Goal: Task Accomplishment & Management: Use online tool/utility

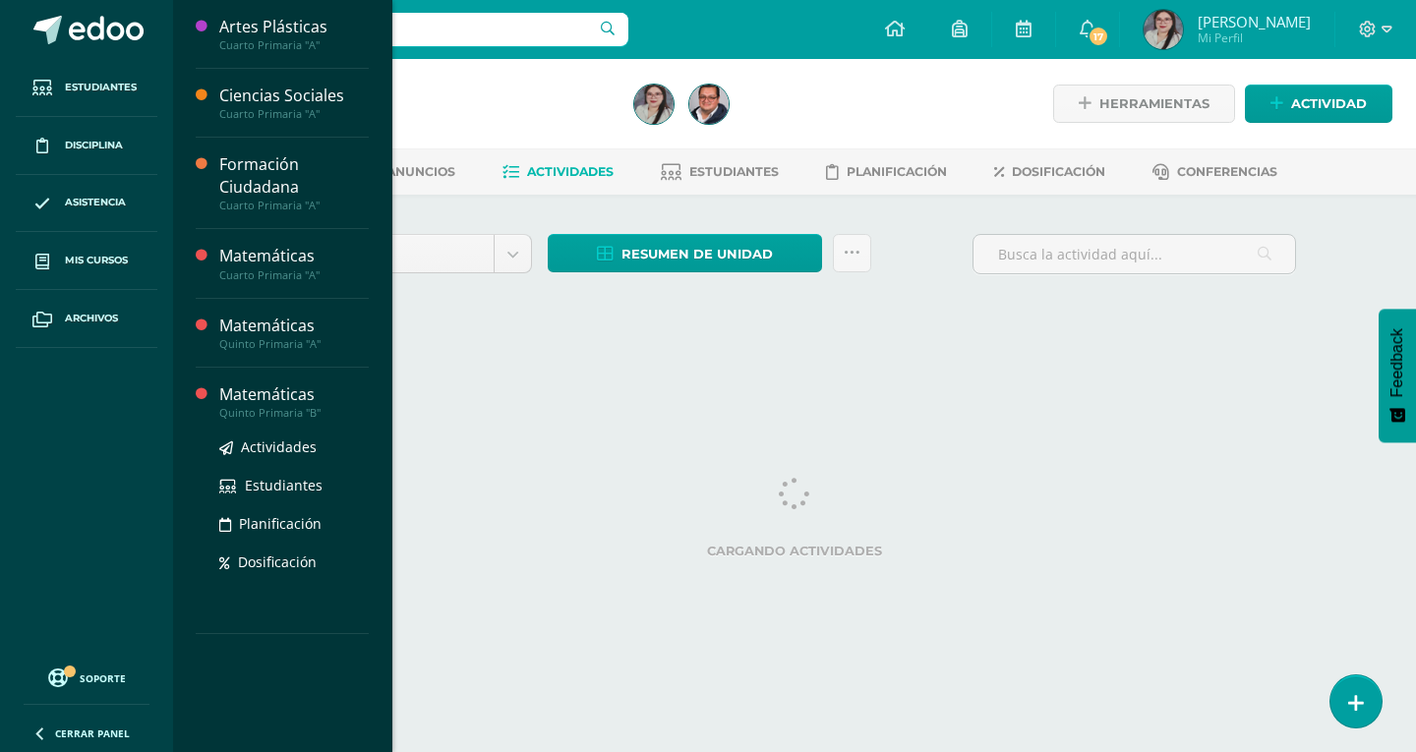
click at [244, 395] on div "Matemáticas" at bounding box center [293, 395] width 149 height 23
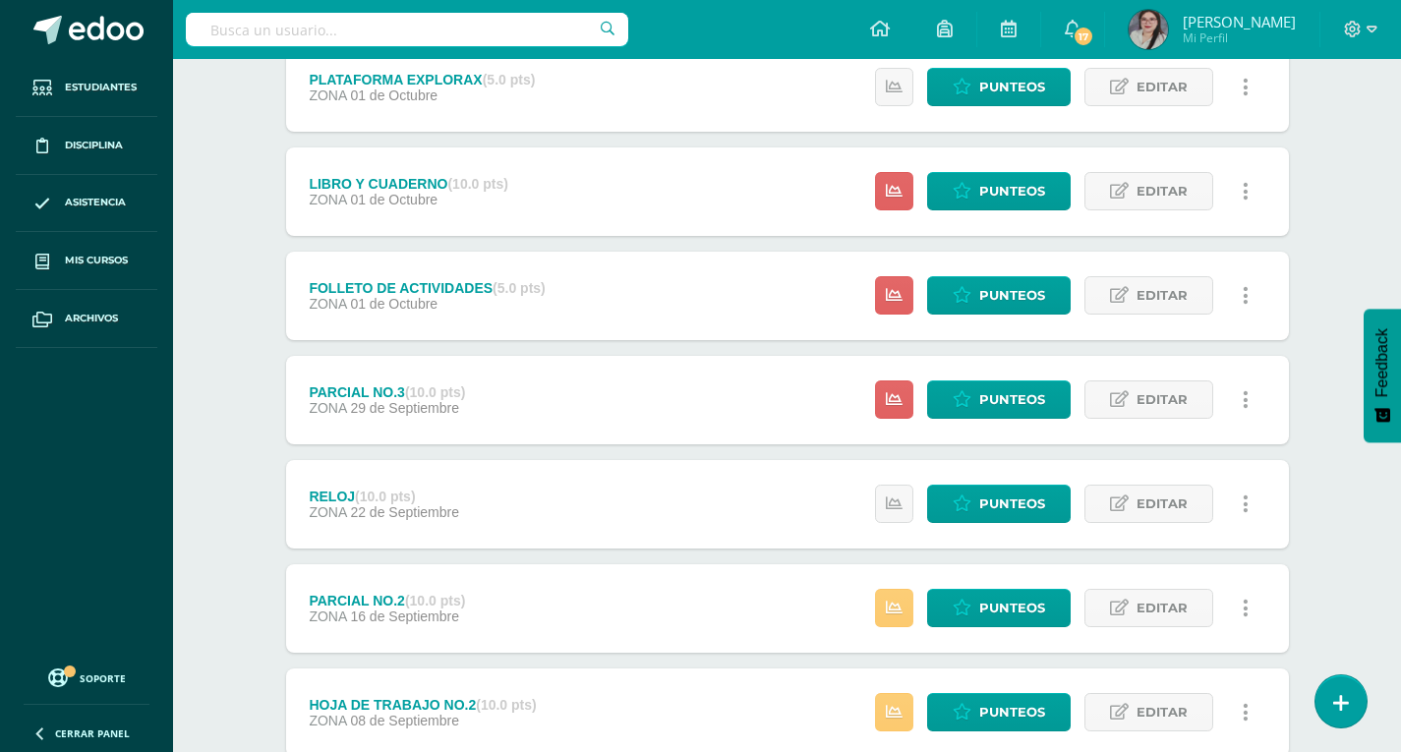
scroll to position [393, 0]
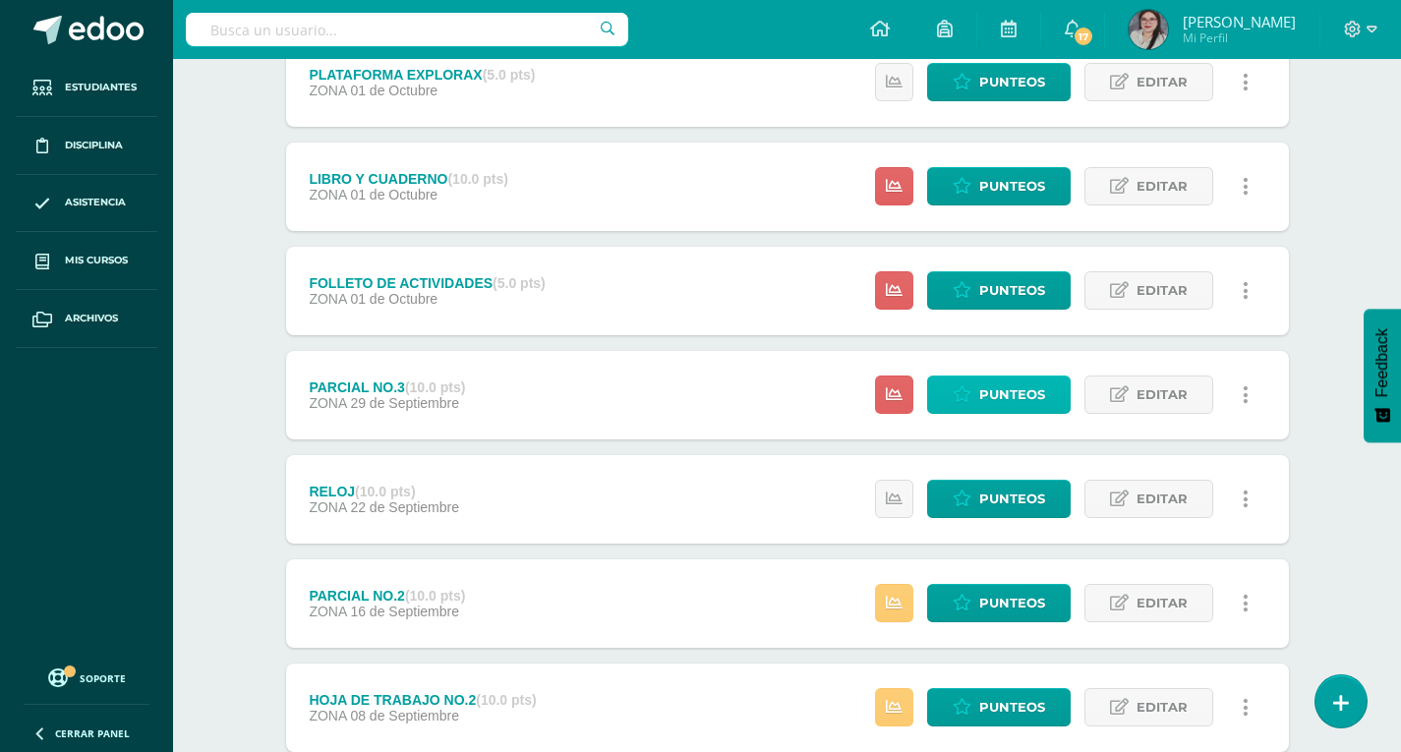
click at [979, 402] on link "Punteos" at bounding box center [999, 395] width 144 height 38
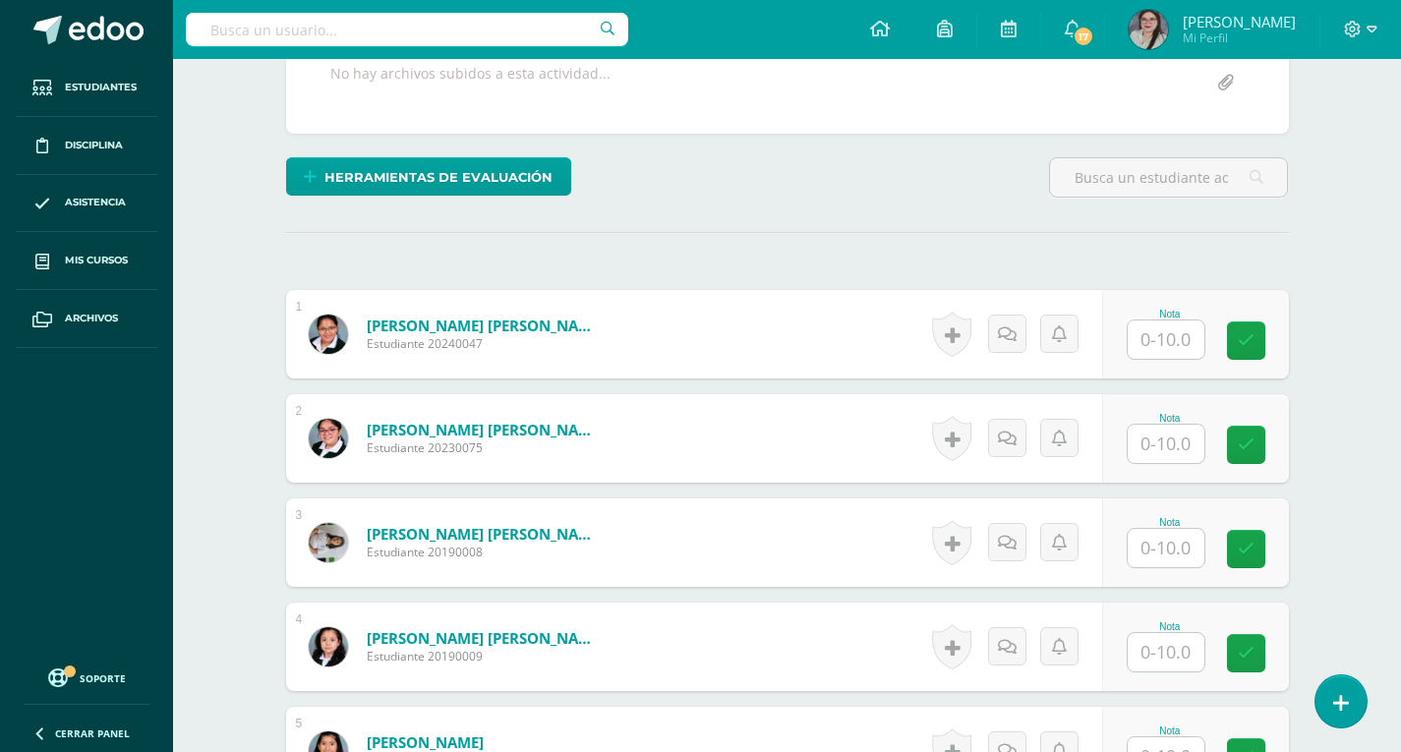
click at [1161, 341] on input "text" at bounding box center [1166, 340] width 77 height 38
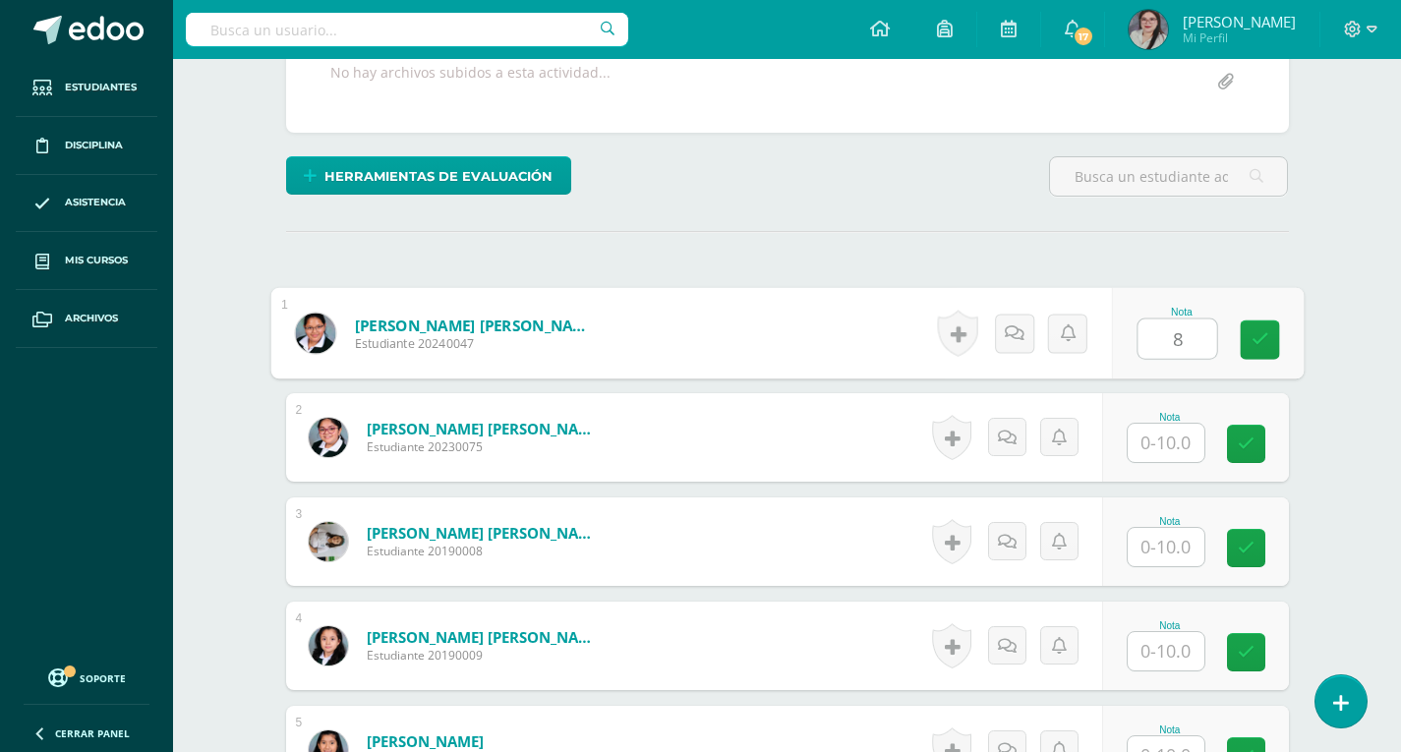
scroll to position [395, 0]
type input "8"
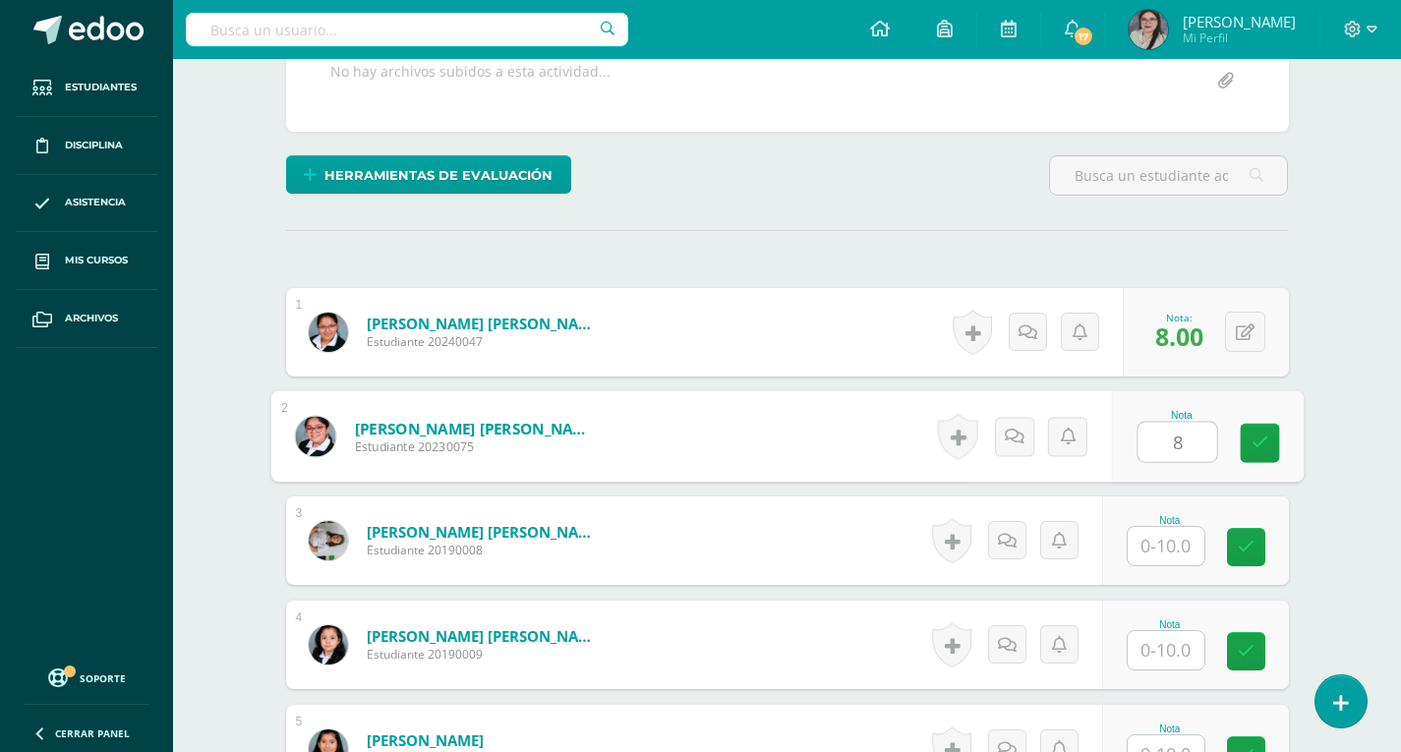
type input "8"
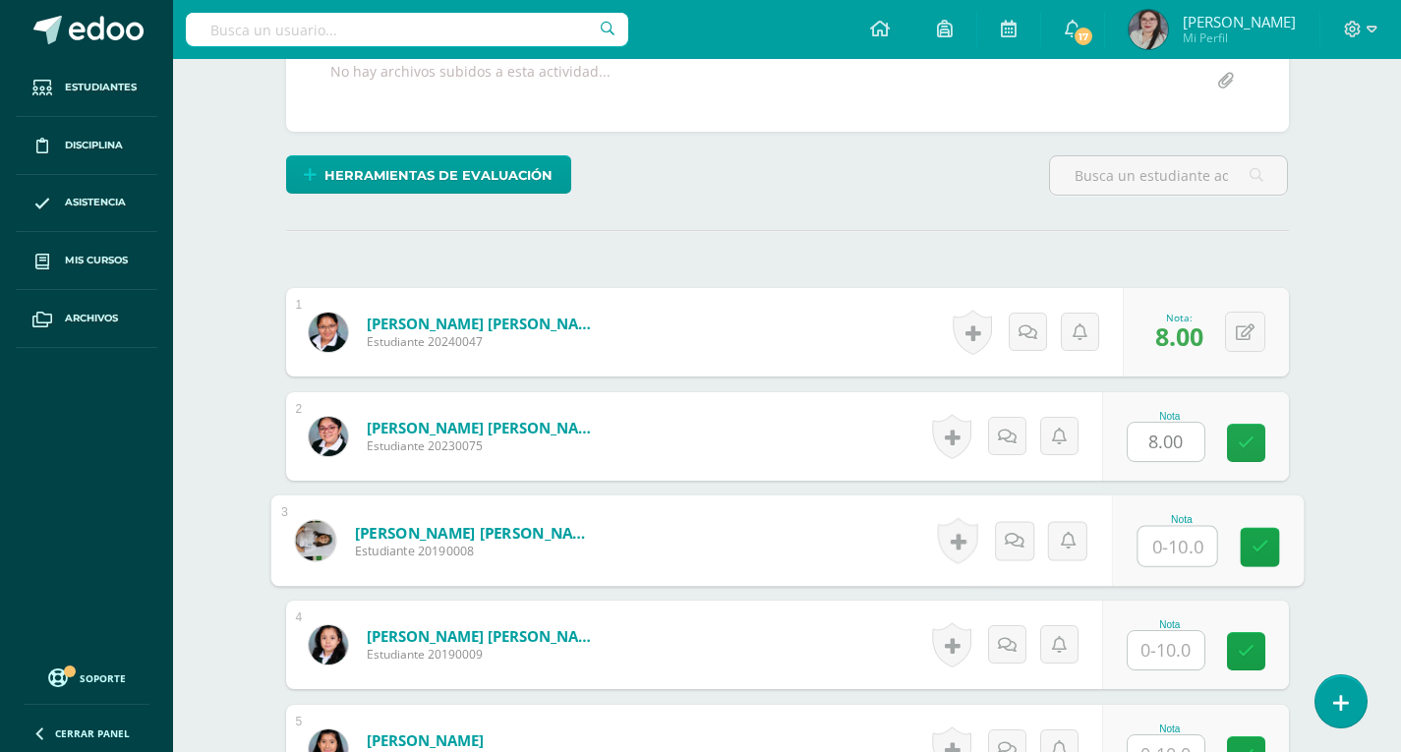
scroll to position [396, 0]
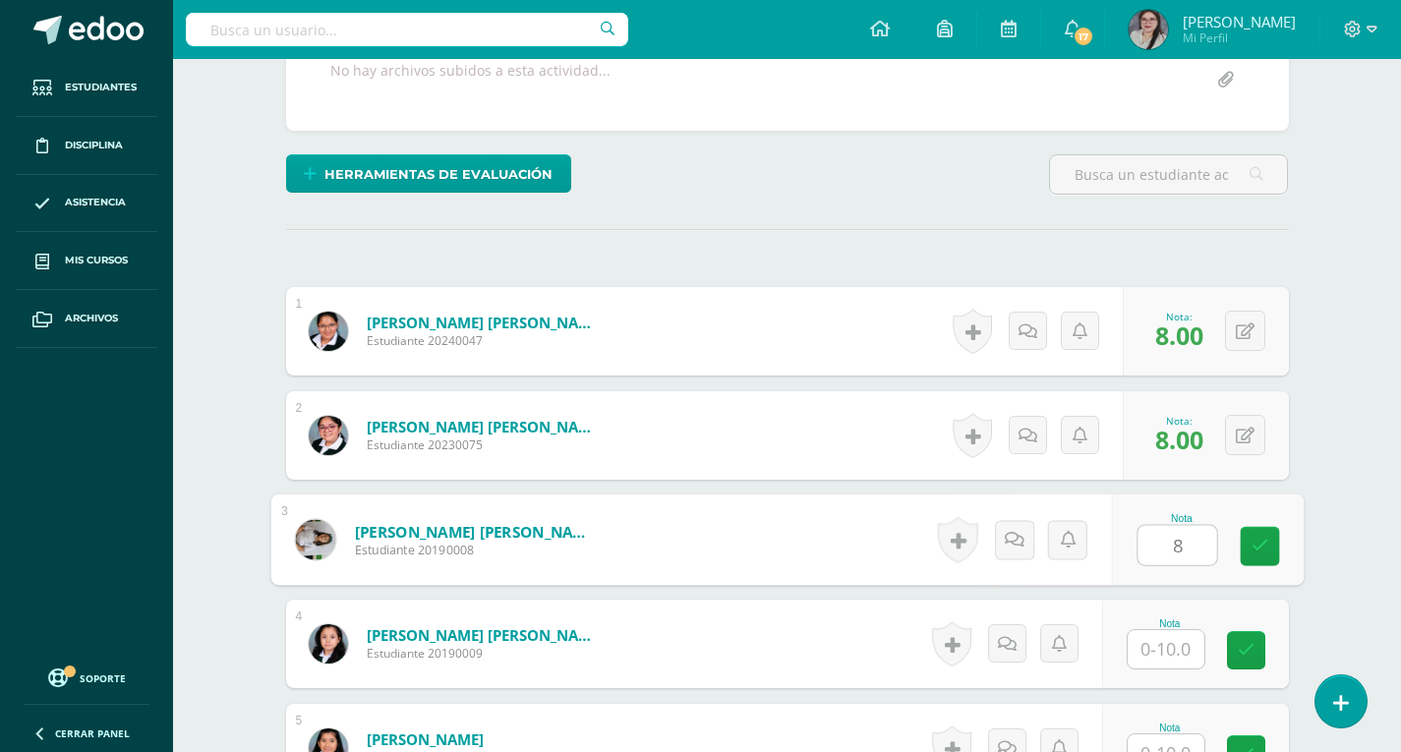
type input "8"
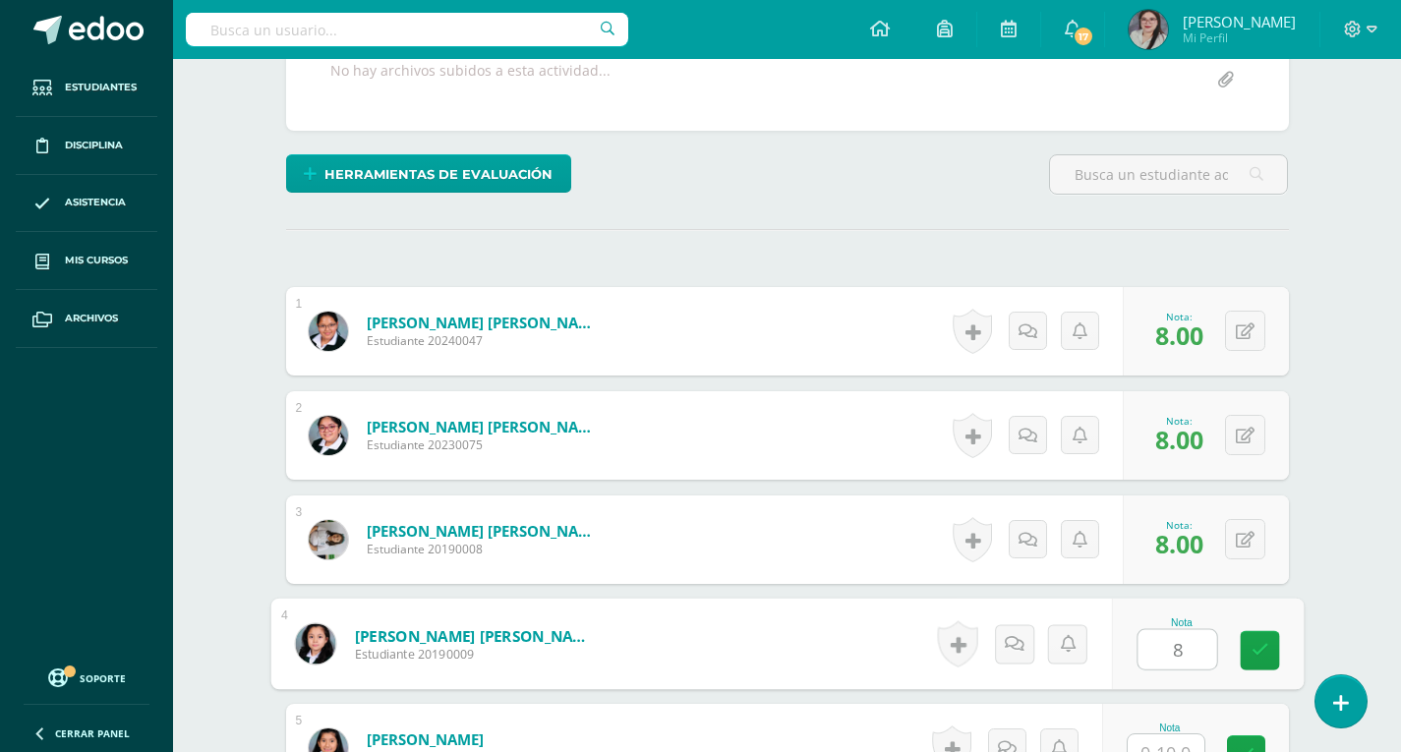
type input "8"
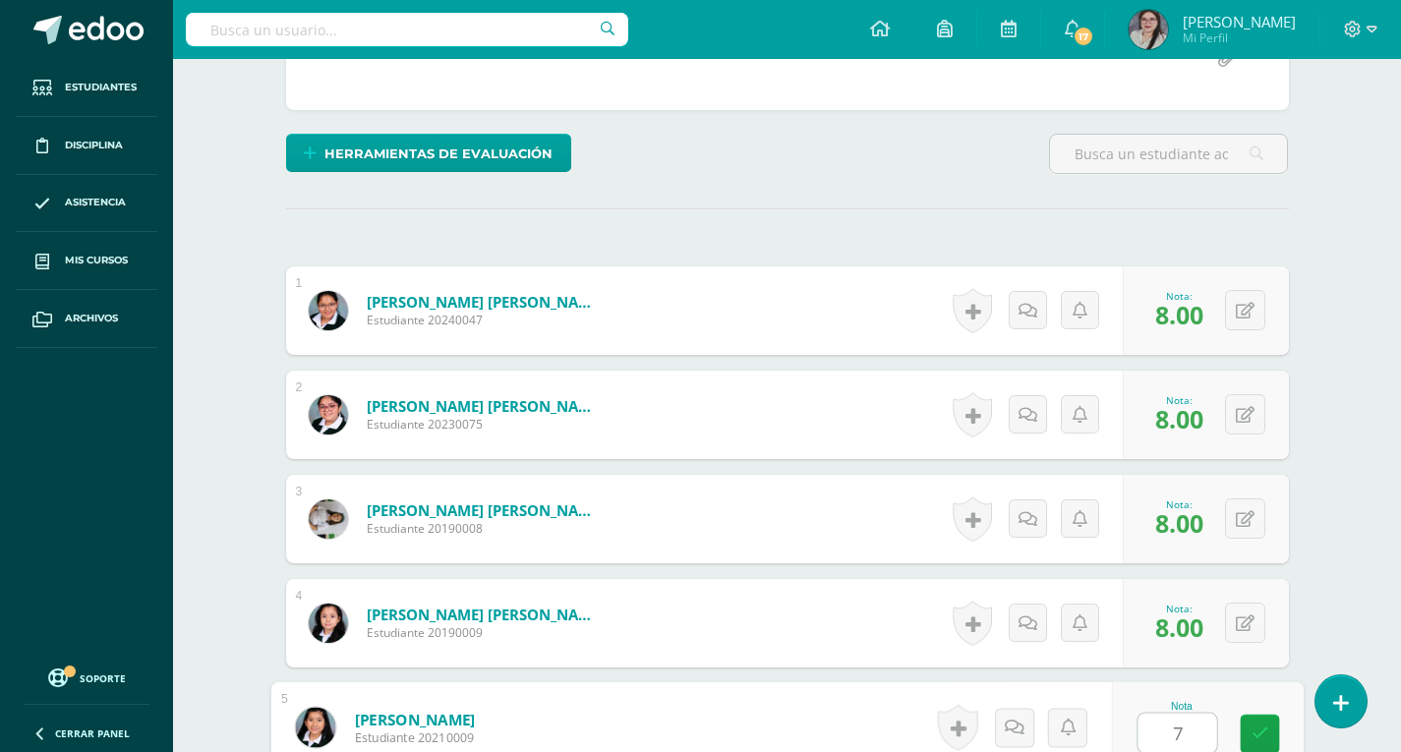
type input "7"
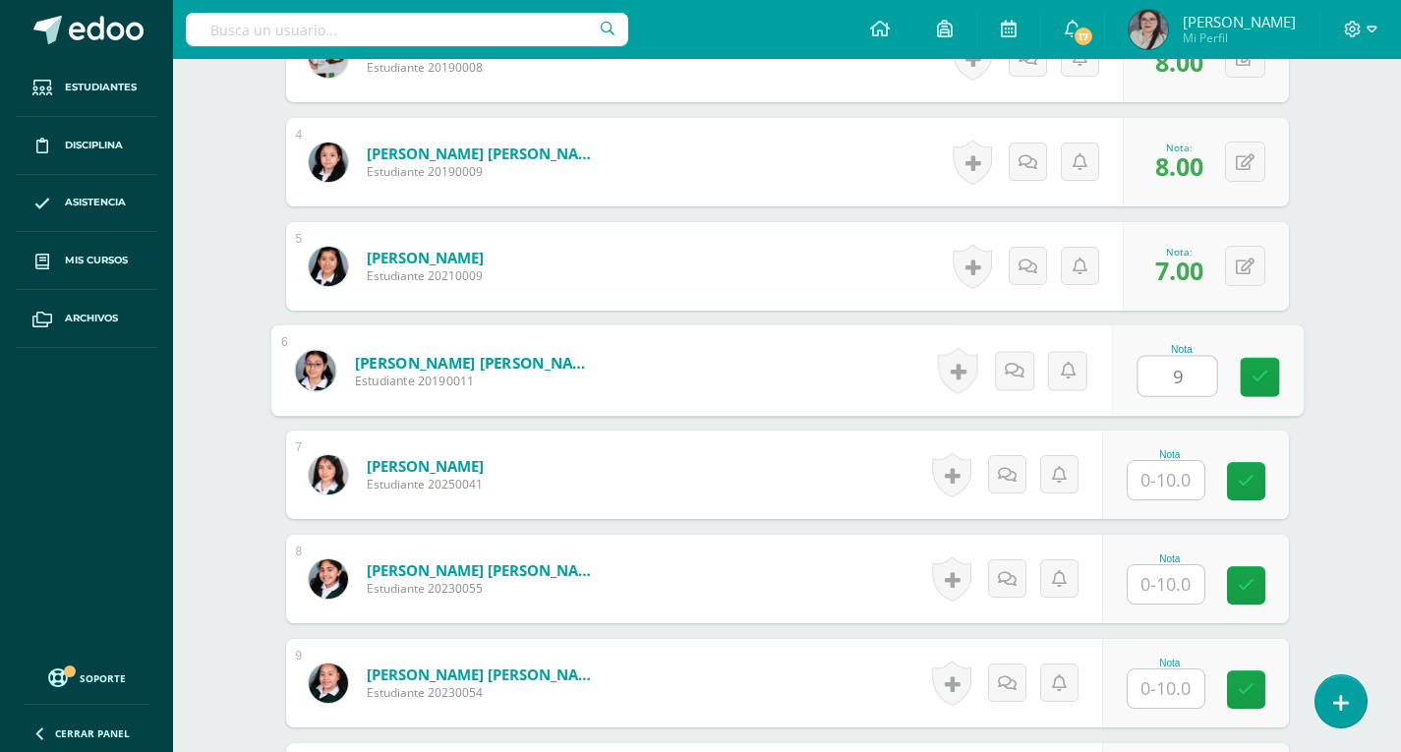
type input "9"
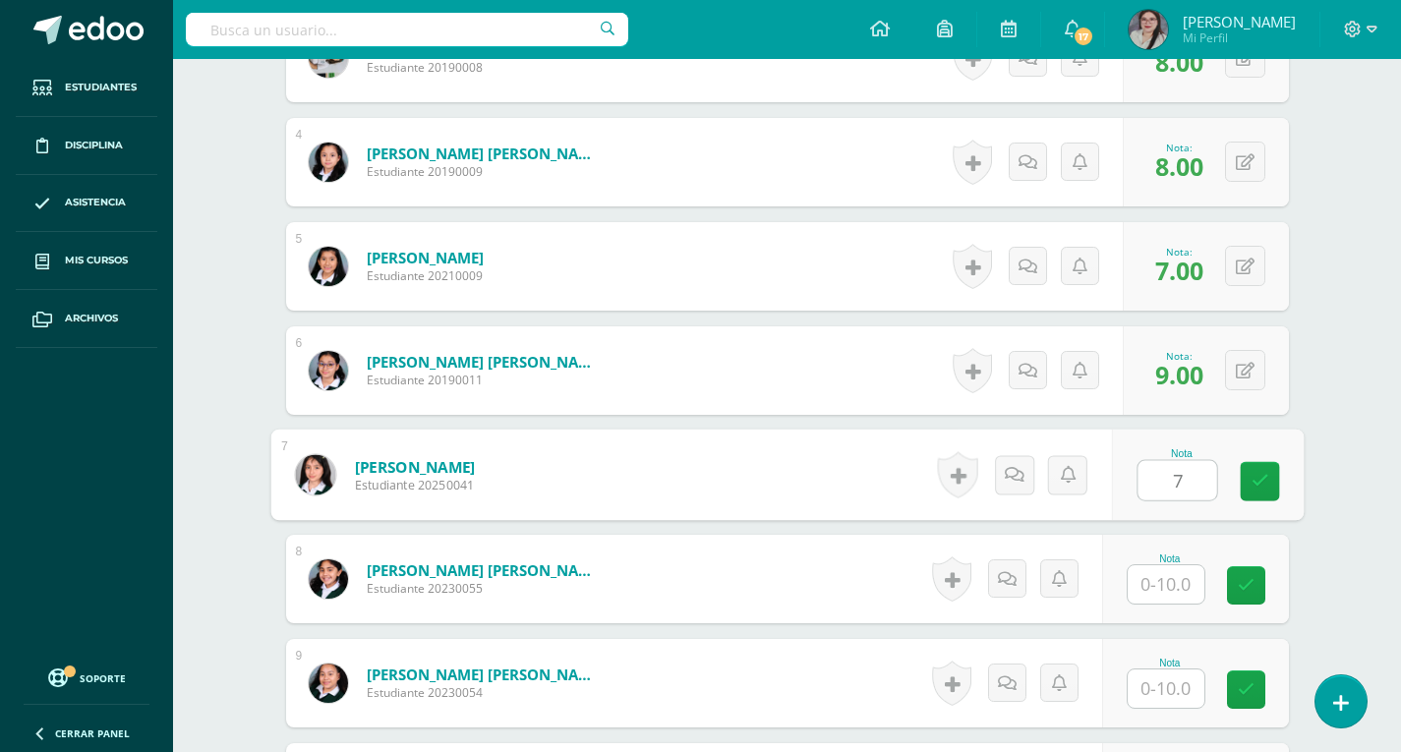
type input "7"
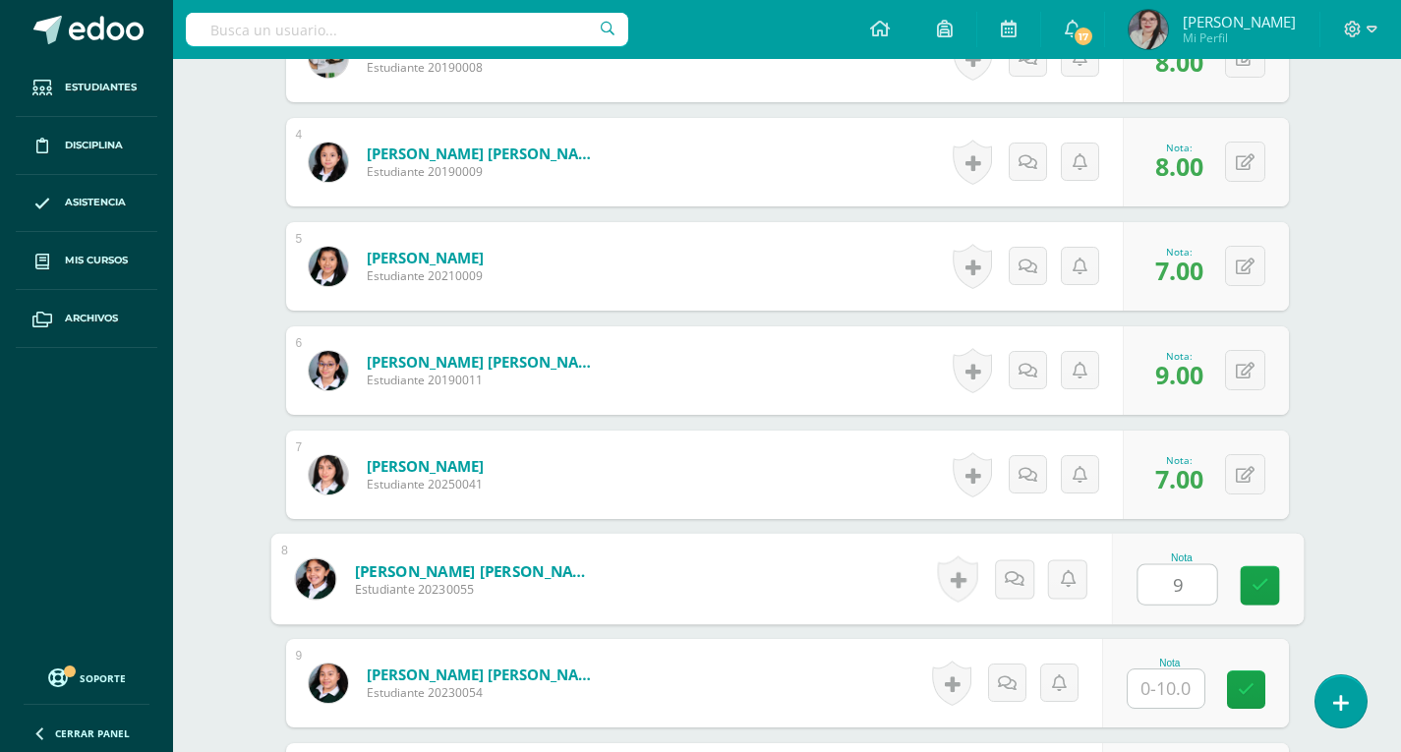
type input "9"
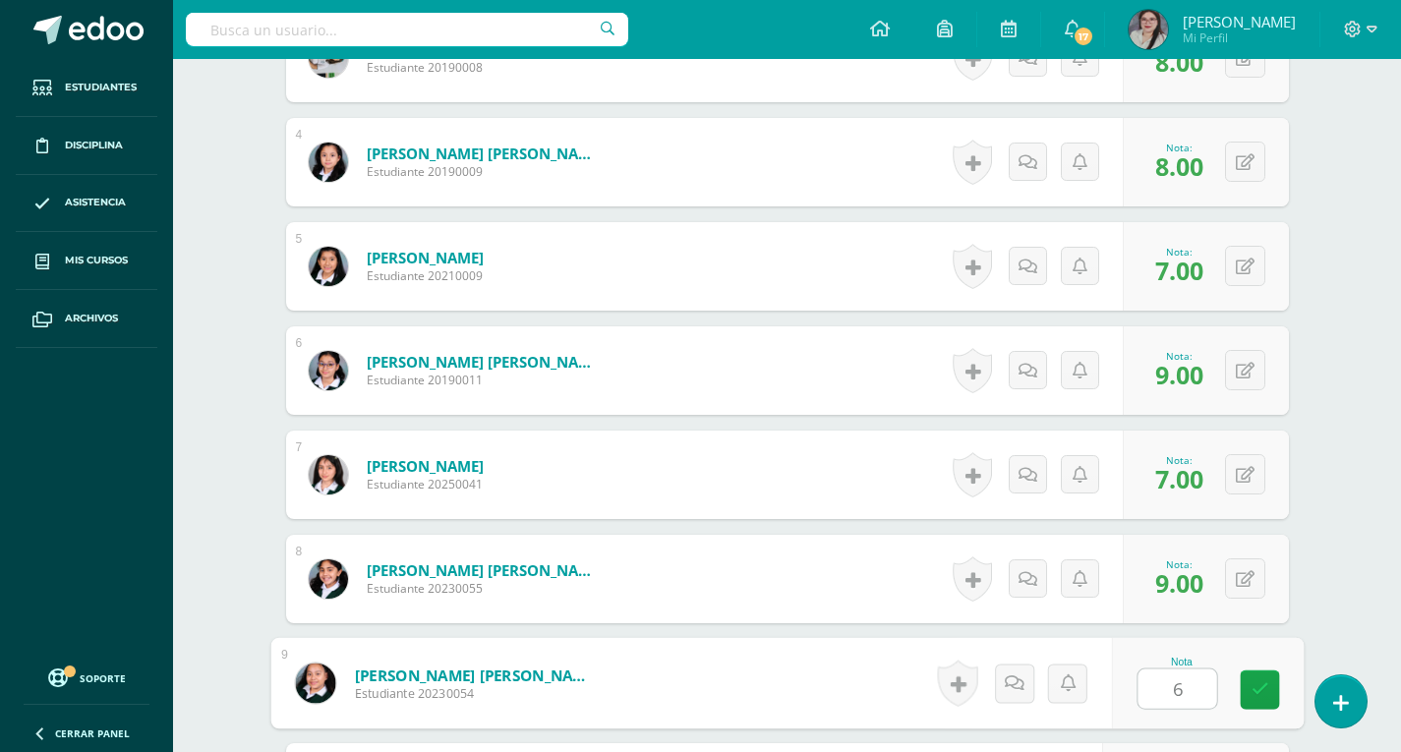
type input "6"
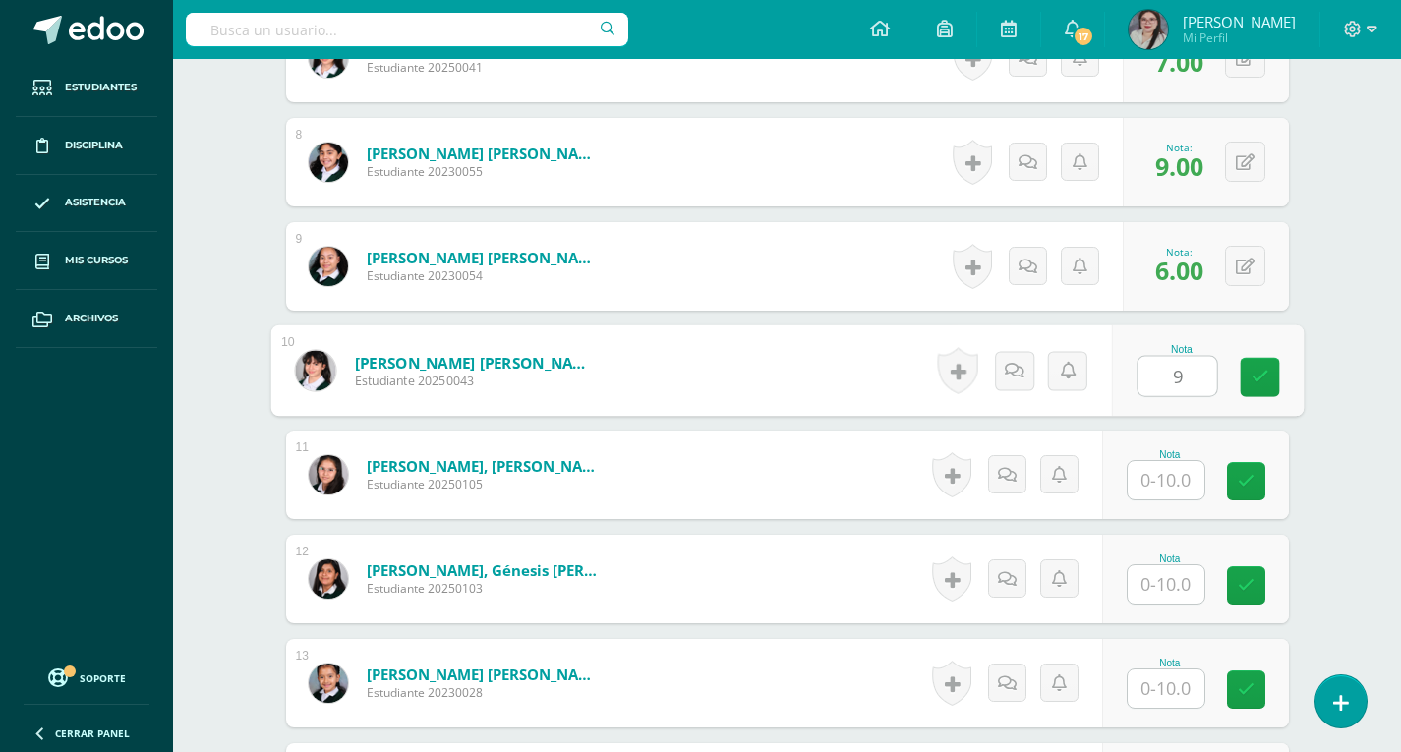
type input "9"
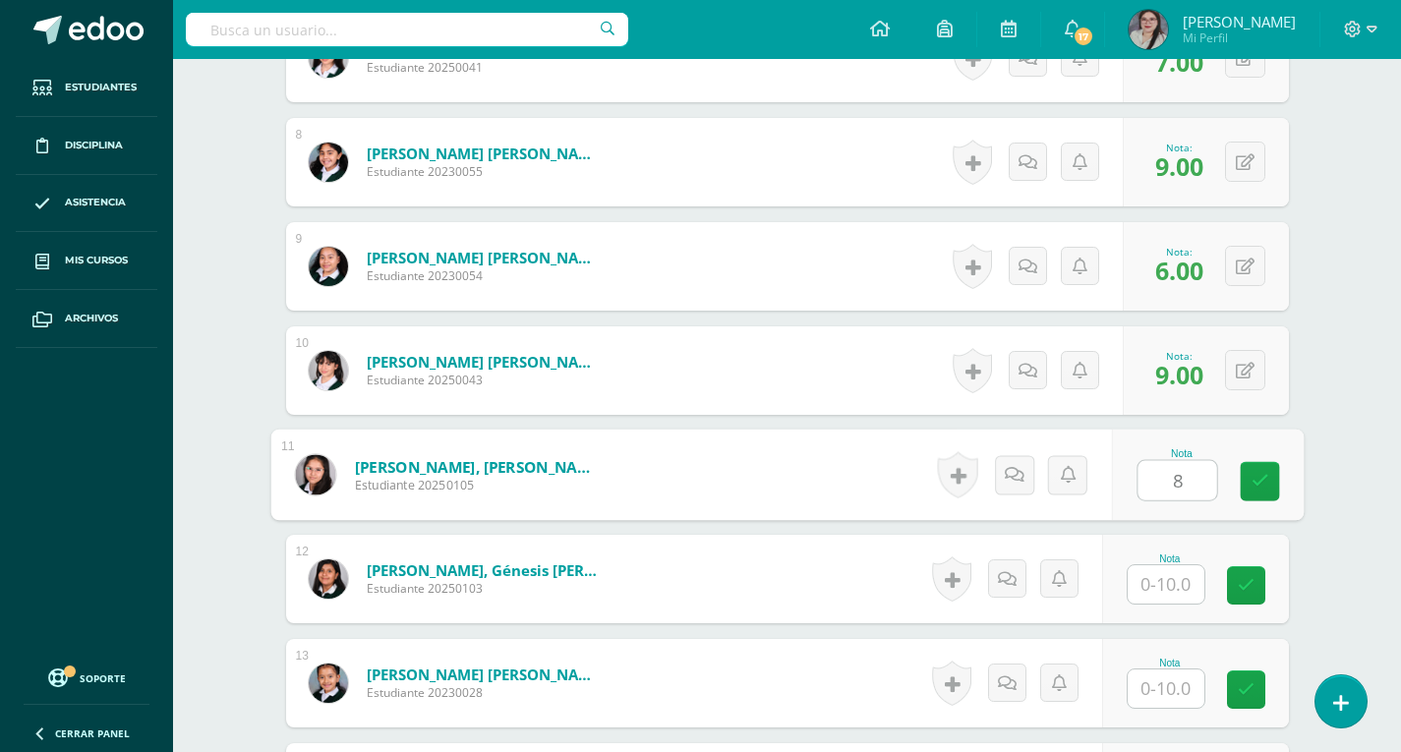
type input "8"
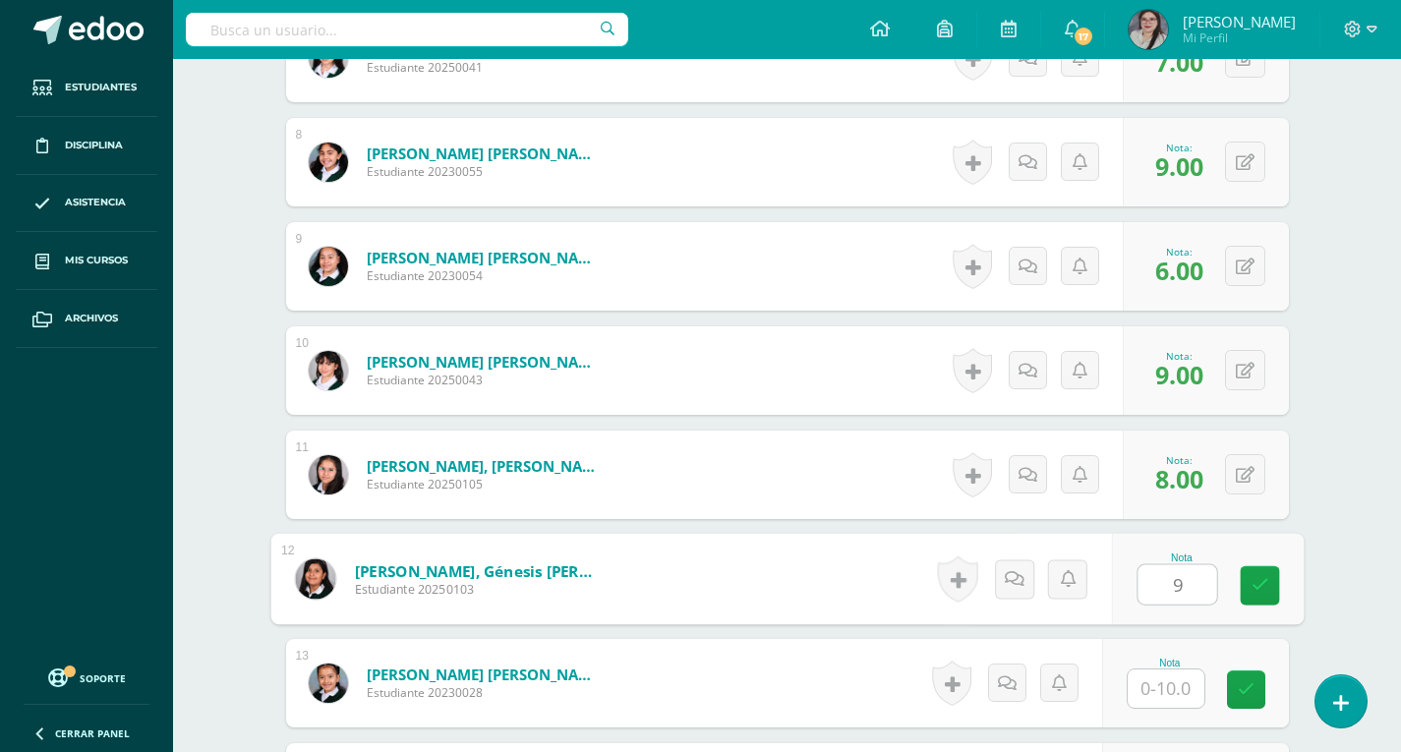
type input "9"
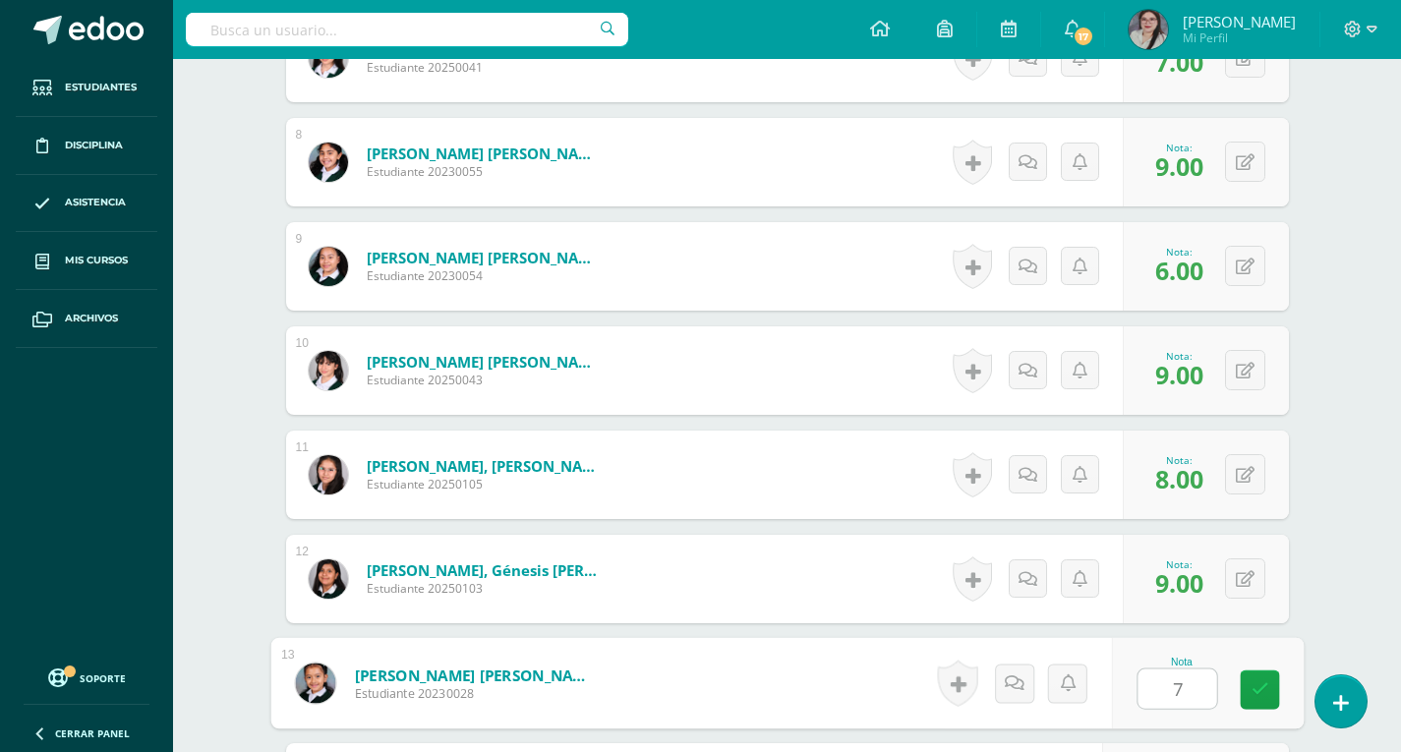
type input "7"
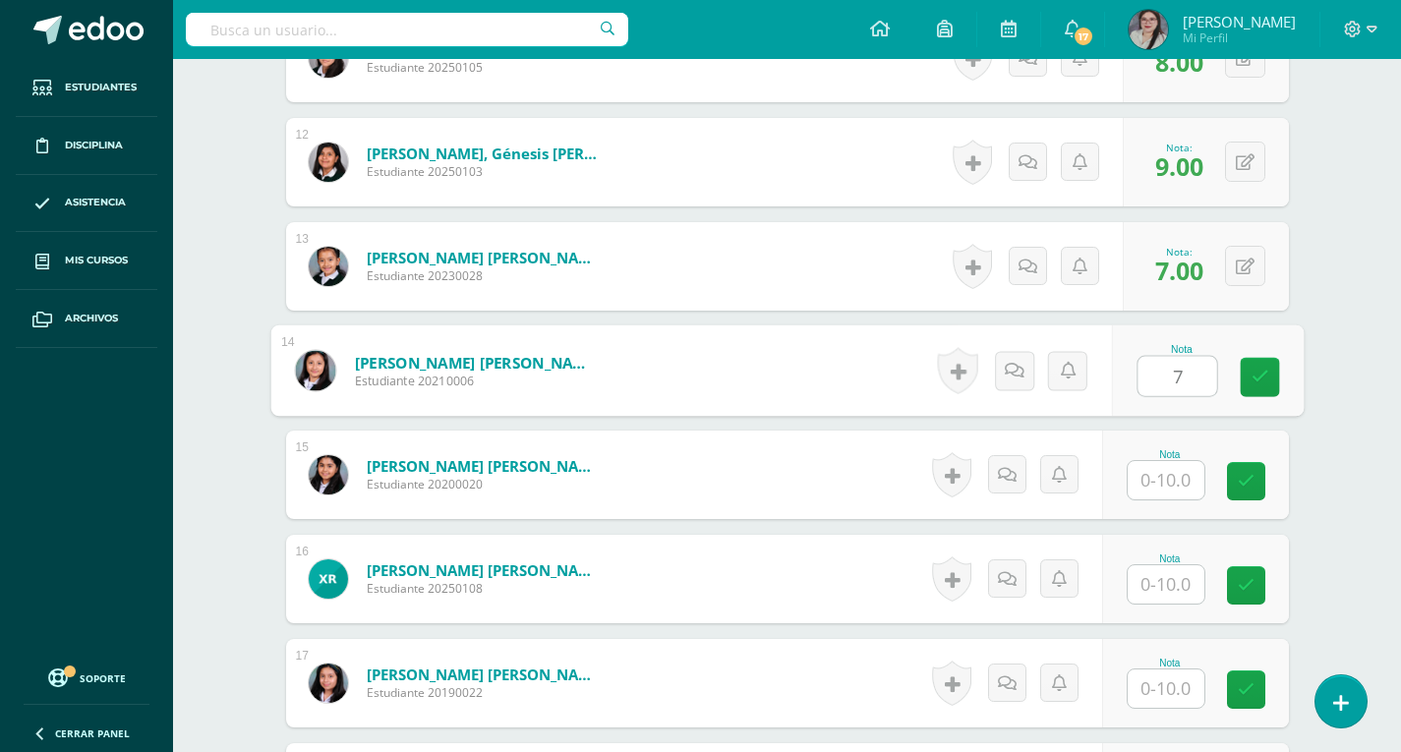
type input "7"
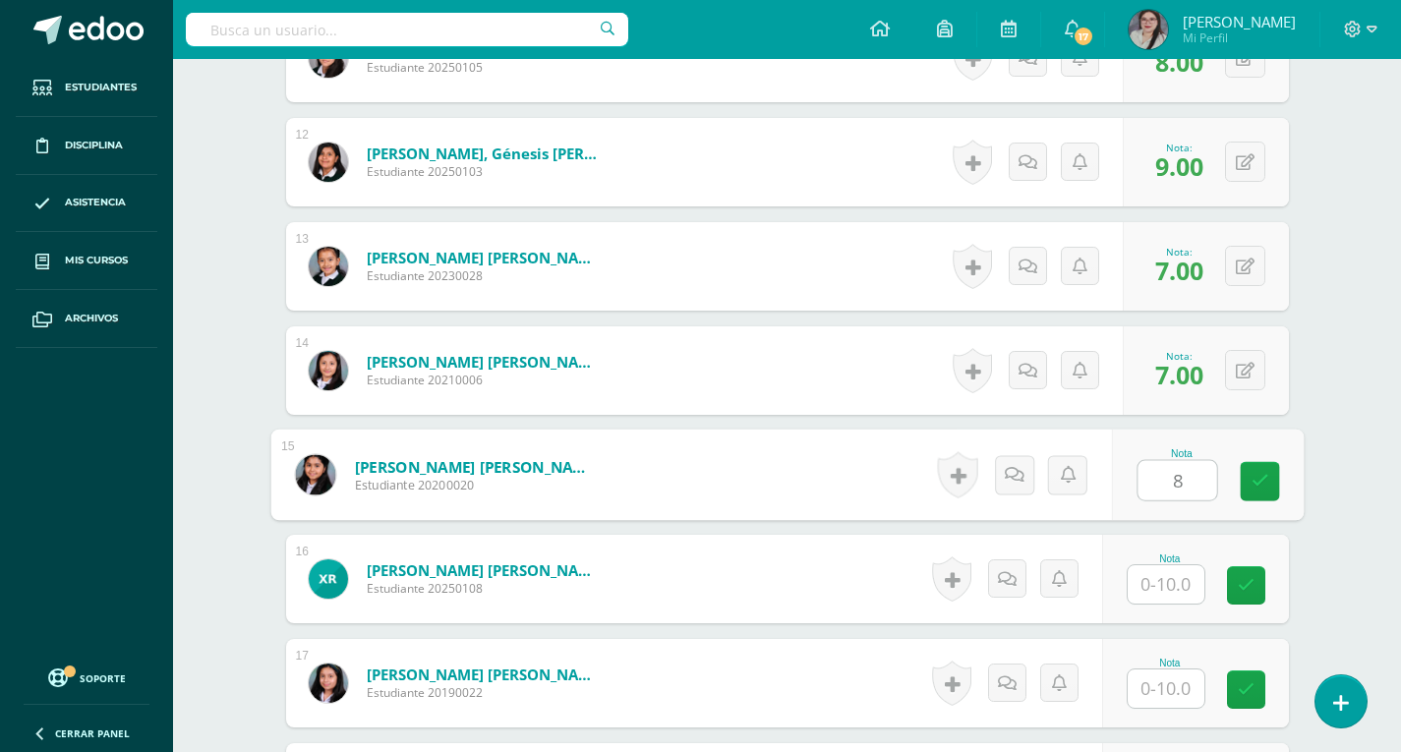
type input "8"
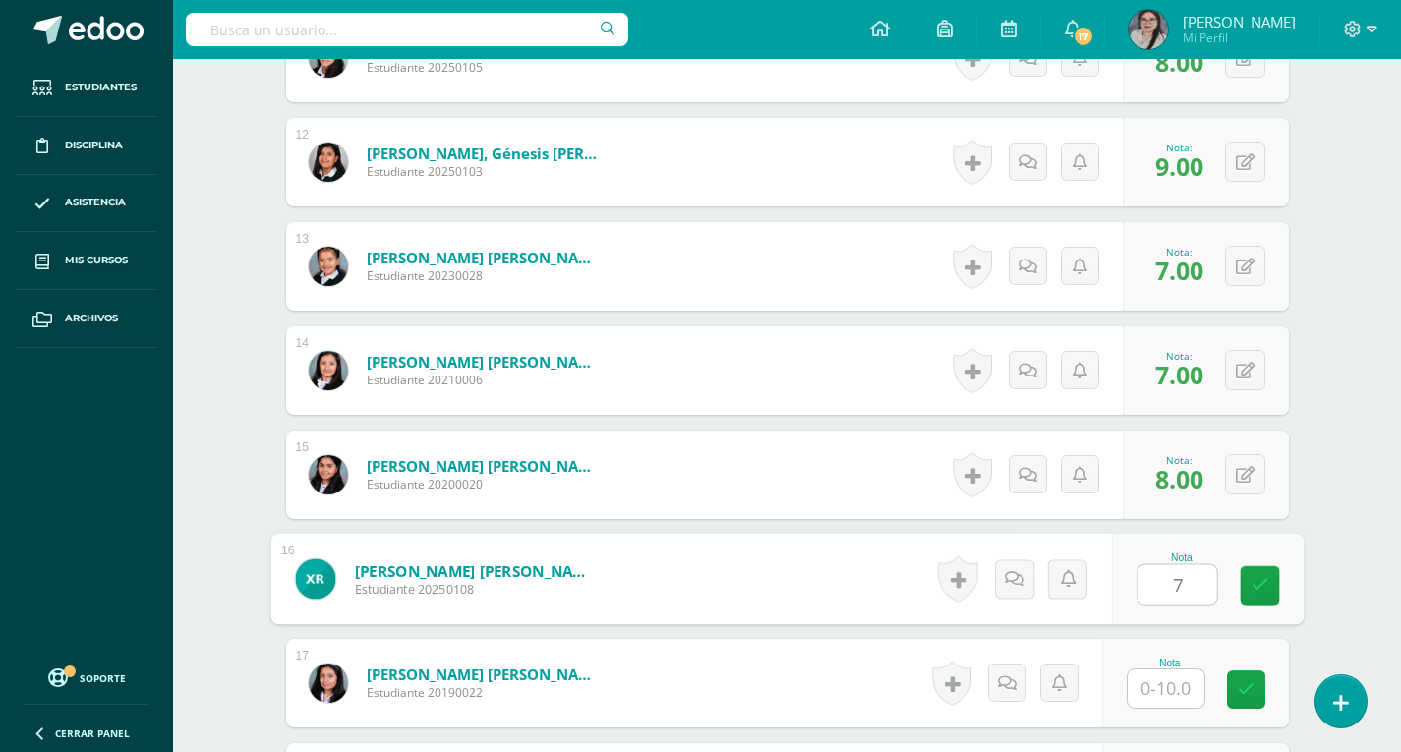
type input "7"
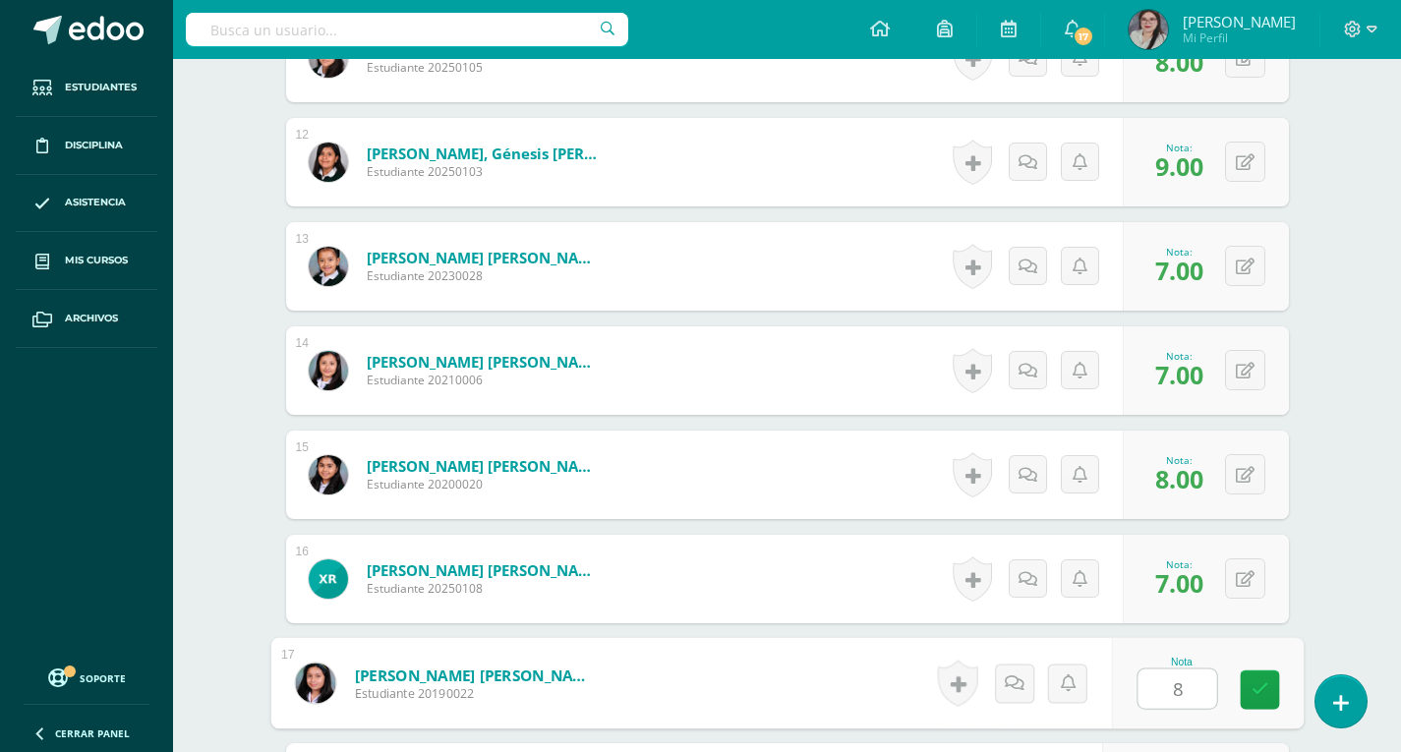
type input "8"
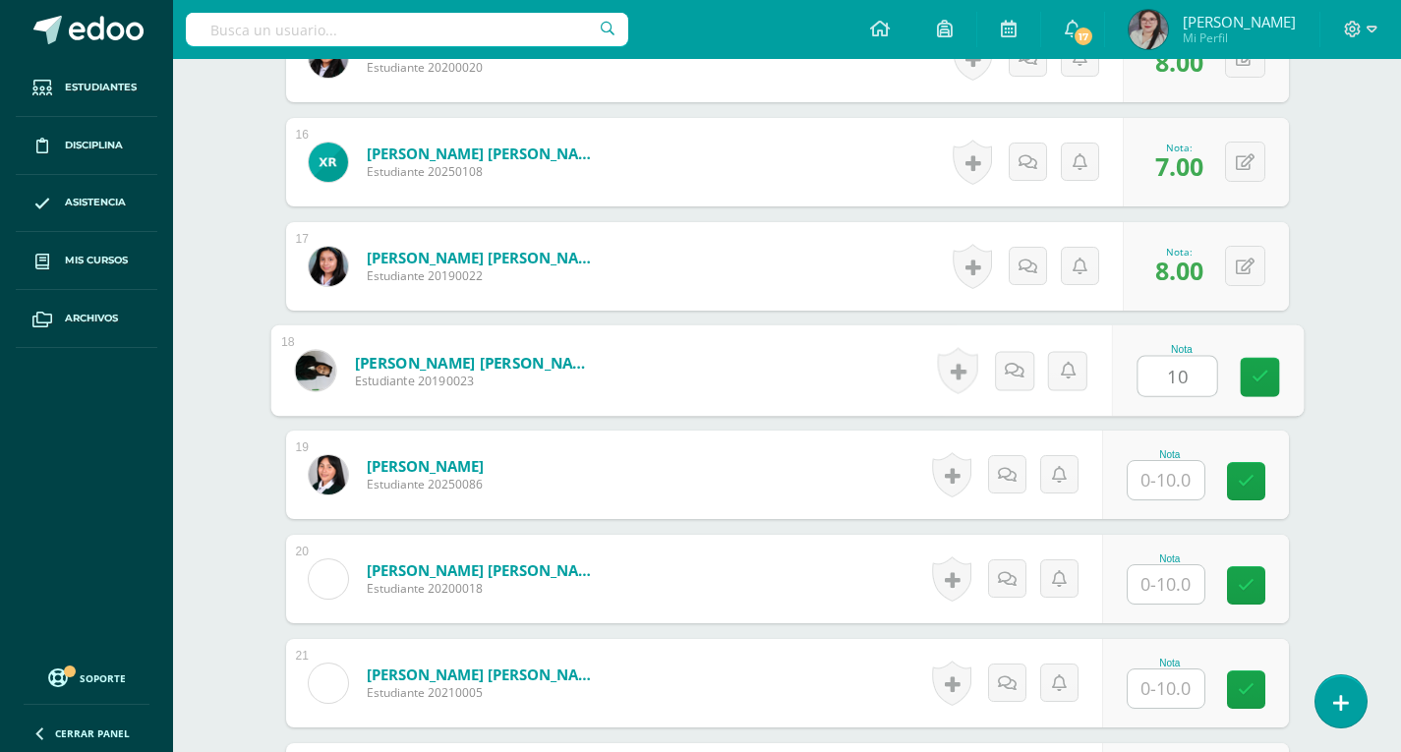
type input "10"
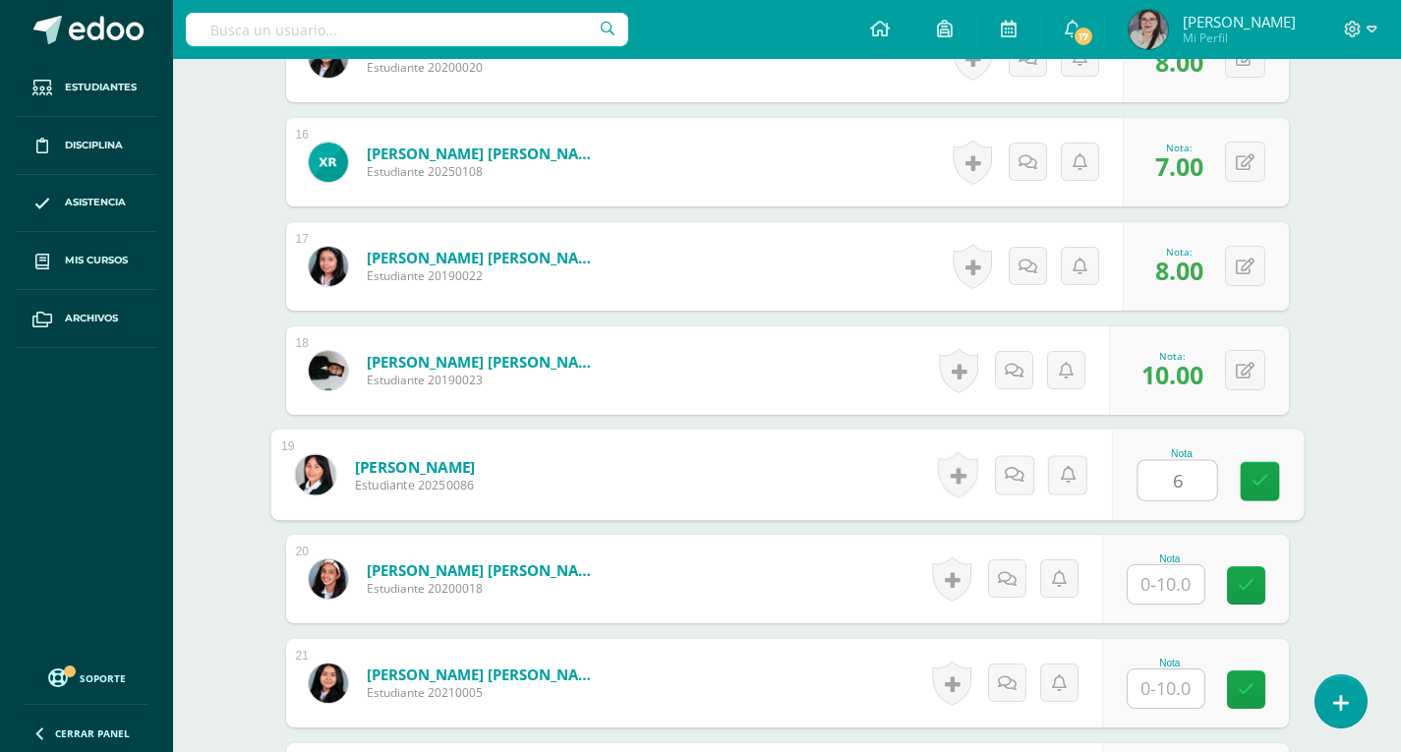
type input "6"
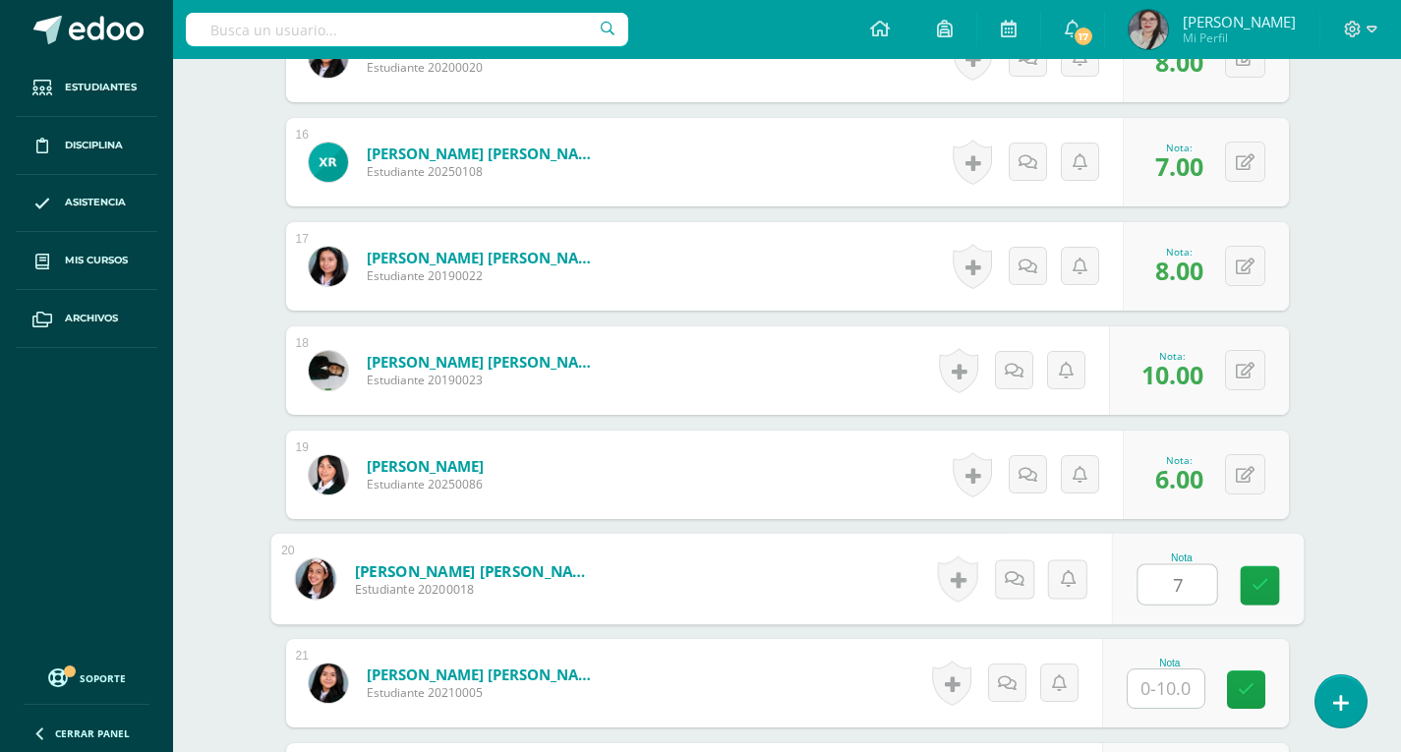
type input "7"
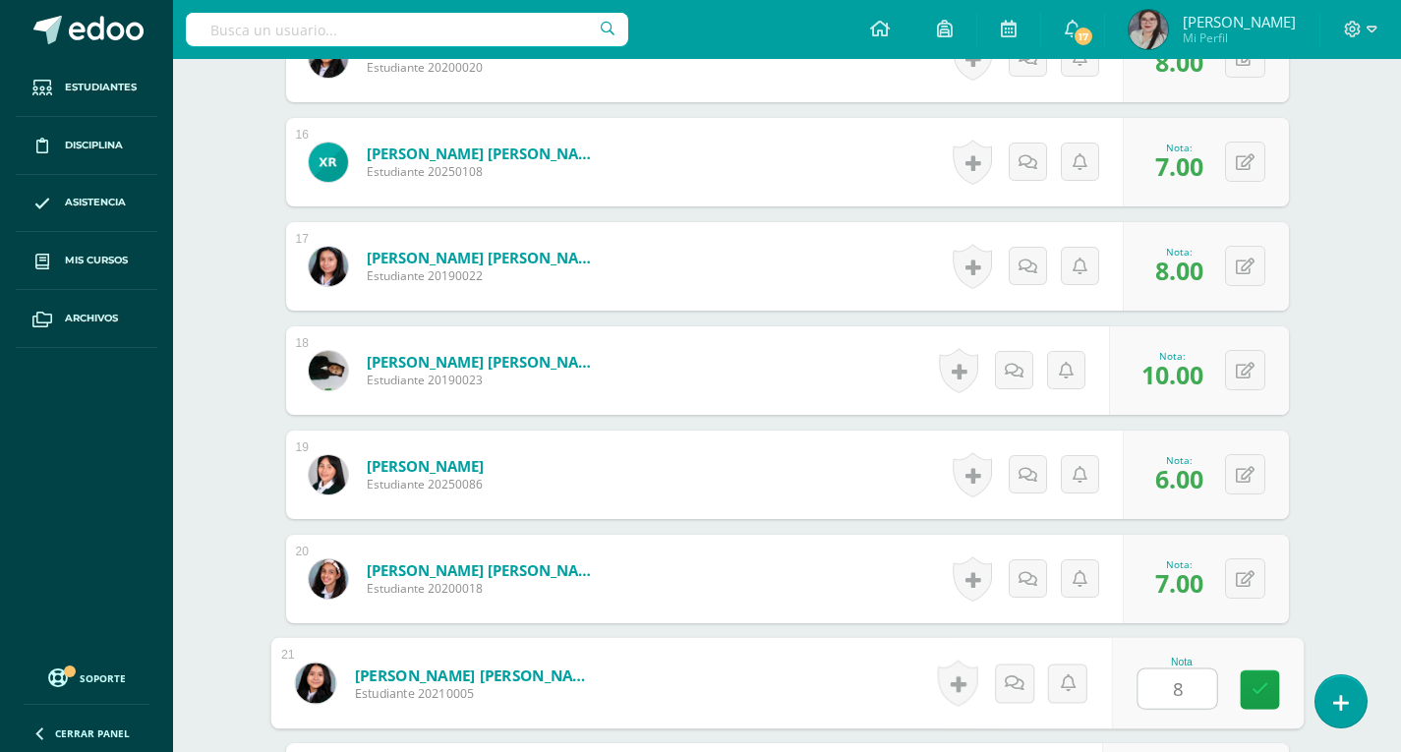
type input "8"
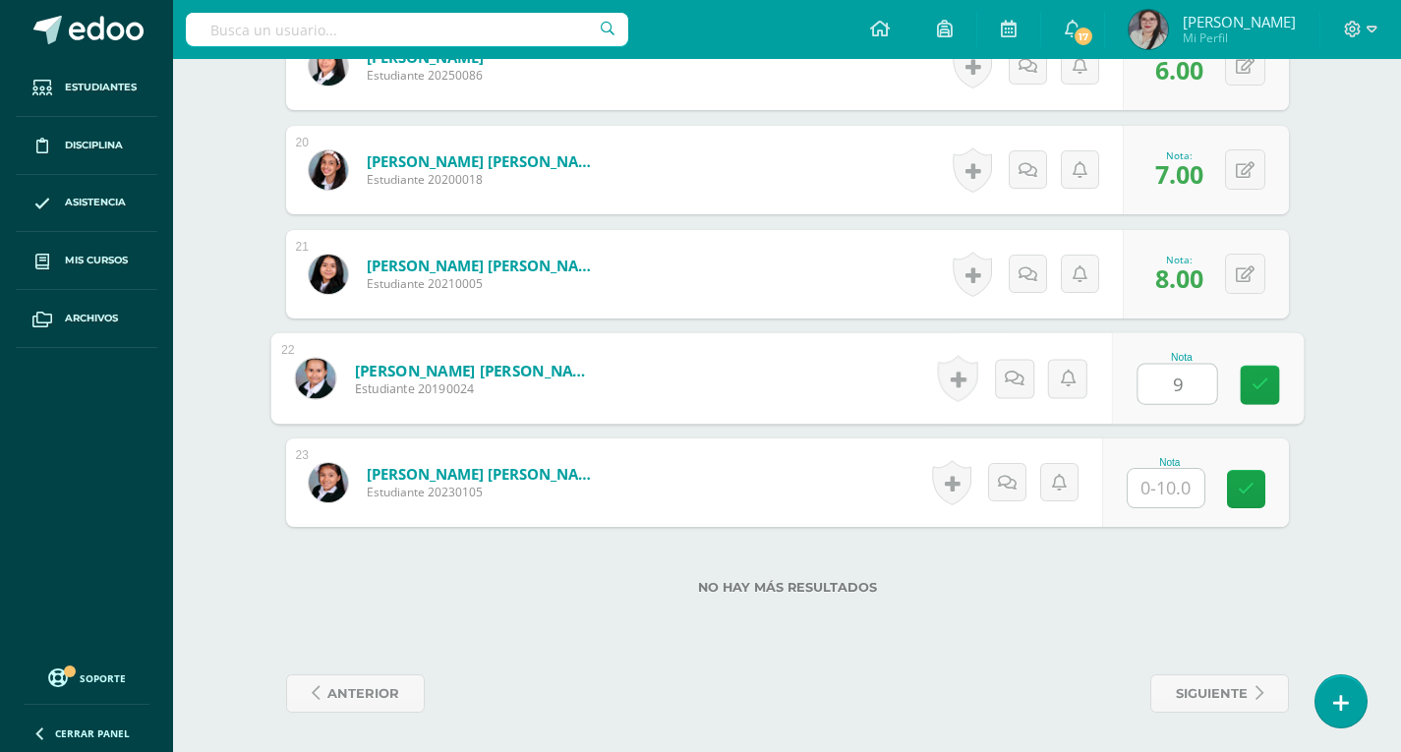
type input "9"
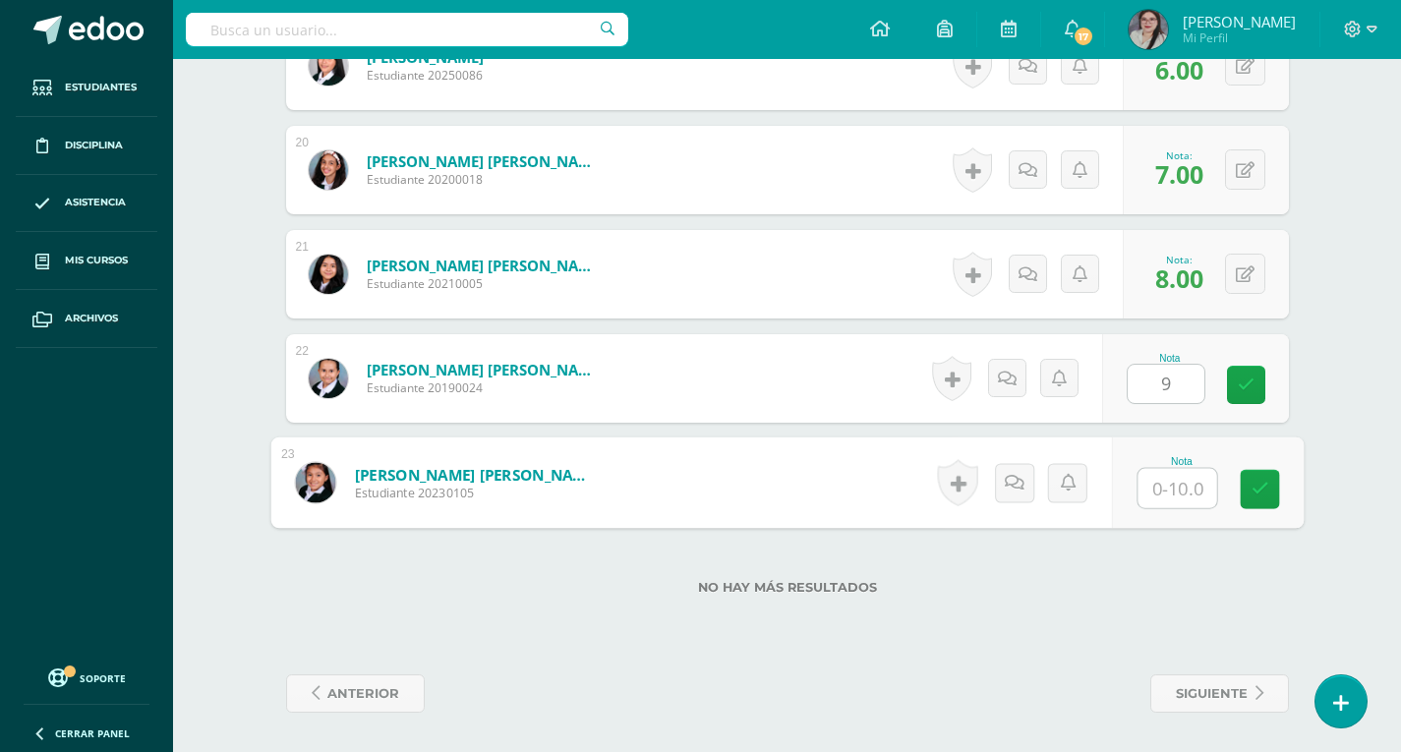
type input "7"
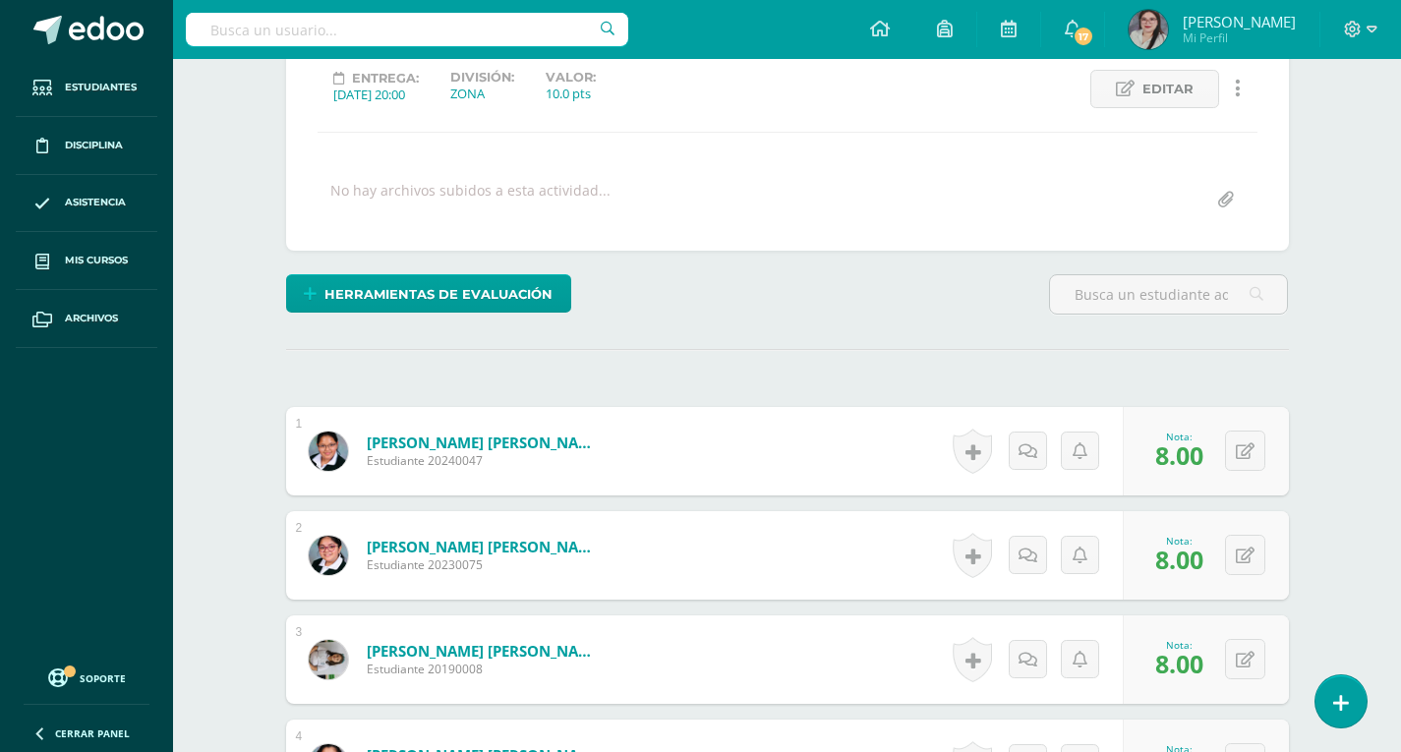
scroll to position [0, 0]
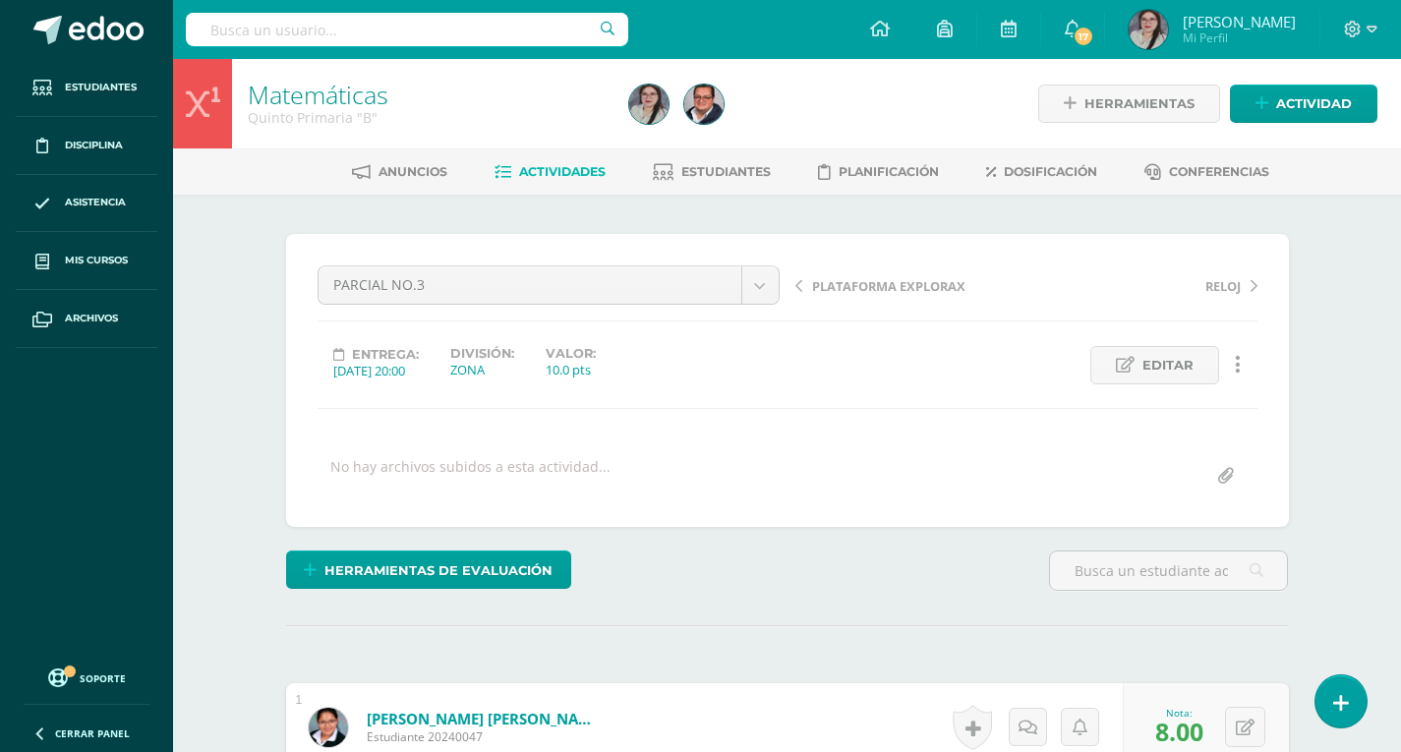
click at [571, 168] on span "Actividades" at bounding box center [562, 171] width 87 height 15
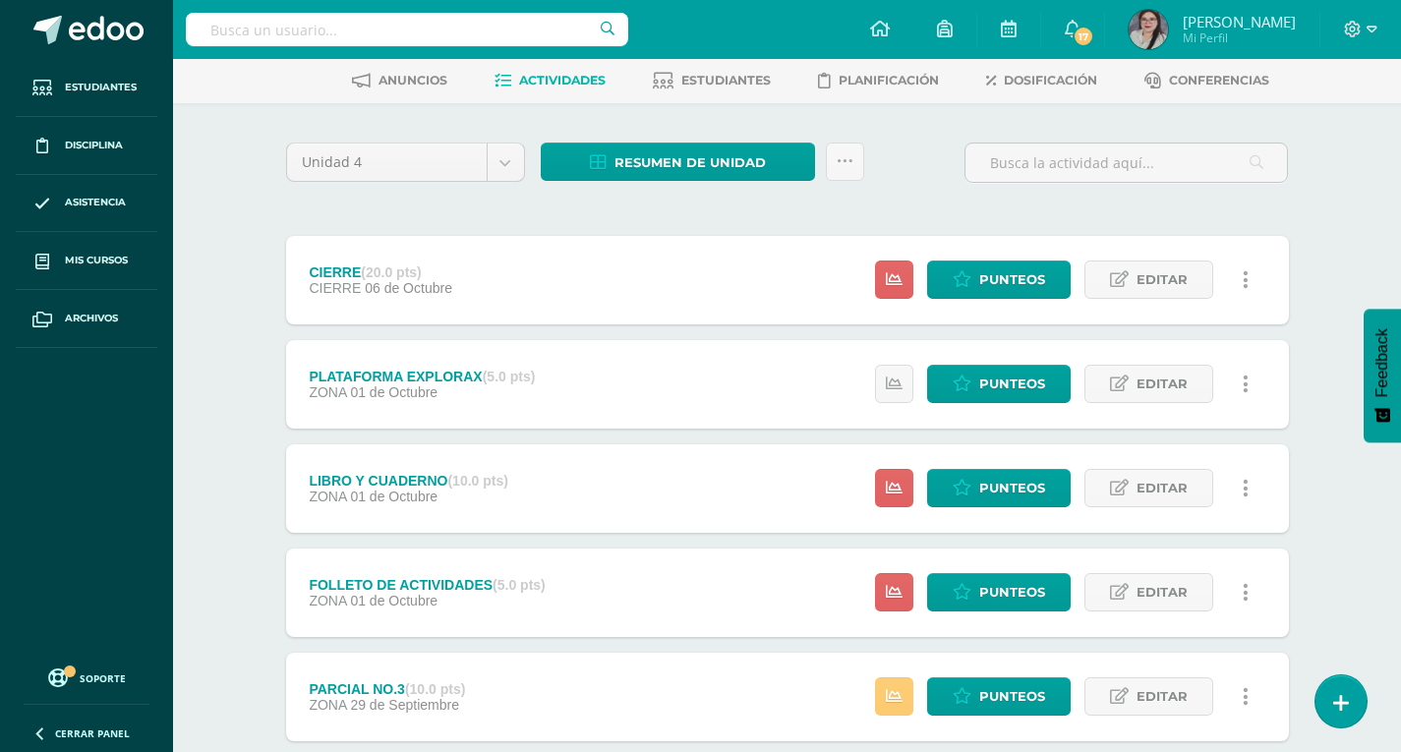
scroll to position [197, 0]
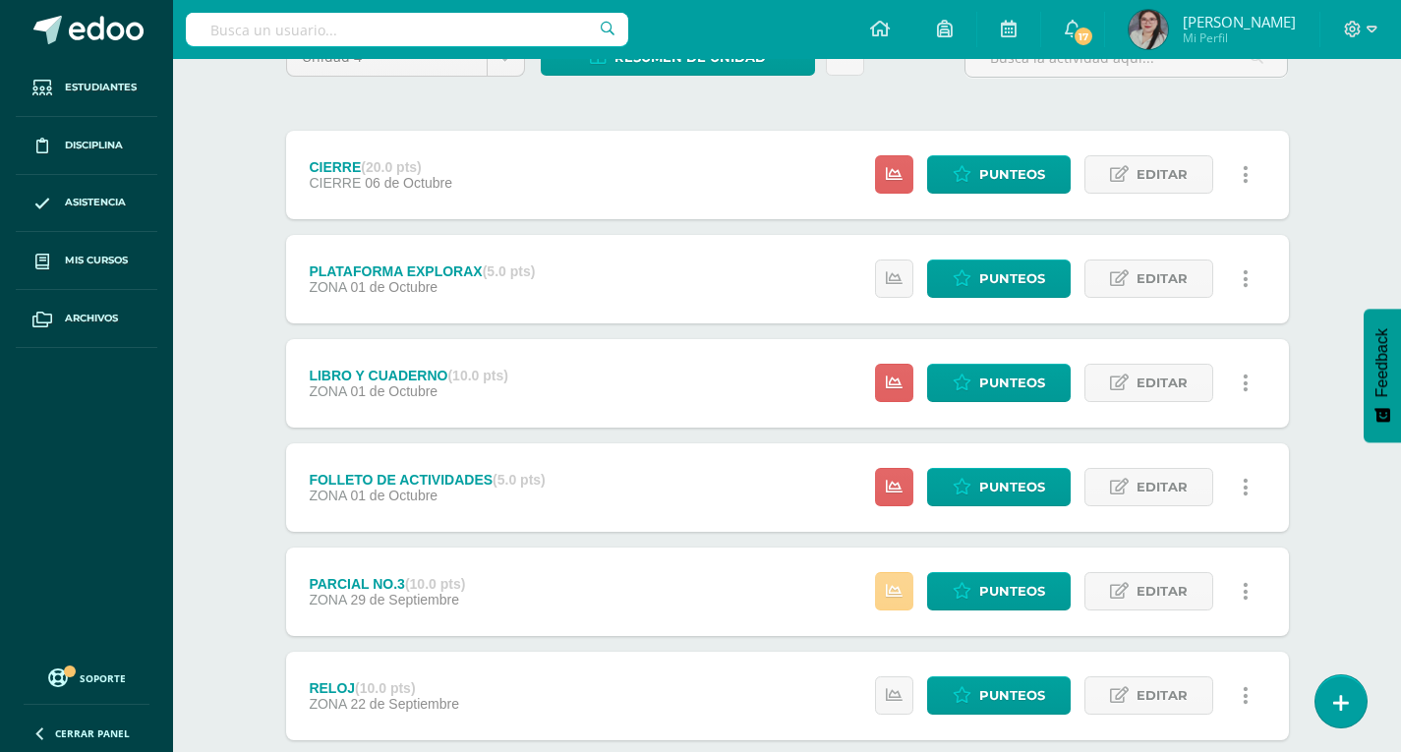
click at [896, 579] on link at bounding box center [894, 591] width 38 height 38
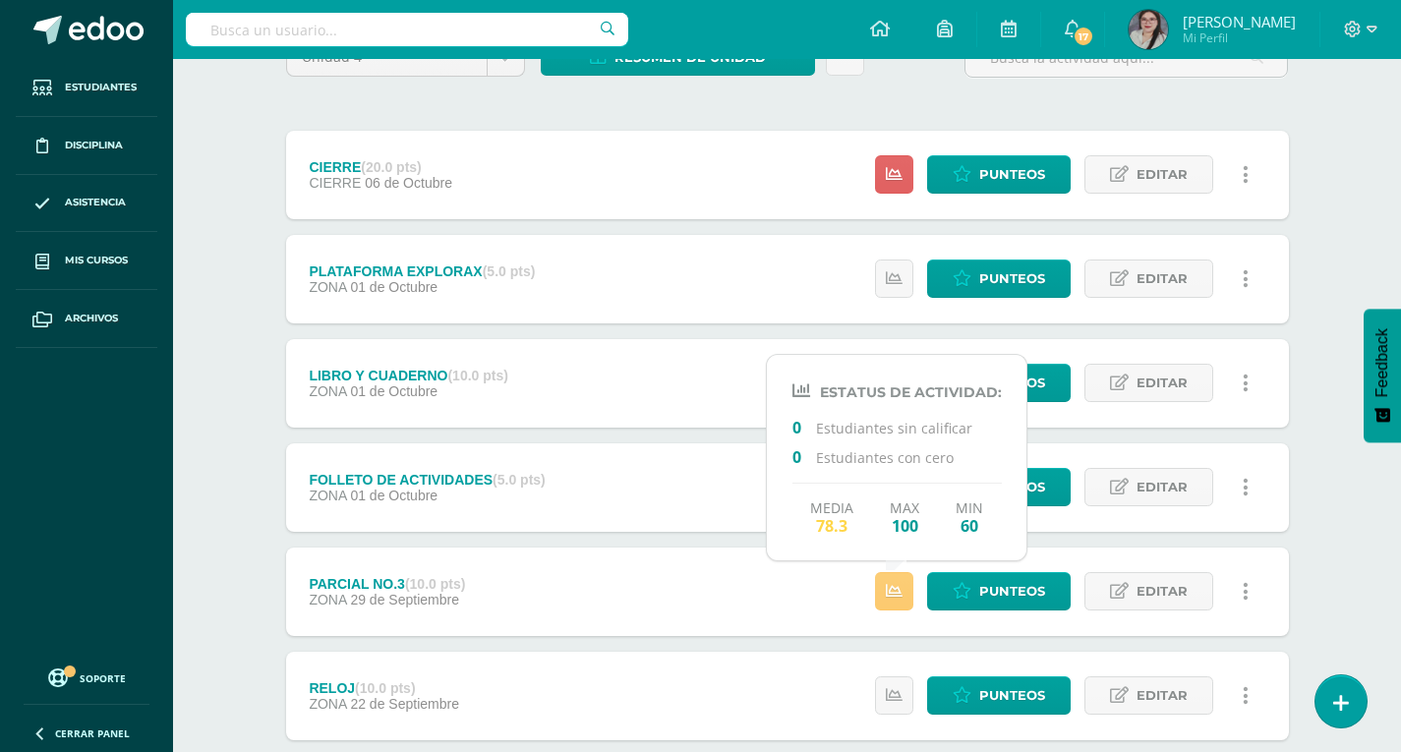
click at [1350, 545] on div "Matemáticas Quinto Primaria "B" Herramientas Detalle de asistencias Actividad A…" at bounding box center [787, 575] width 1228 height 1426
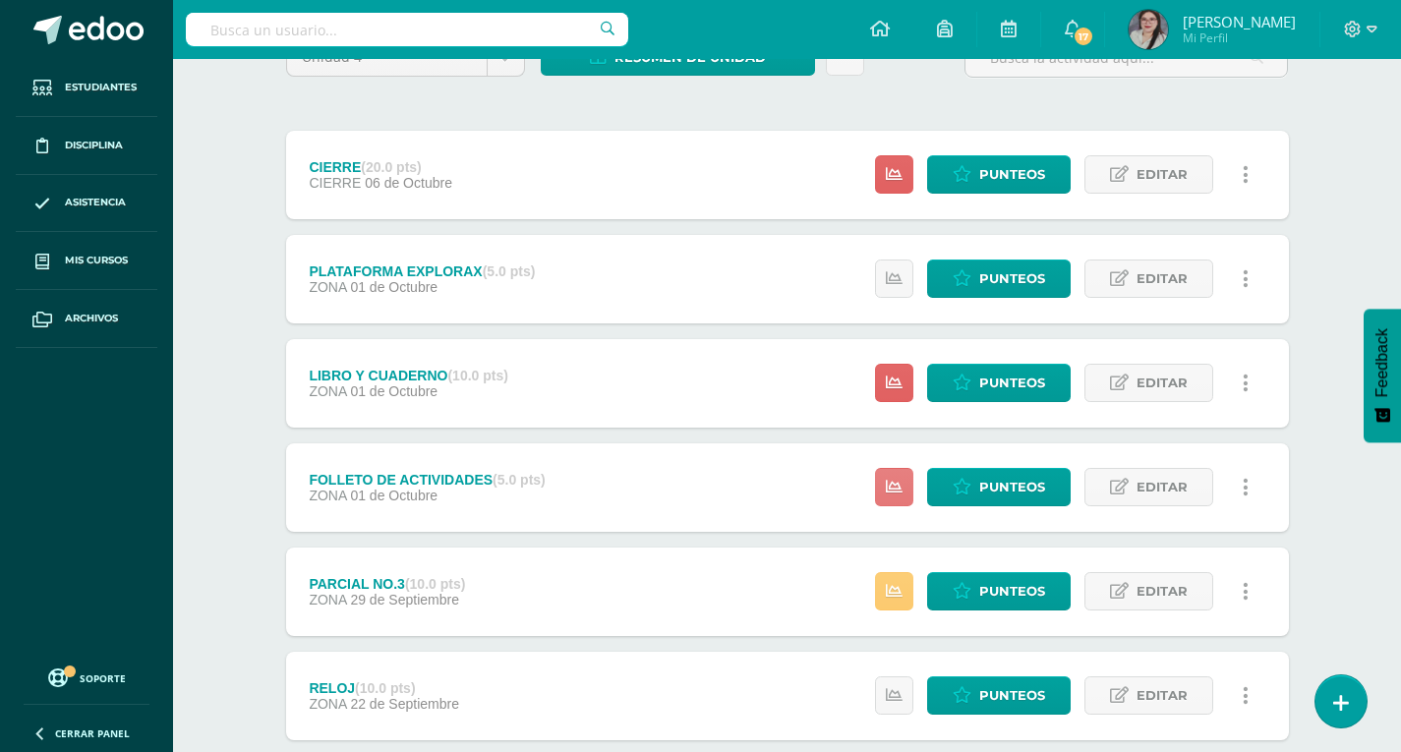
click at [893, 488] on icon at bounding box center [894, 487] width 17 height 17
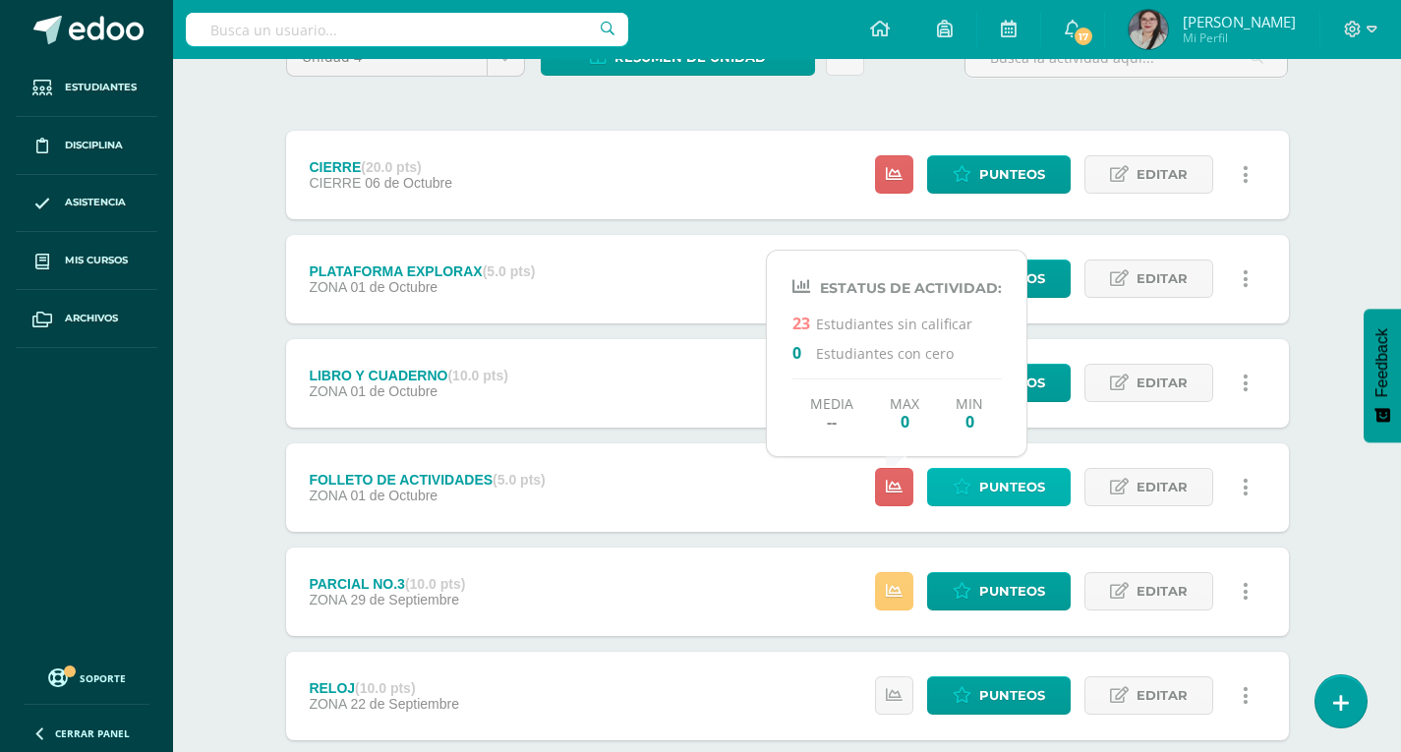
click at [970, 488] on icon at bounding box center [962, 487] width 19 height 17
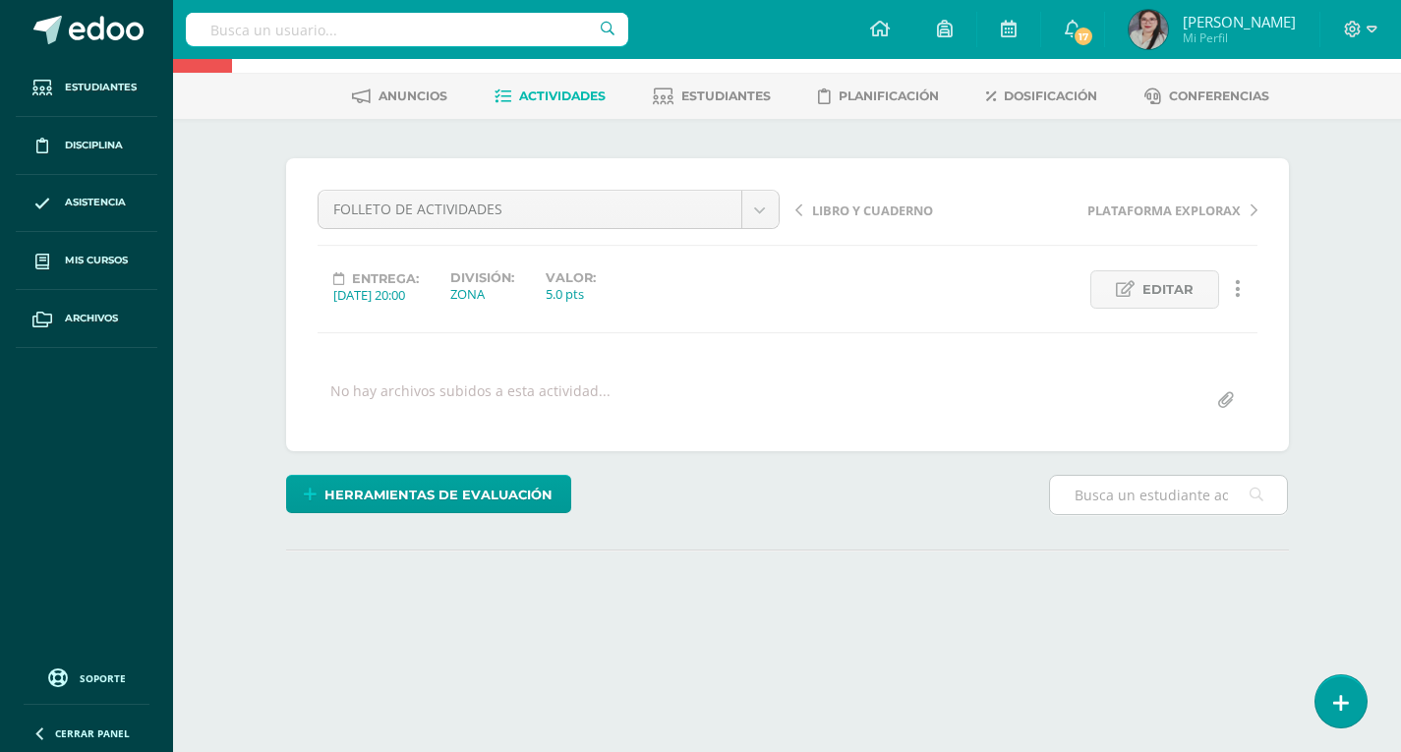
scroll to position [98, 0]
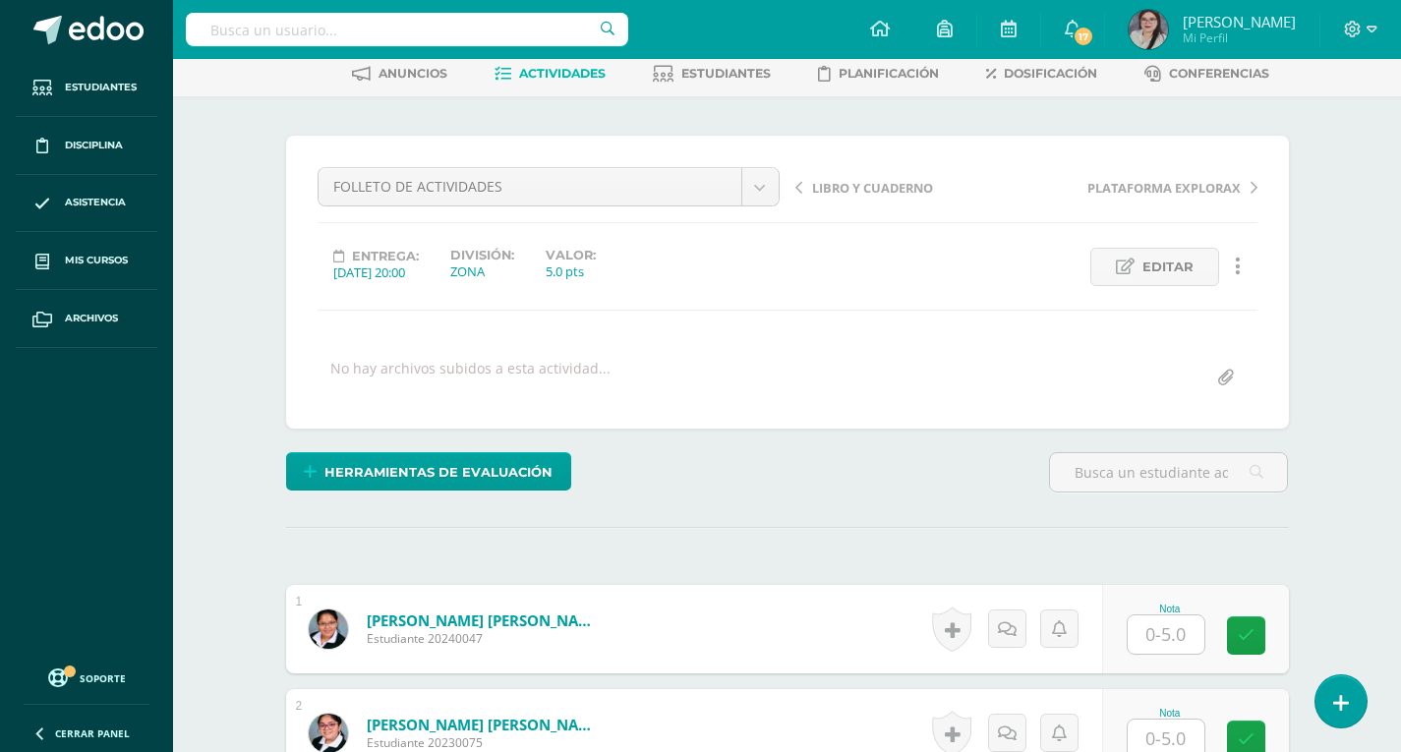
click at [1166, 643] on input "text" at bounding box center [1166, 635] width 77 height 38
type input "5"
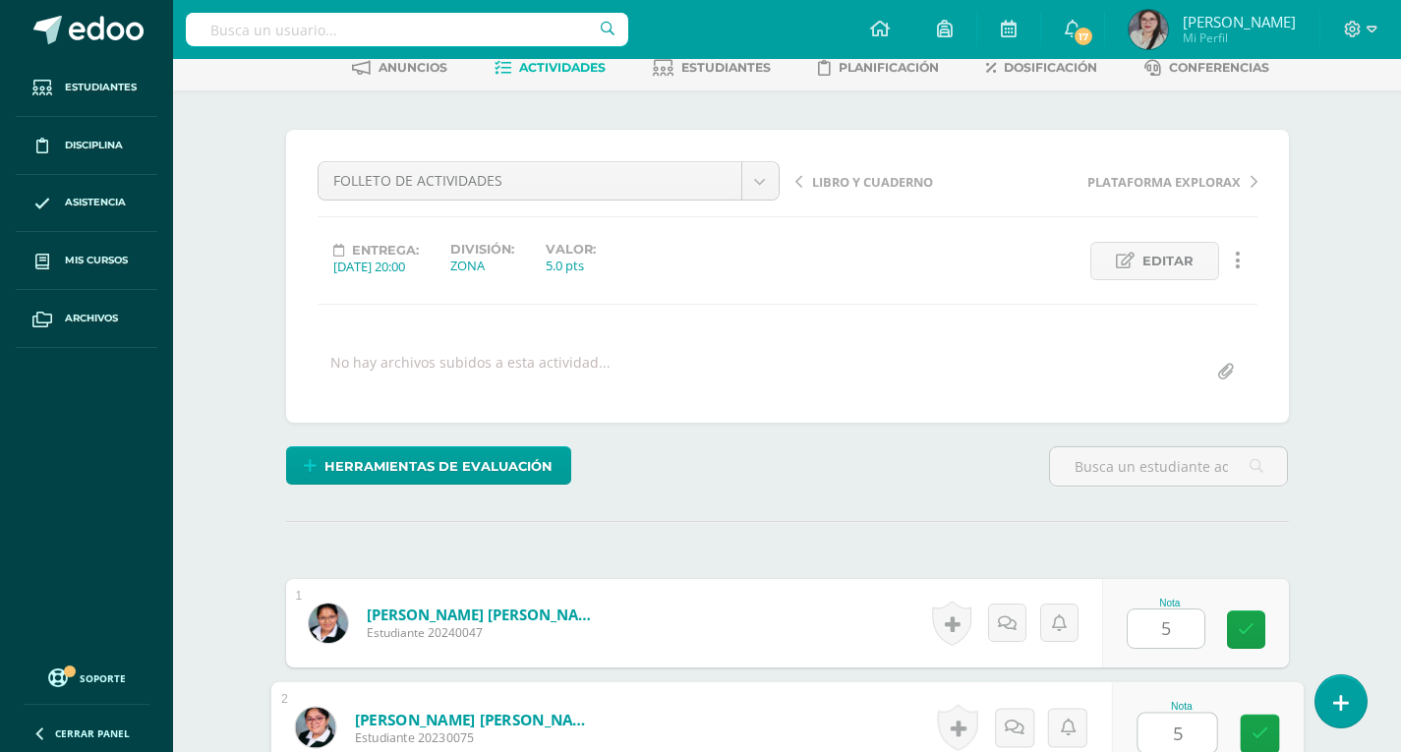
type input "5"
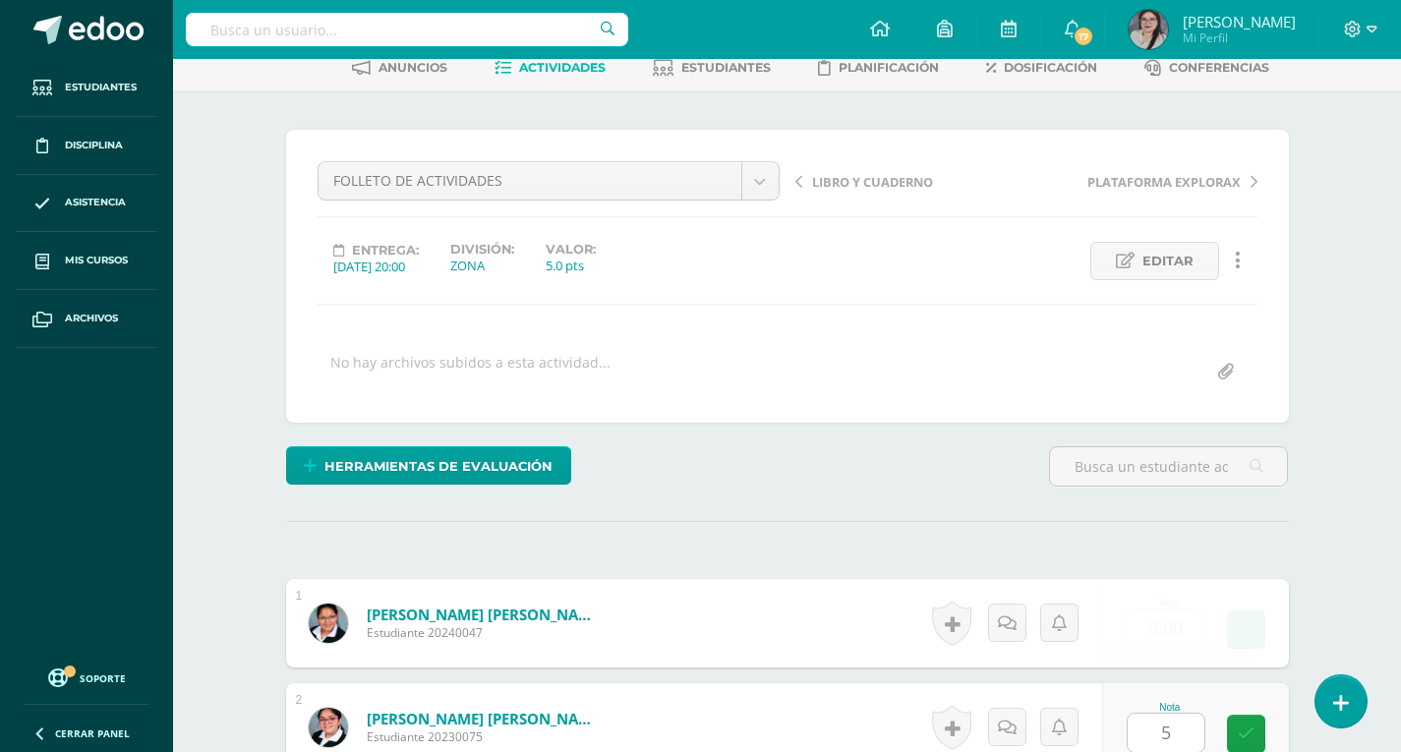
scroll to position [566, 0]
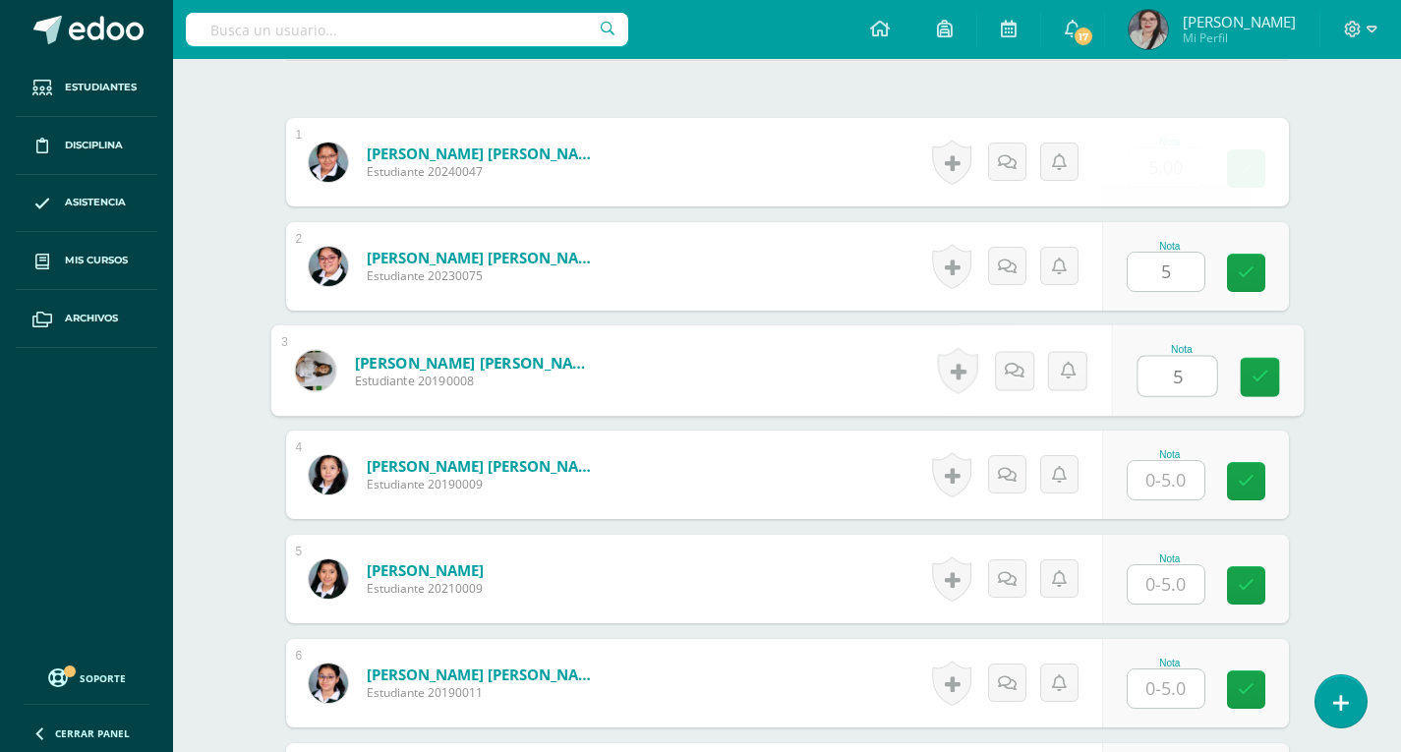
type input "5"
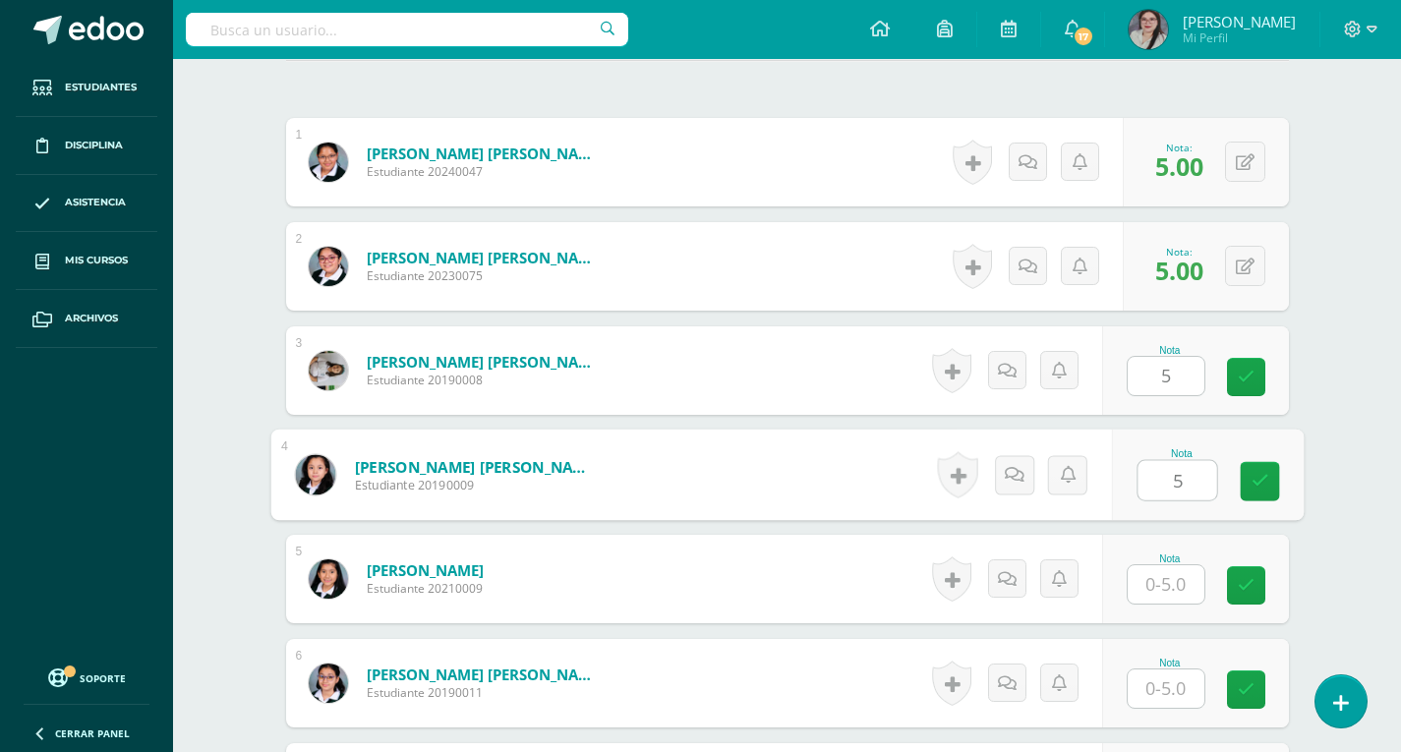
type input "5"
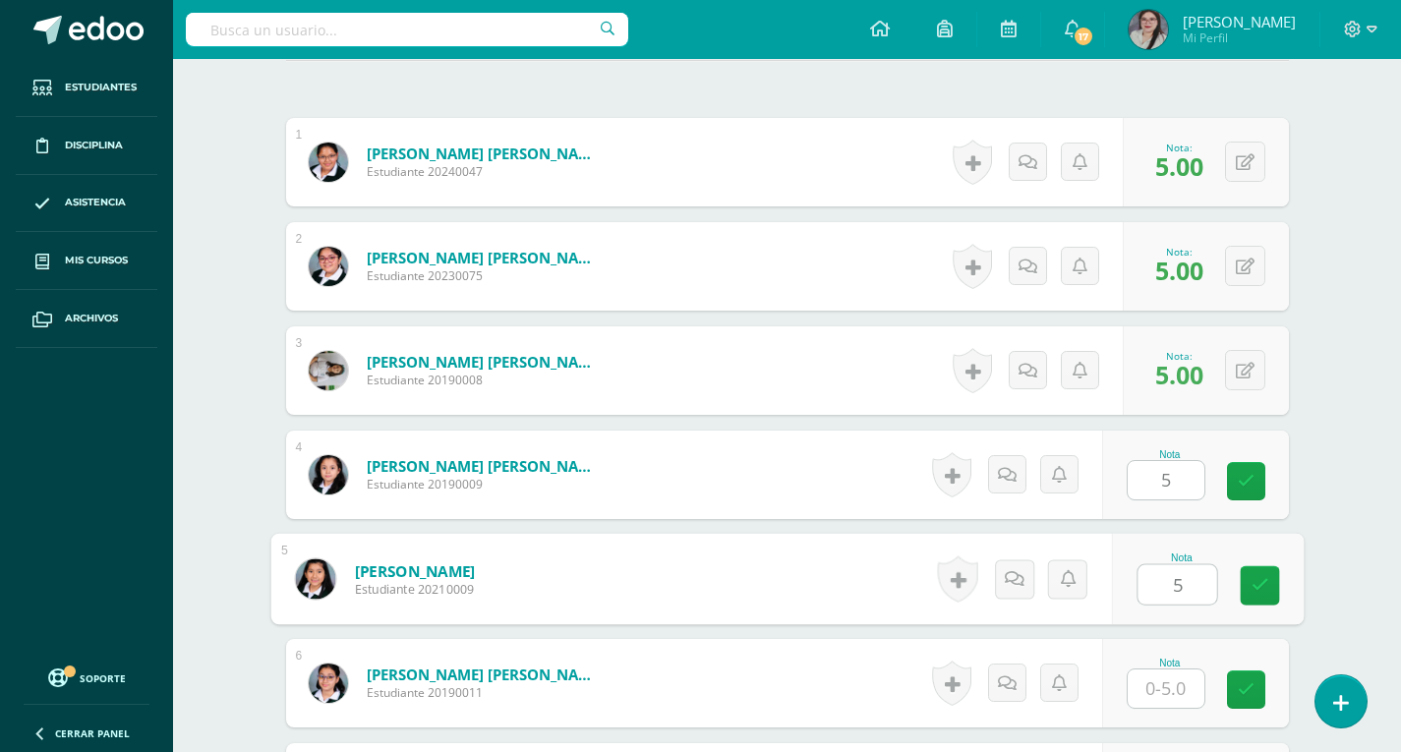
type input "5"
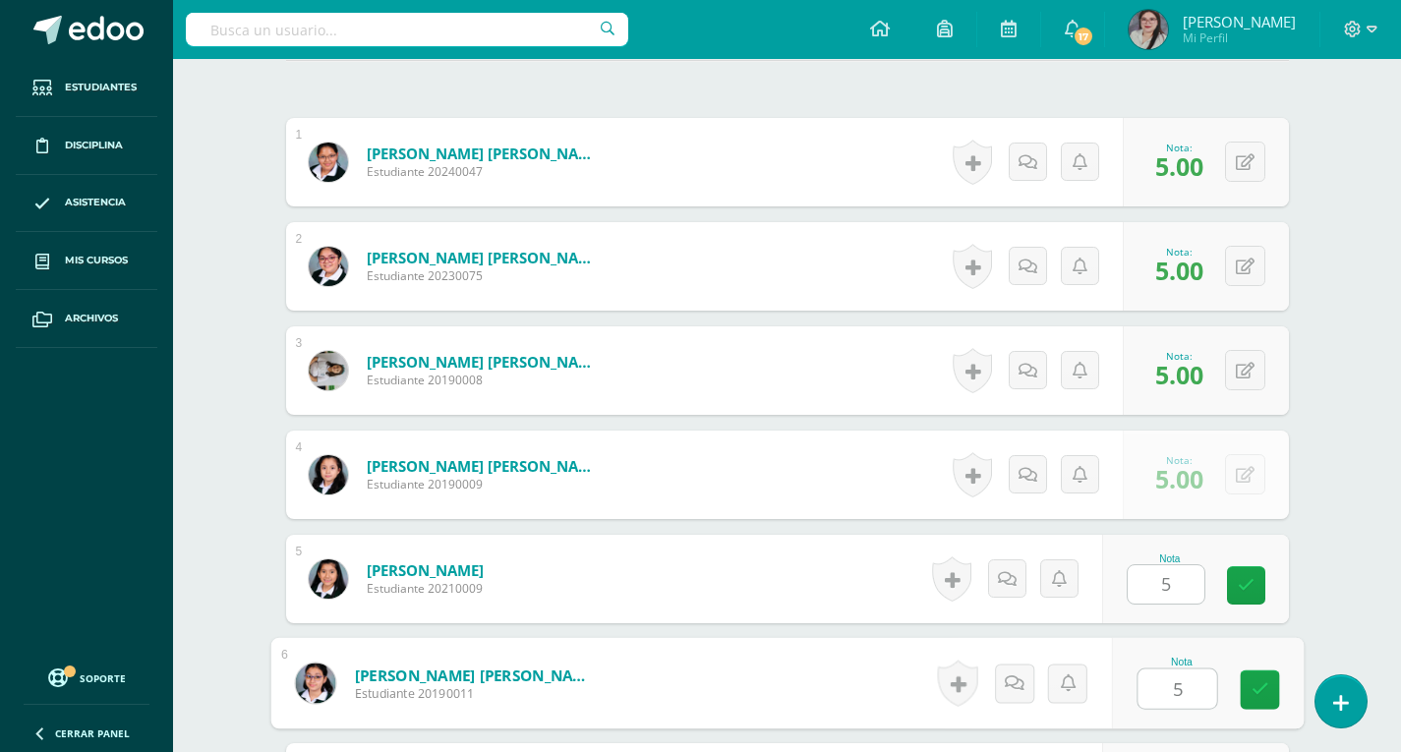
type input "5"
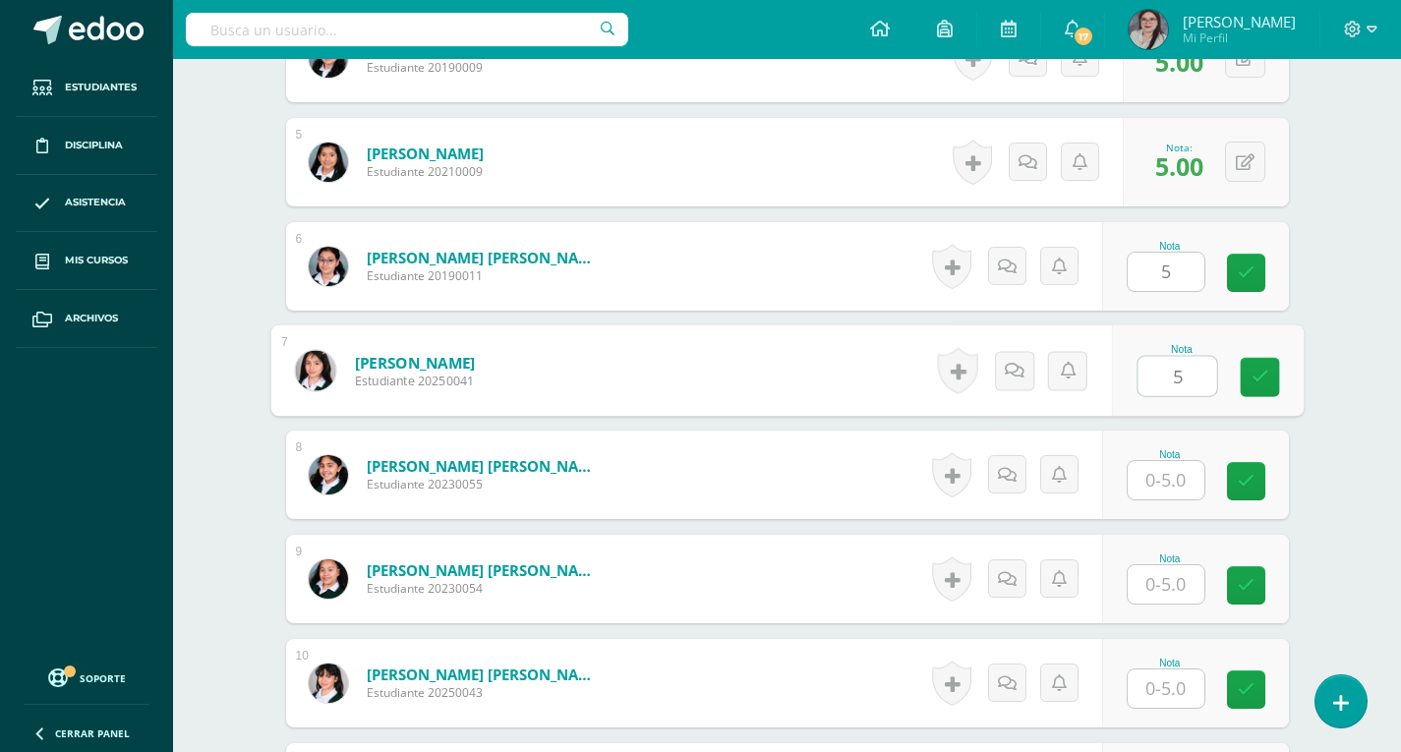
type input "5"
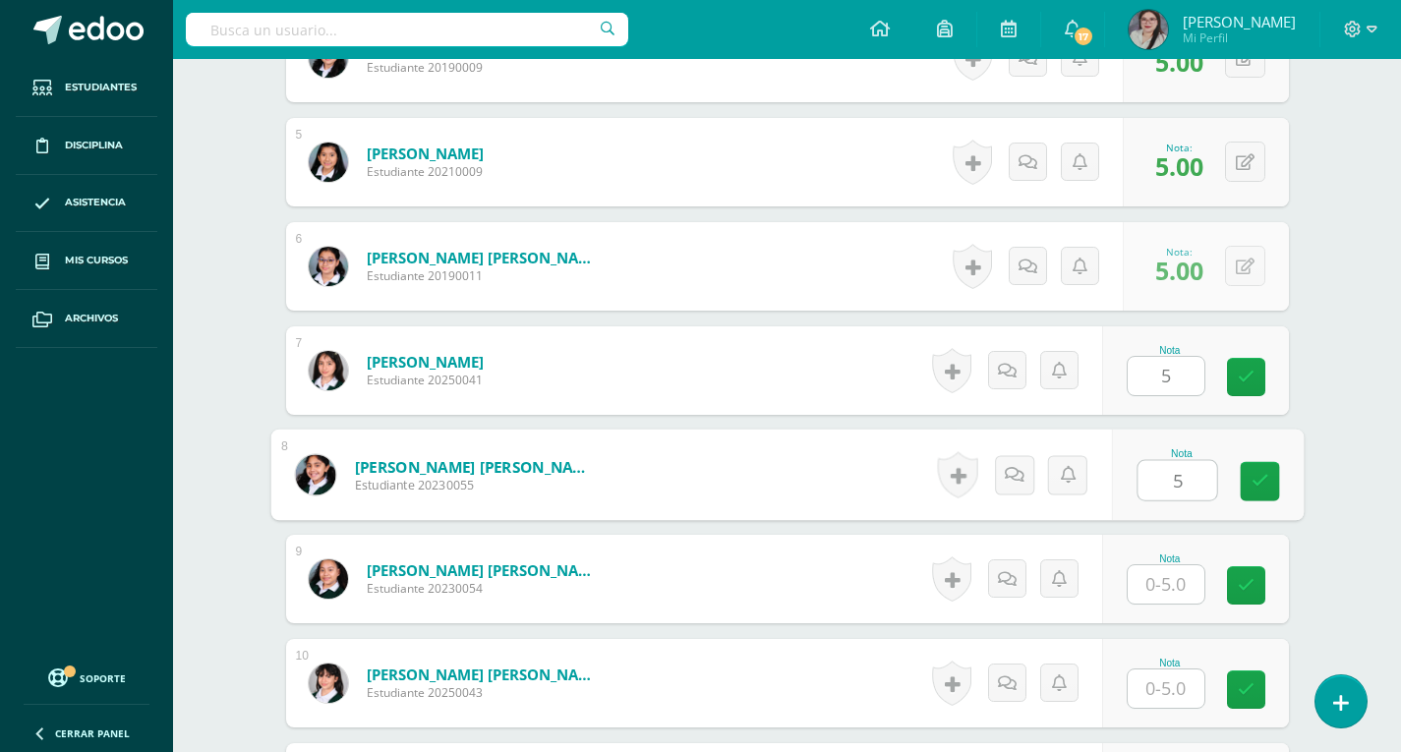
type input "5"
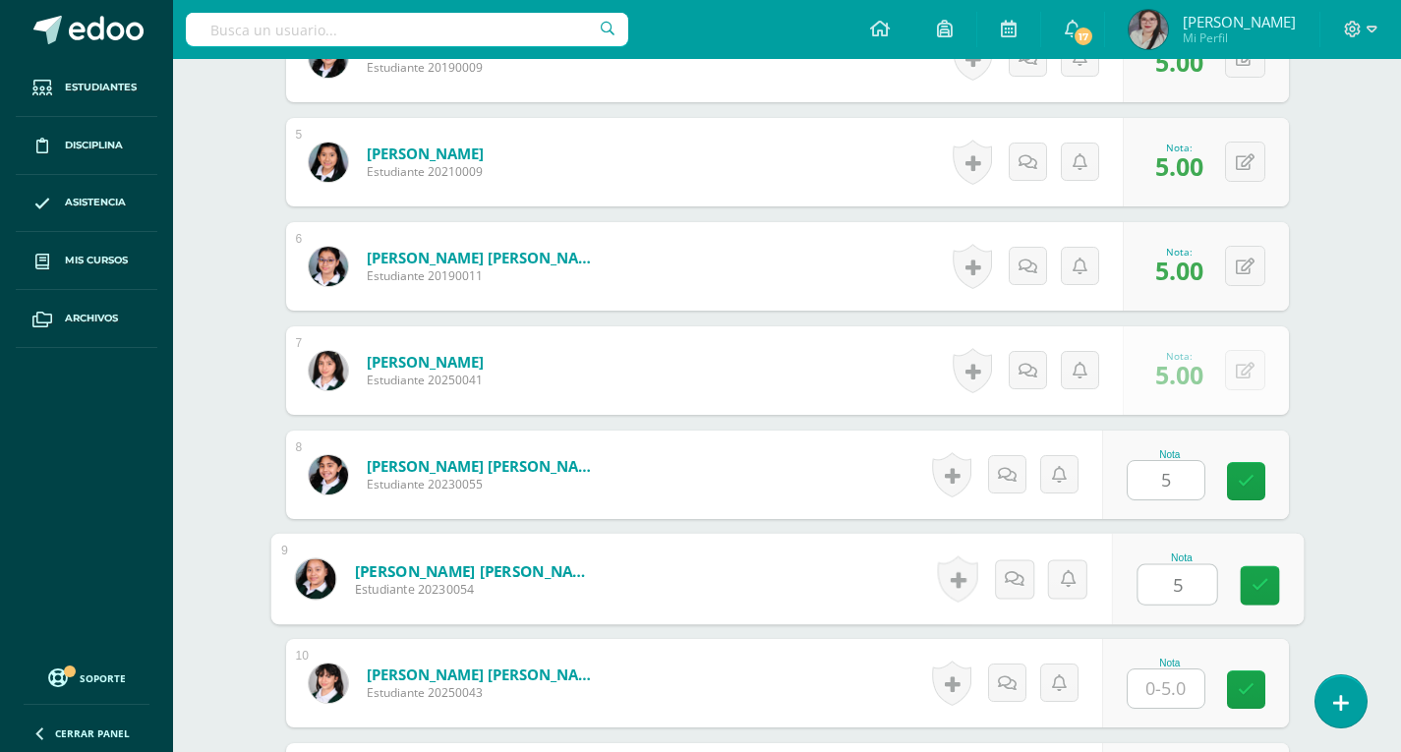
type input "5"
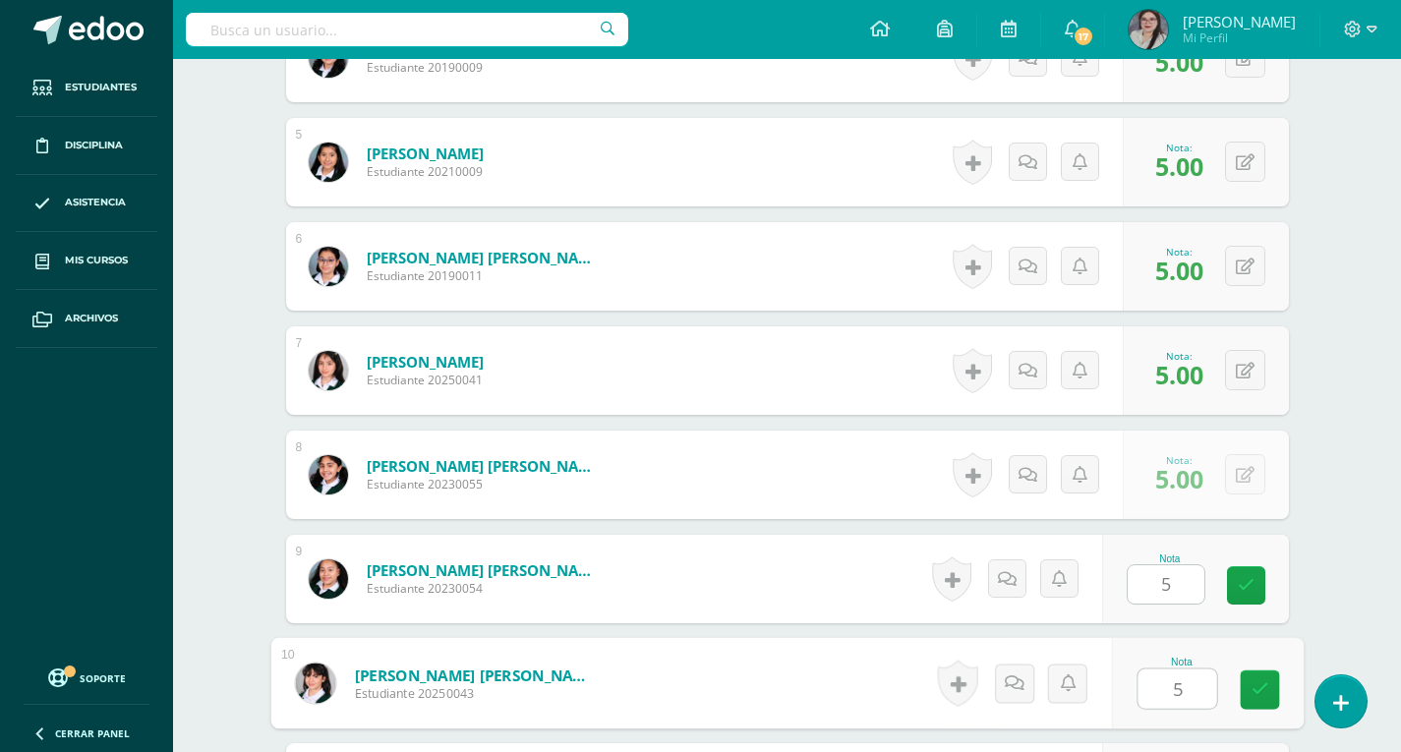
type input "5"
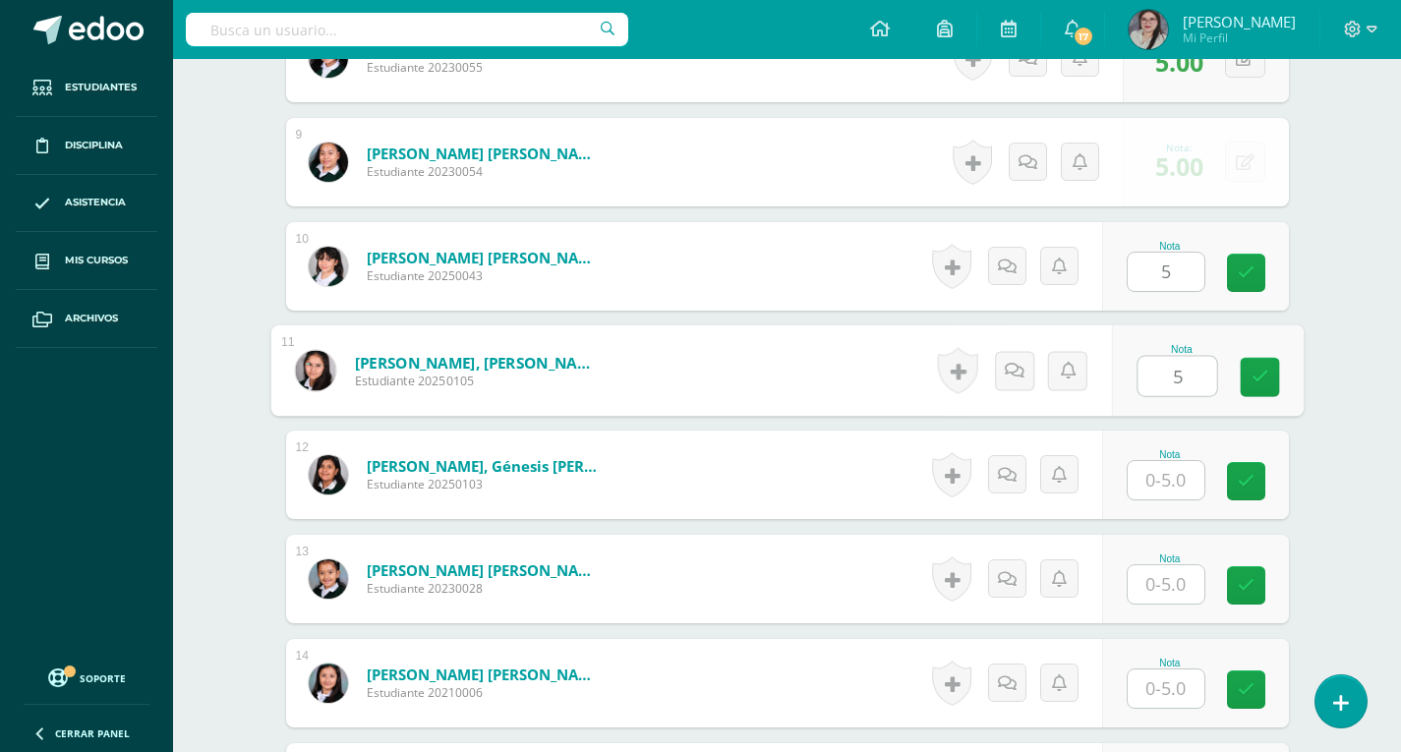
type input "5"
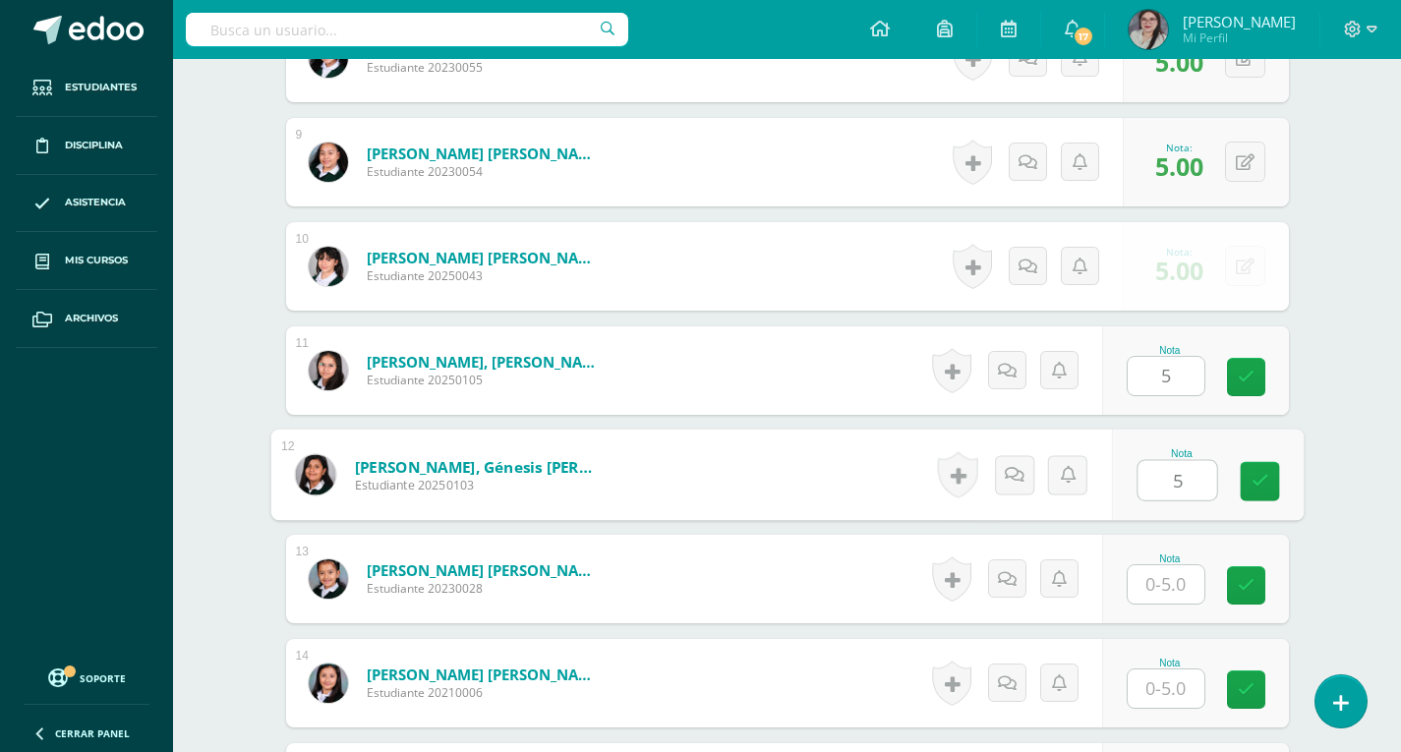
type input "5"
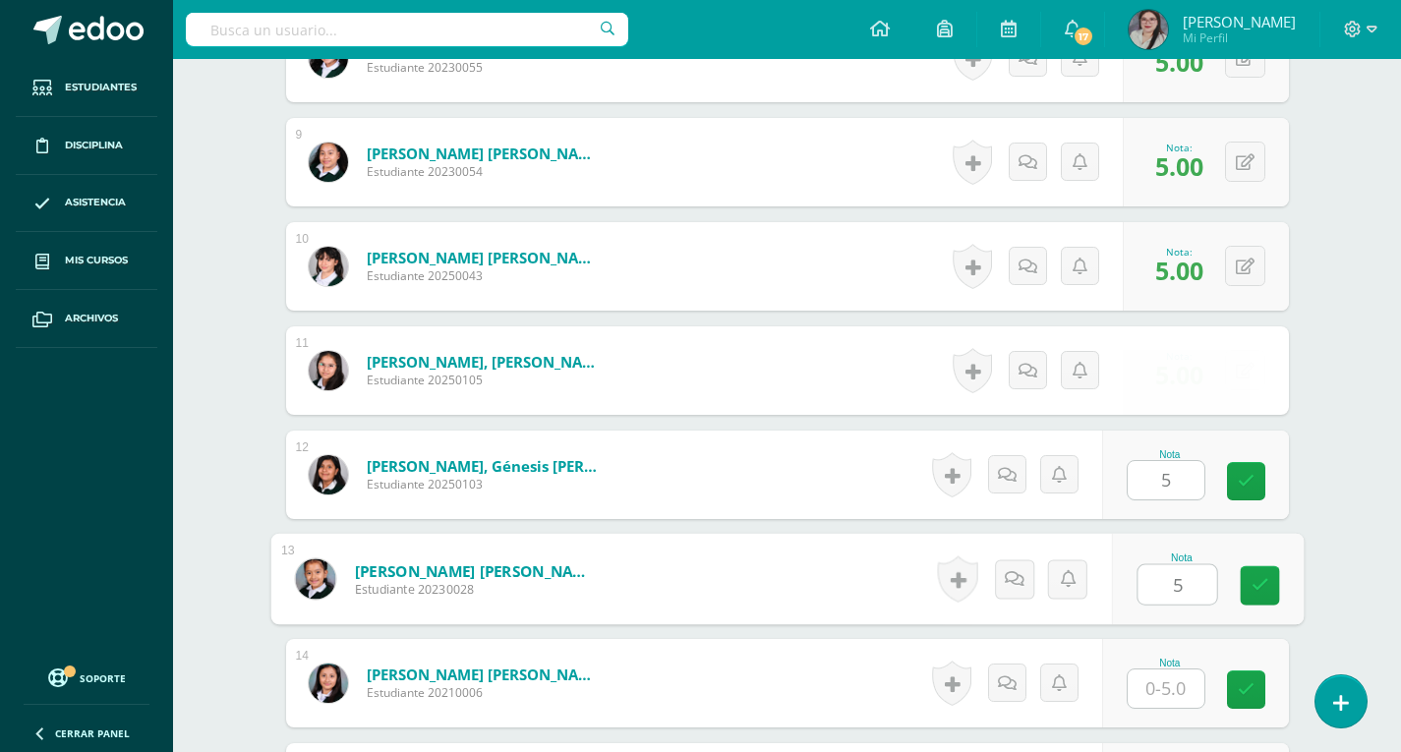
type input "5"
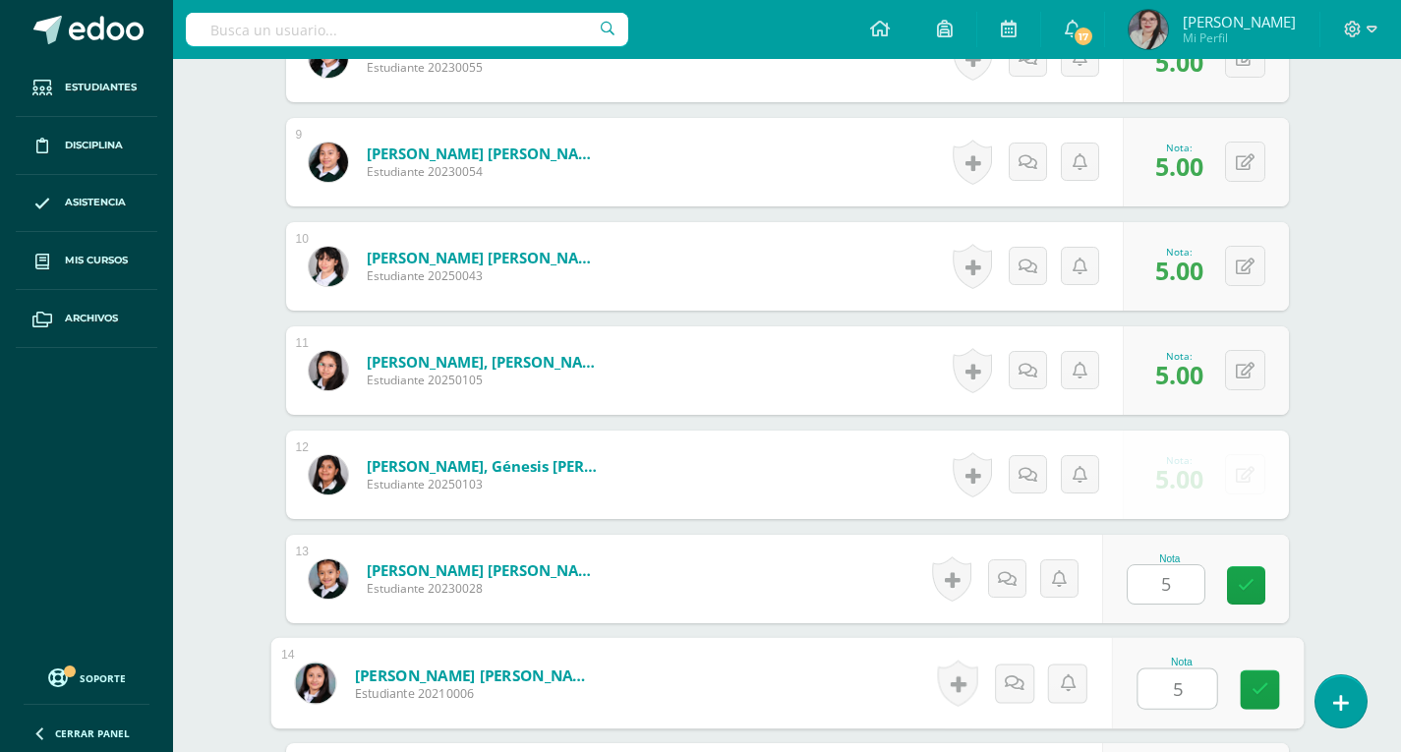
type input "5"
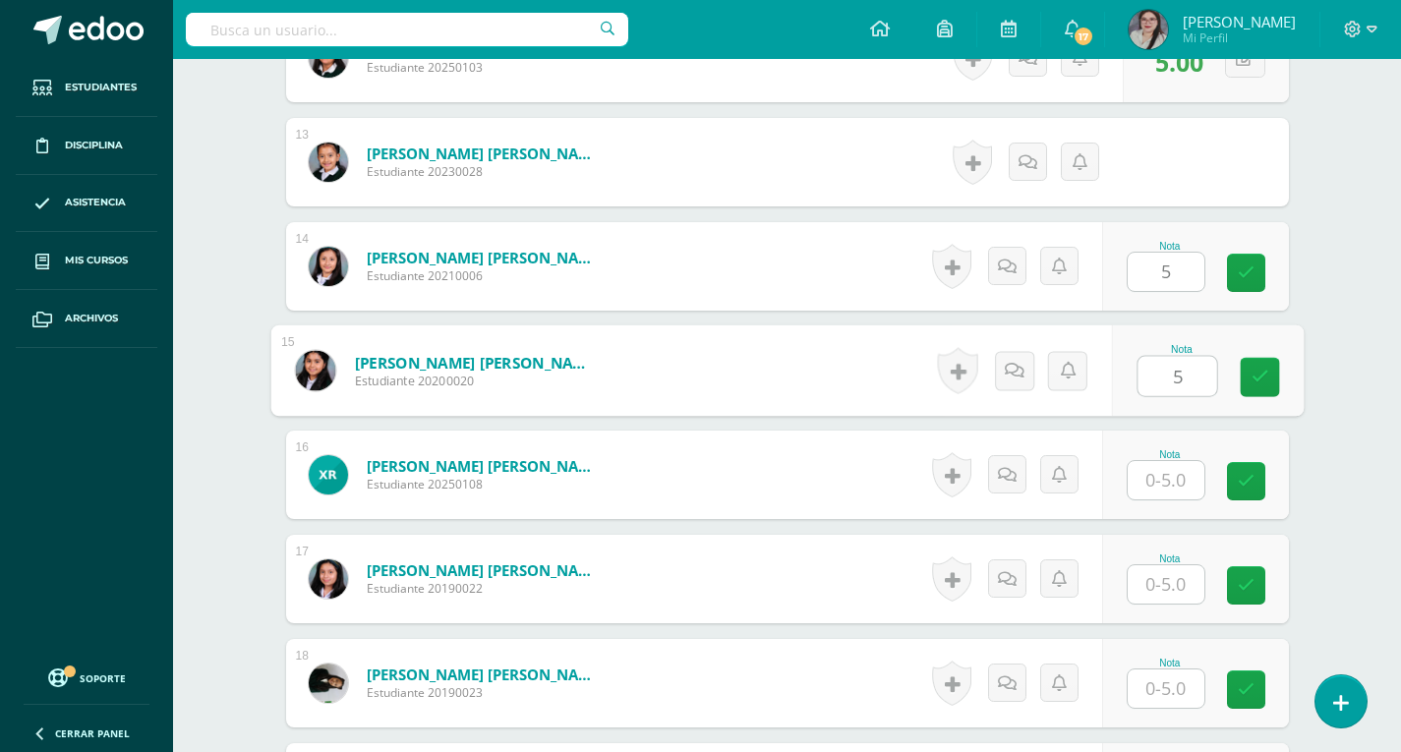
type input "5"
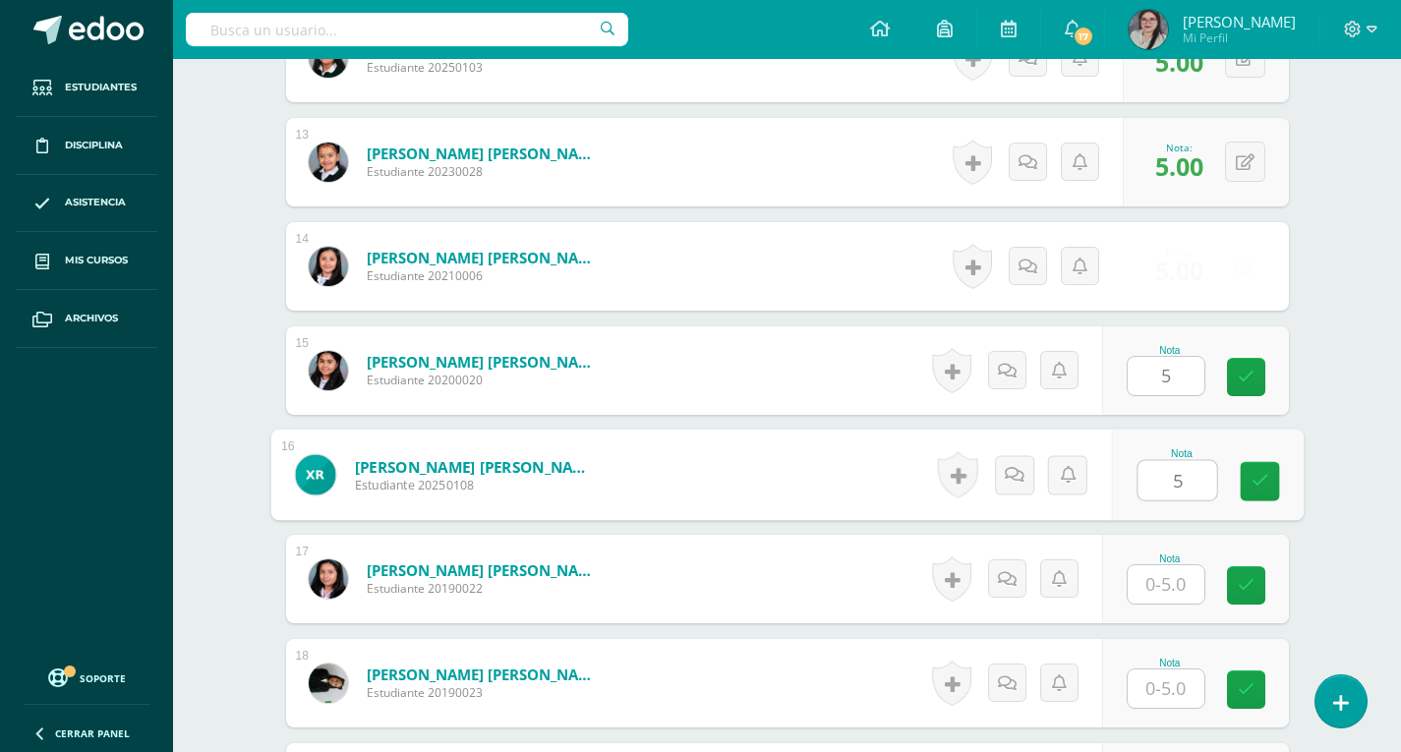
type input "5"
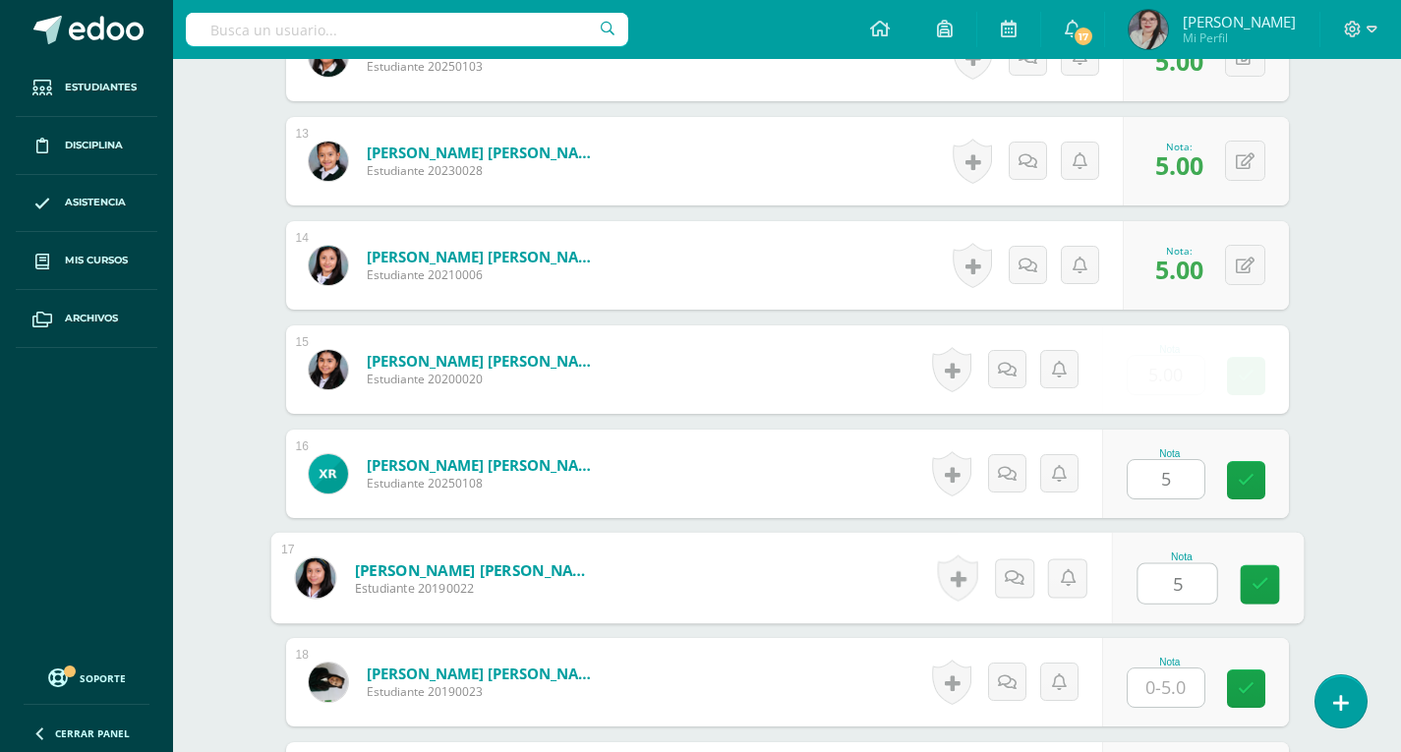
type input "5"
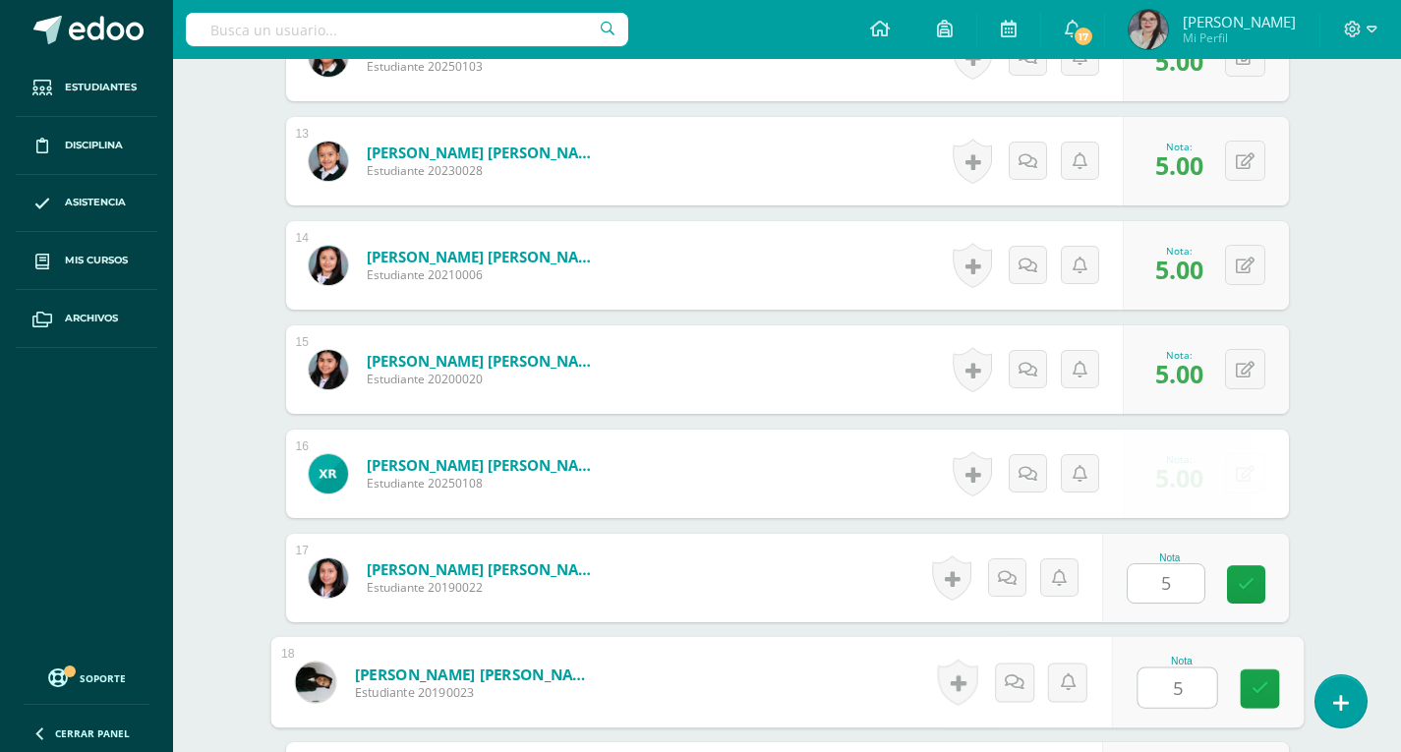
type input "5"
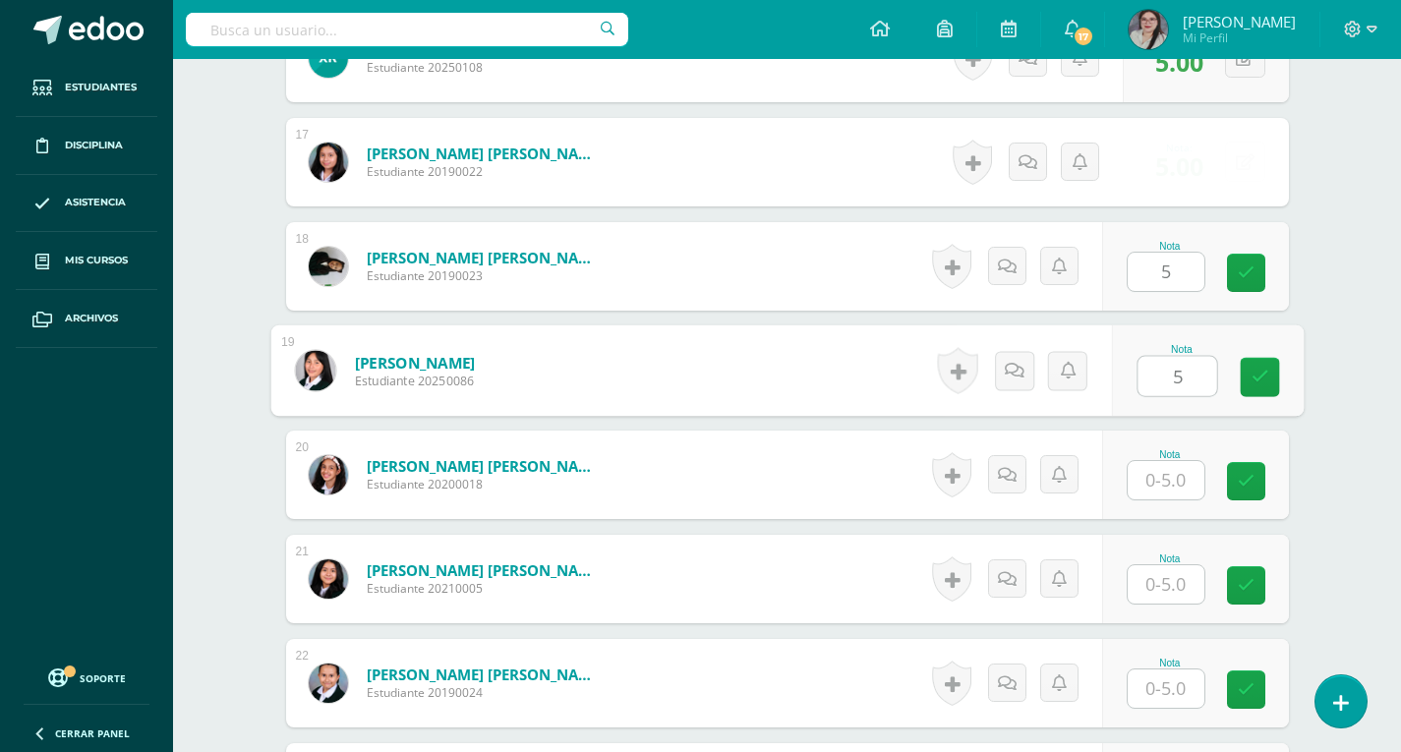
type input "5"
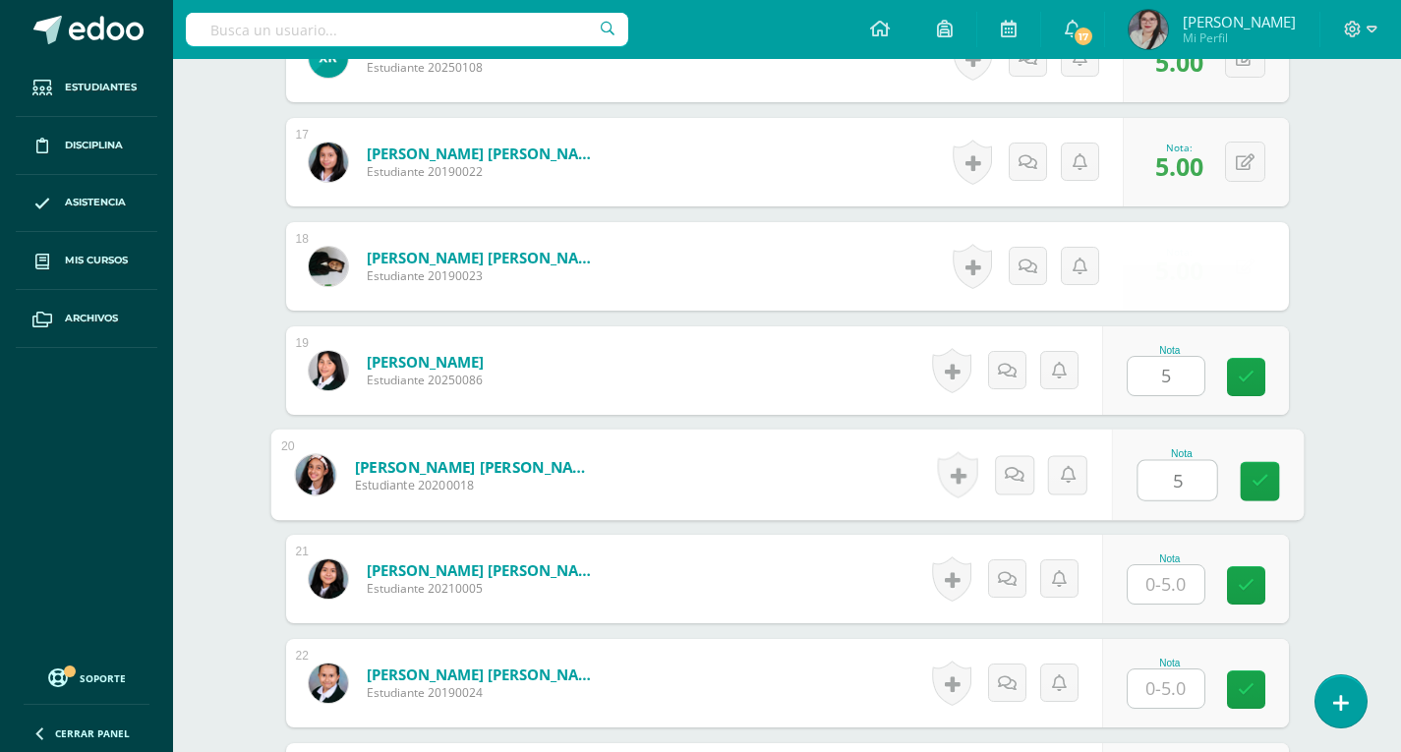
type input "5"
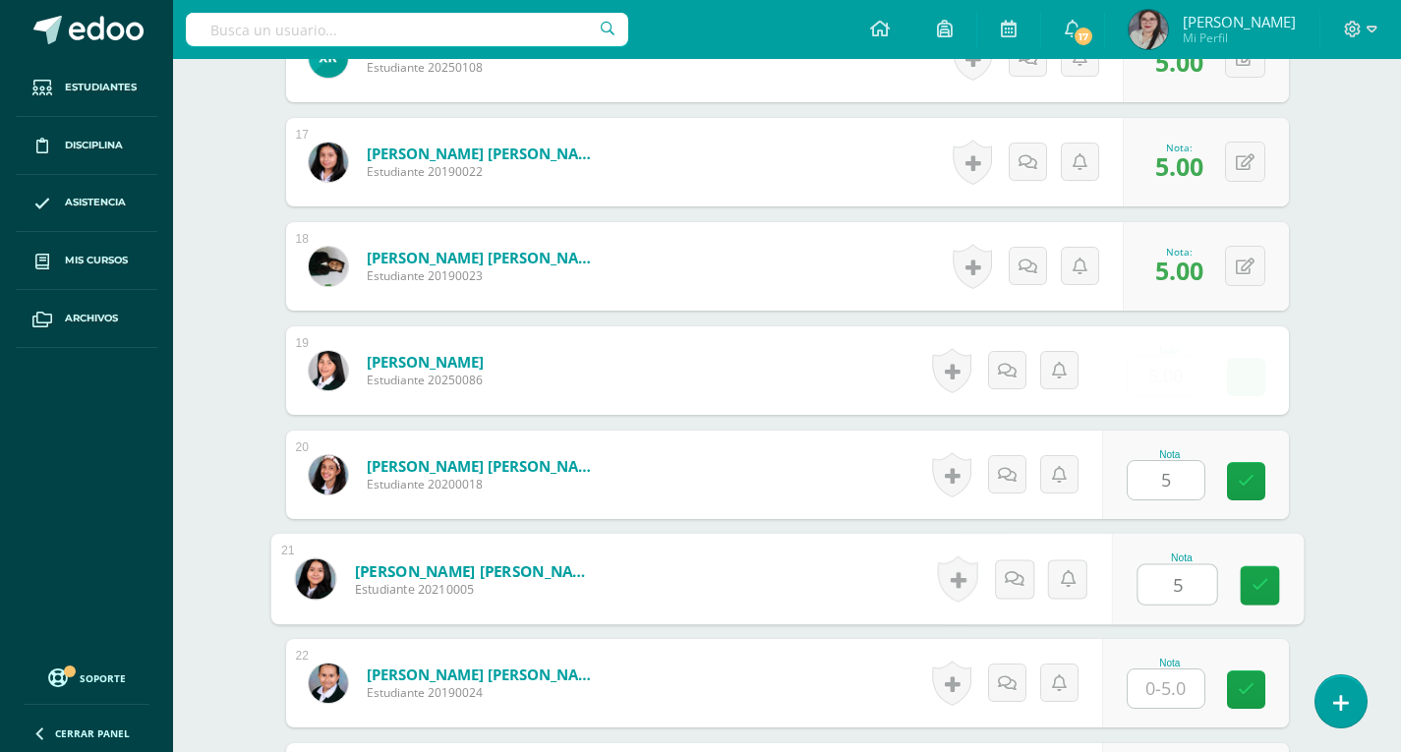
type input "5"
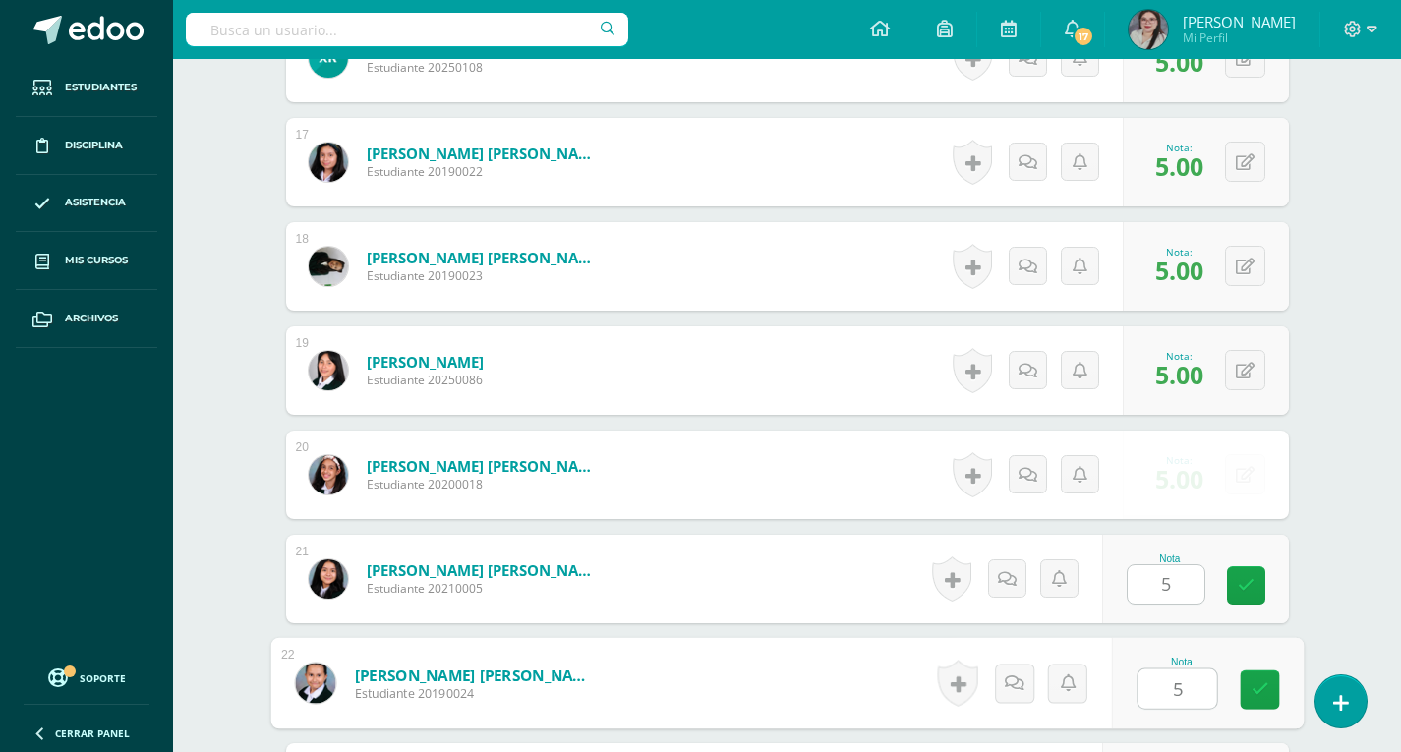
type input "5"
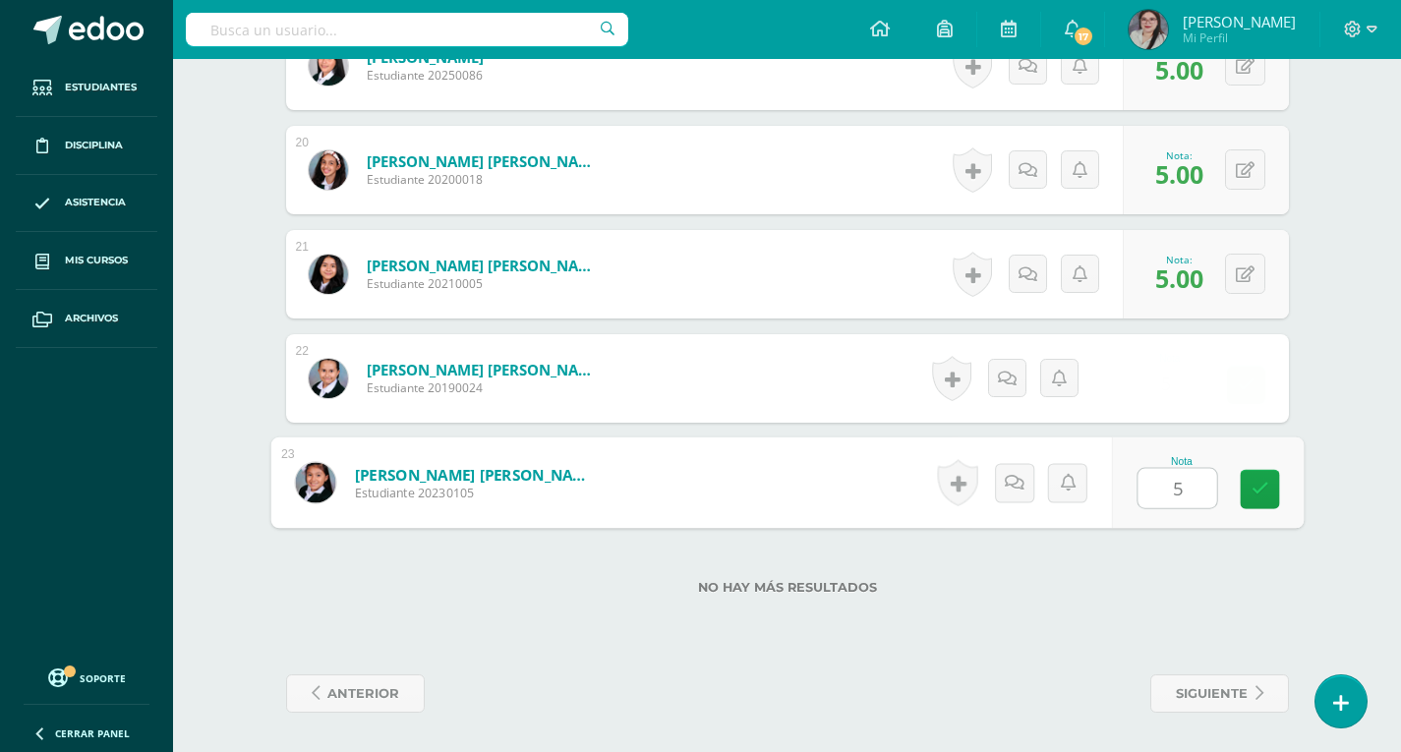
type input "55"
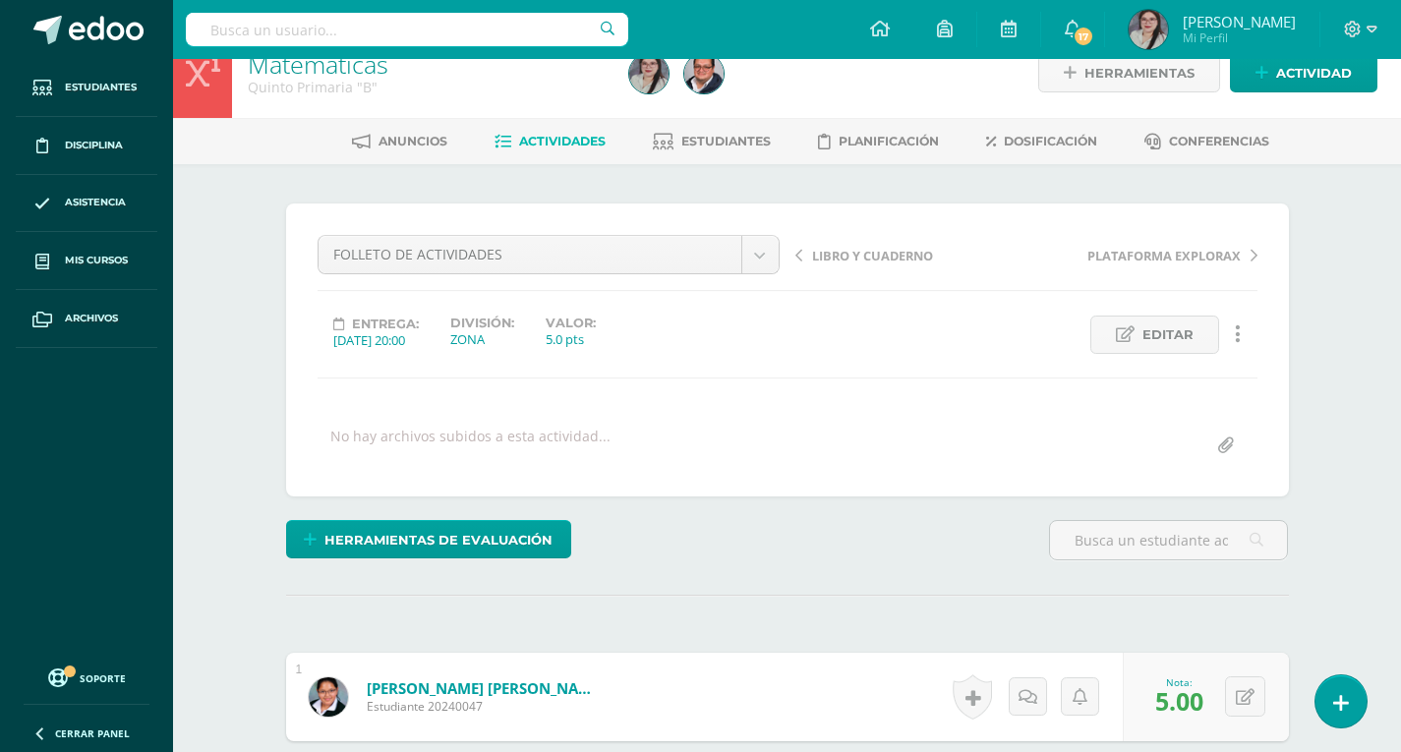
scroll to position [0, 0]
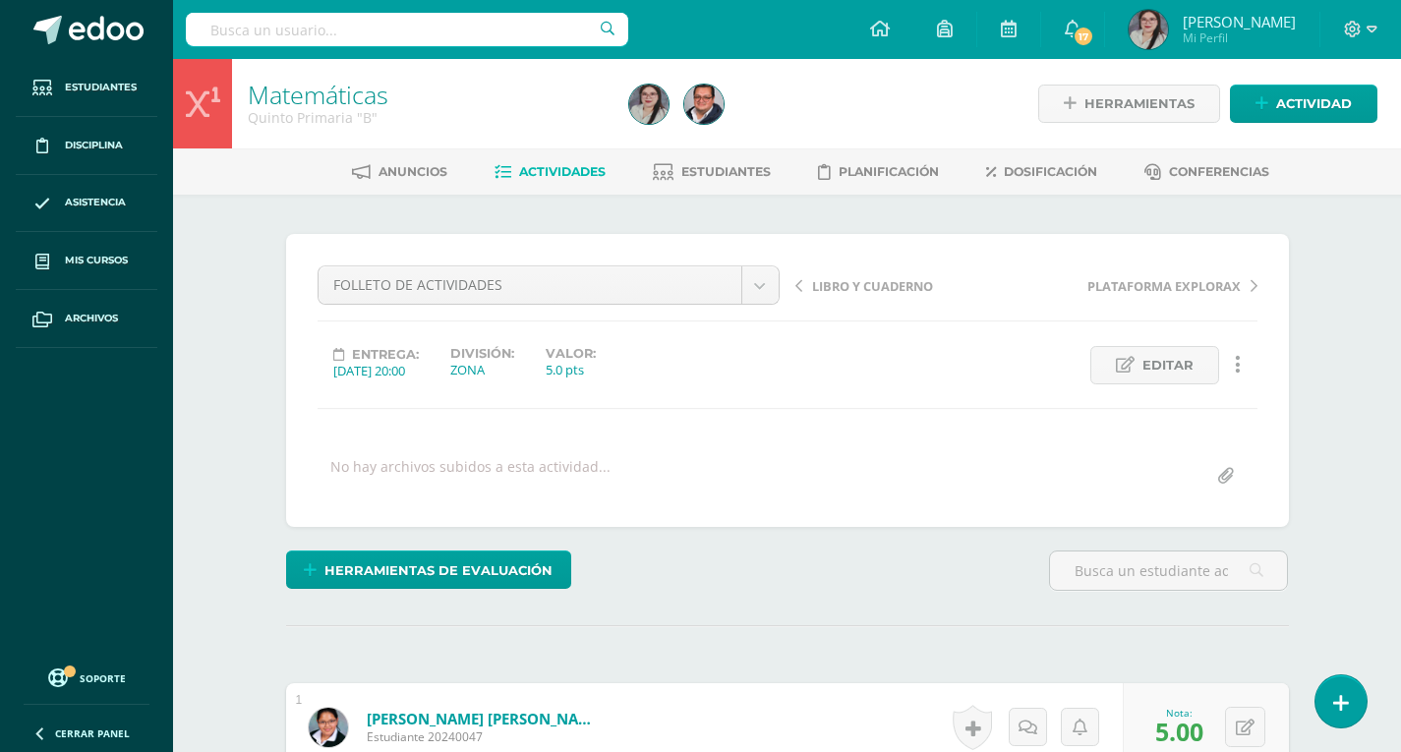
click at [549, 179] on span "Actividades" at bounding box center [562, 171] width 87 height 15
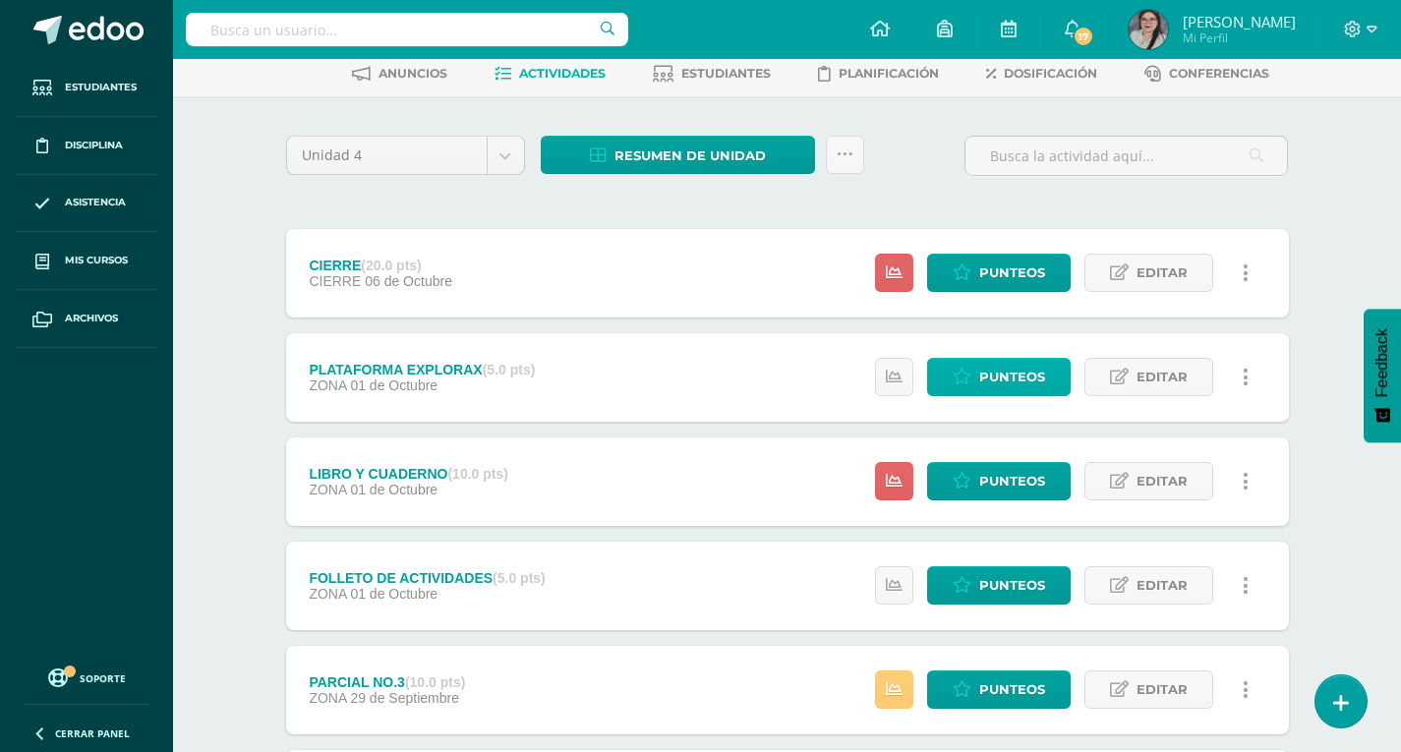
scroll to position [197, 0]
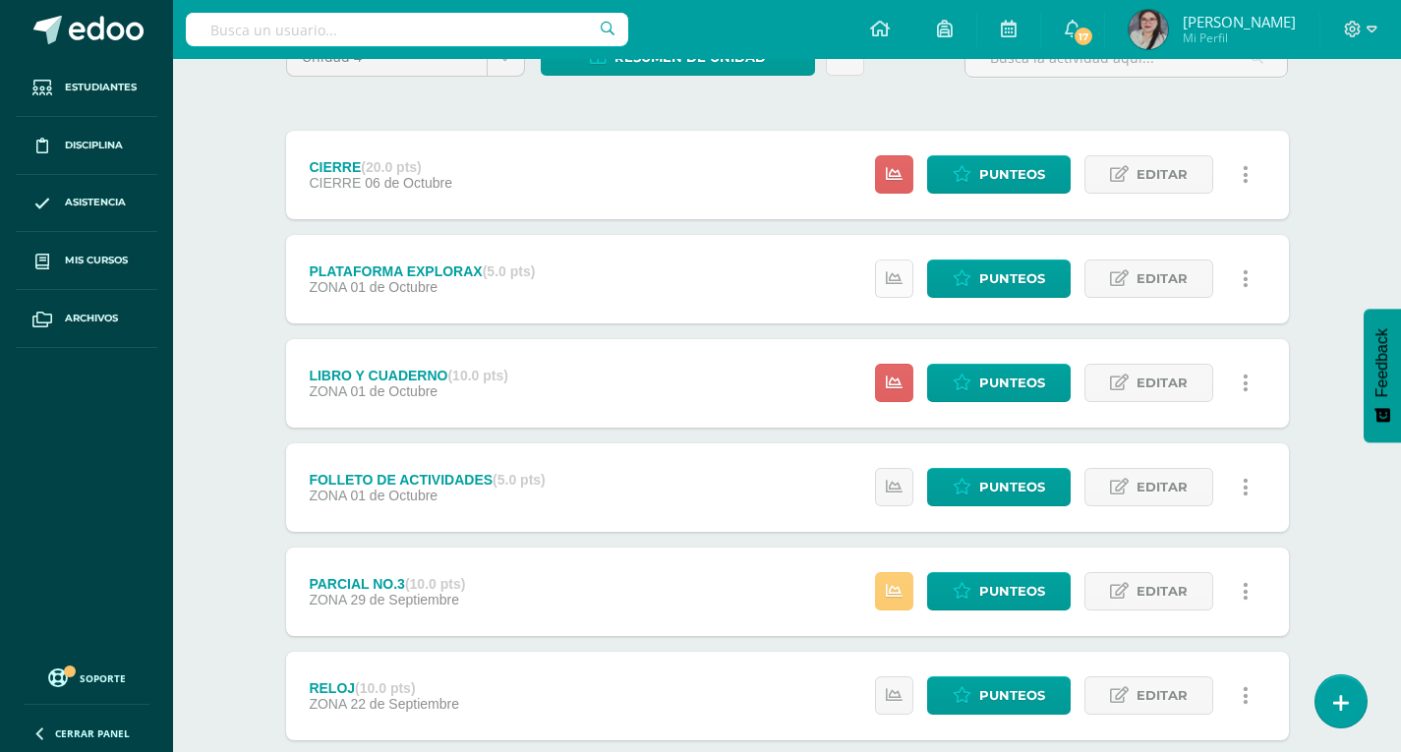
click at [903, 282] on icon at bounding box center [894, 278] width 17 height 17
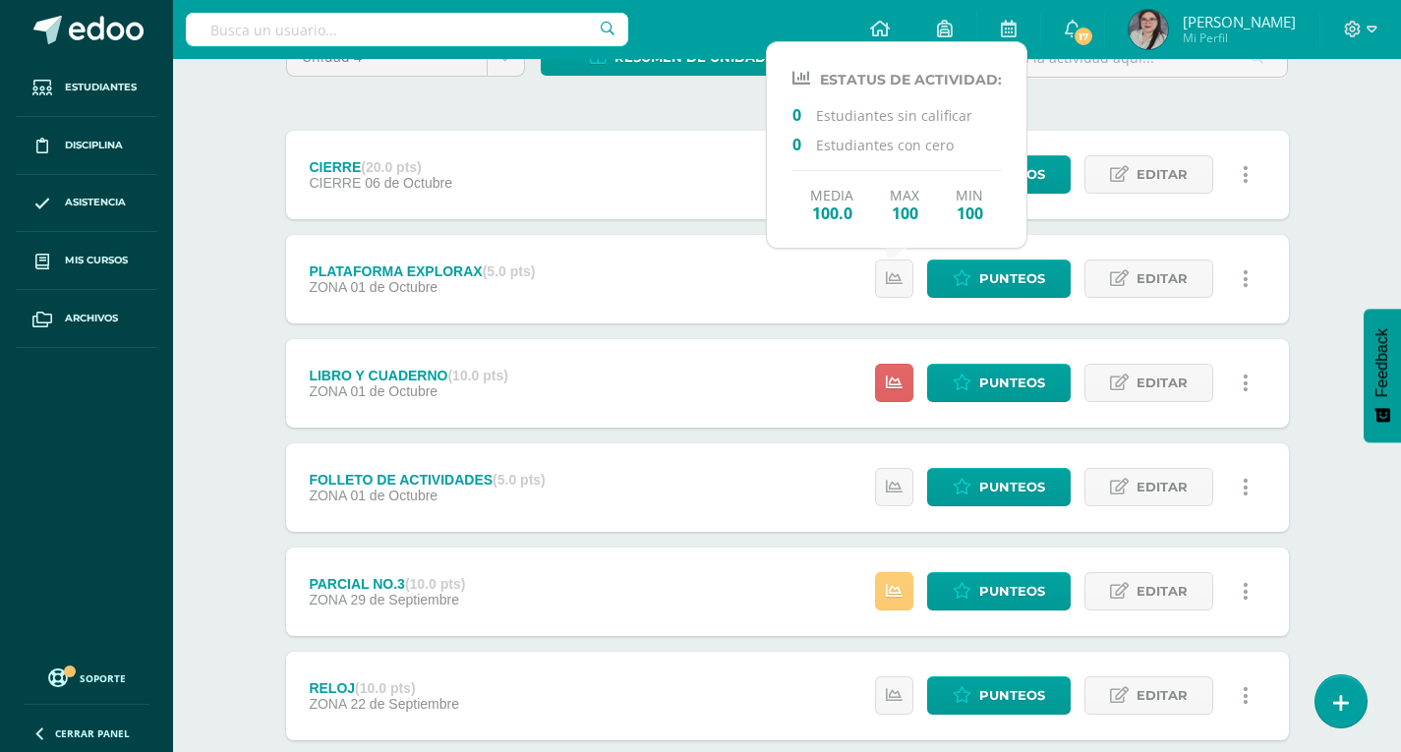
click at [1331, 292] on div "Matemáticas Quinto Primaria "B" Herramientas Detalle de asistencias Actividad A…" at bounding box center [787, 575] width 1228 height 1426
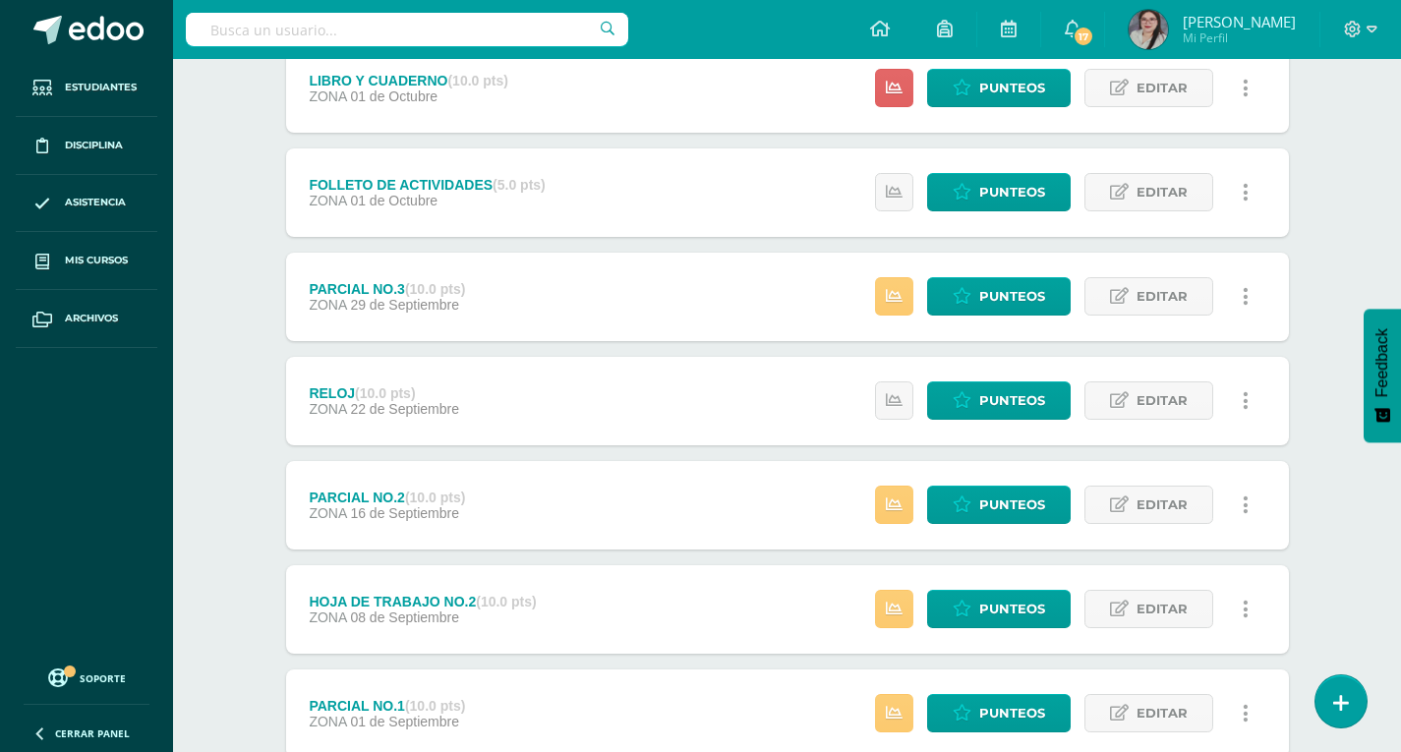
scroll to position [733, 0]
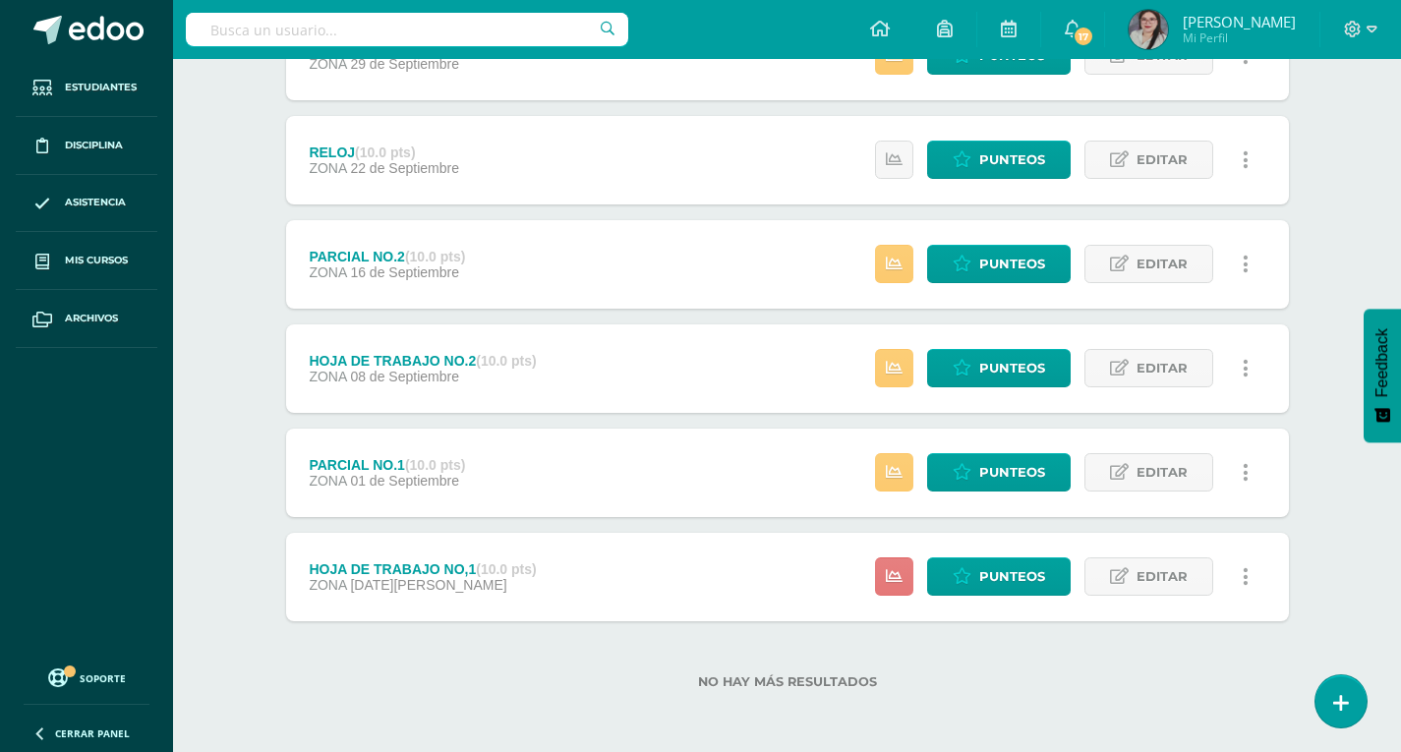
click at [894, 576] on icon at bounding box center [894, 576] width 17 height 17
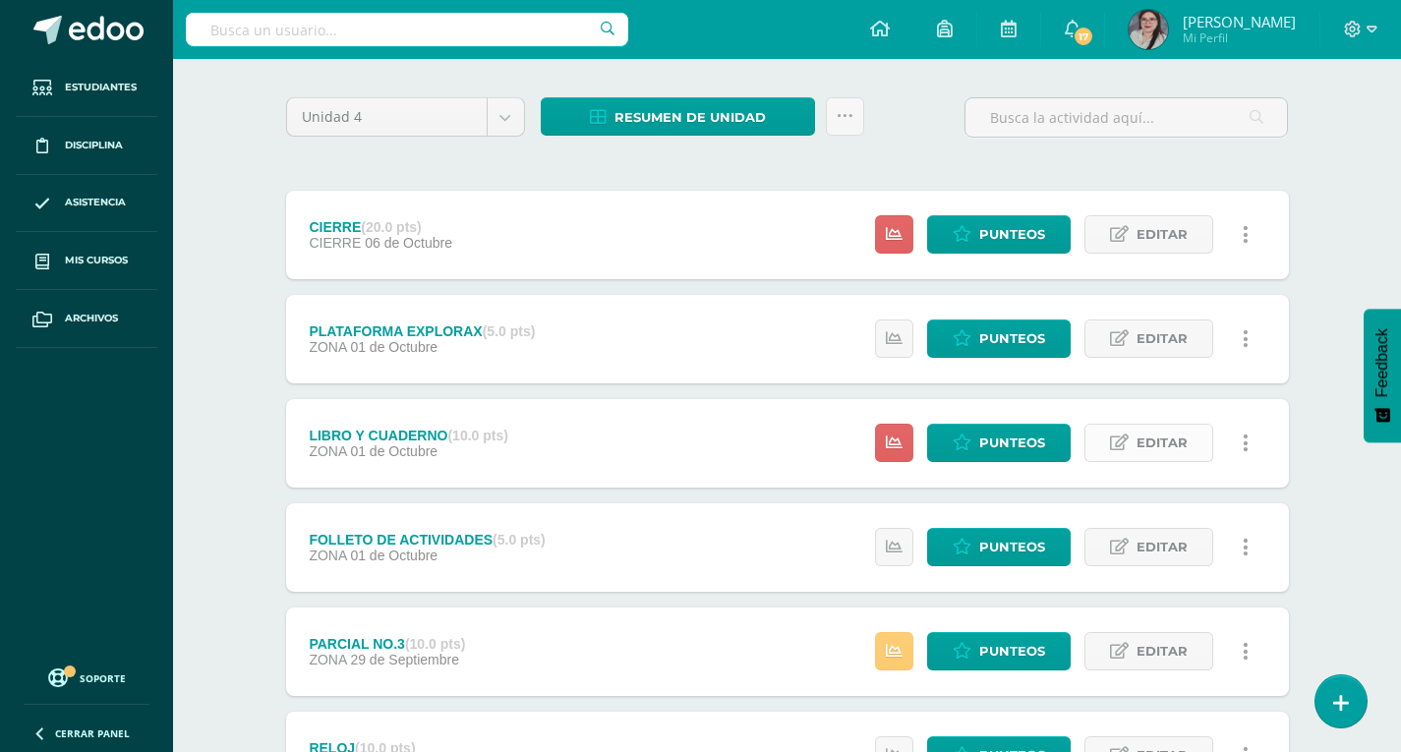
scroll to position [0, 0]
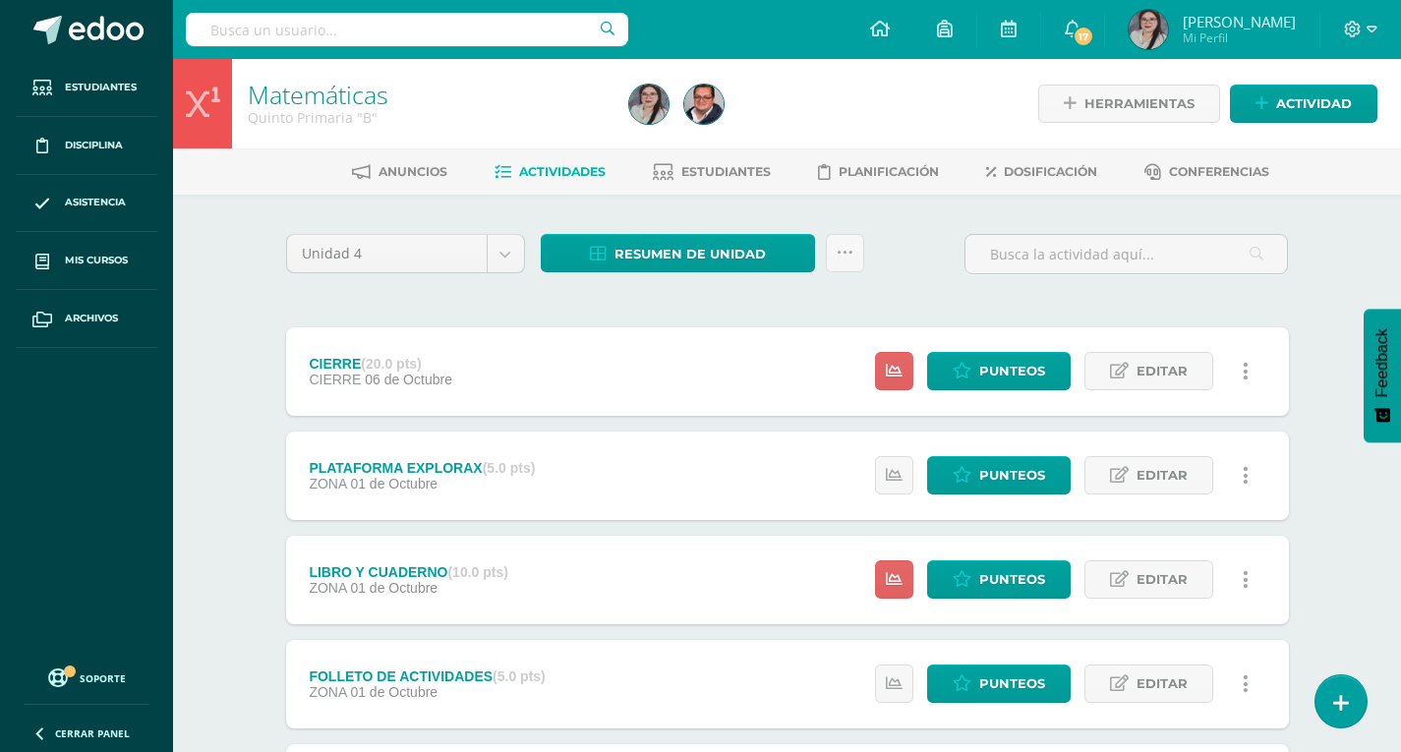
click at [930, 265] on div "Unidad 4 Unidad 1 Unidad 2 Unidad 3 Unidad 4 Resumen de unidad Descargar como H…" at bounding box center [787, 262] width 1019 height 56
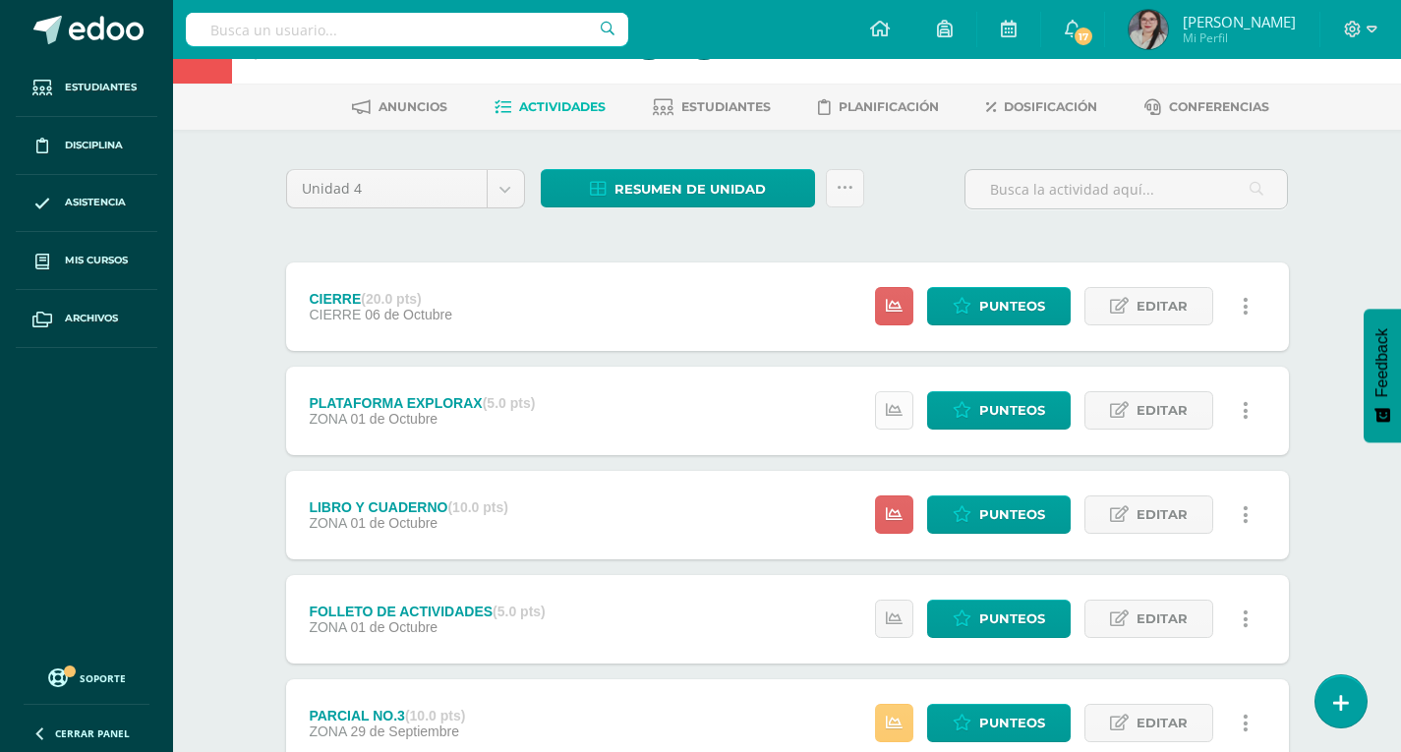
scroll to position [98, 0]
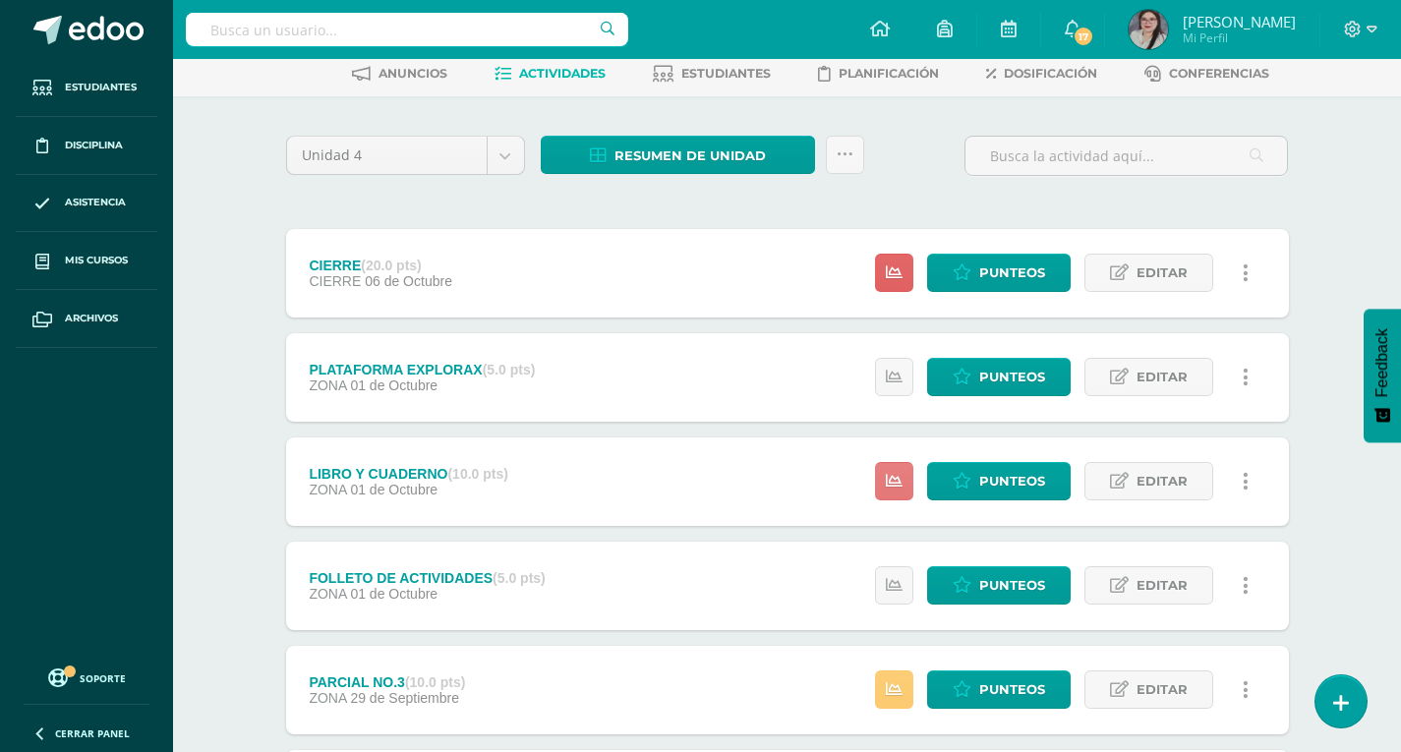
click at [890, 475] on icon at bounding box center [894, 481] width 17 height 17
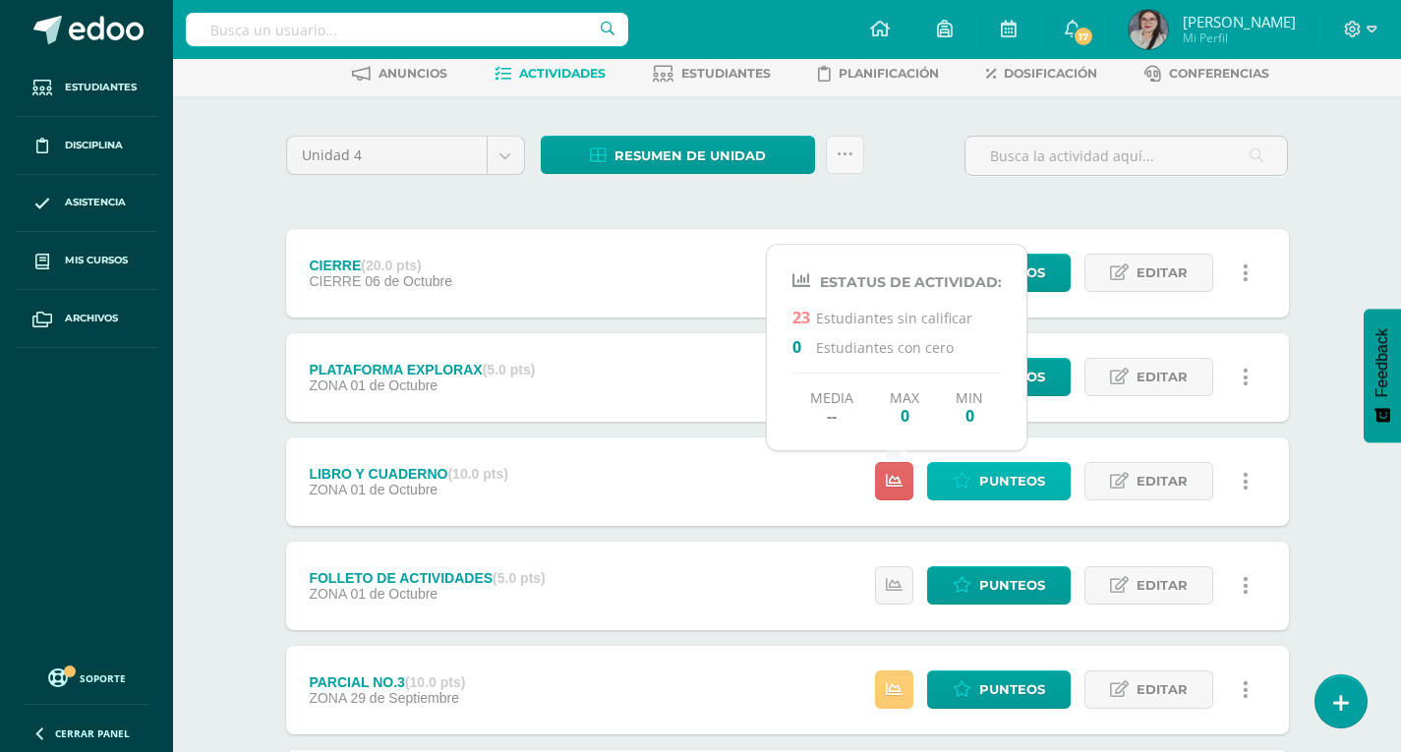
click at [1001, 485] on span "Punteos" at bounding box center [1013, 481] width 66 height 36
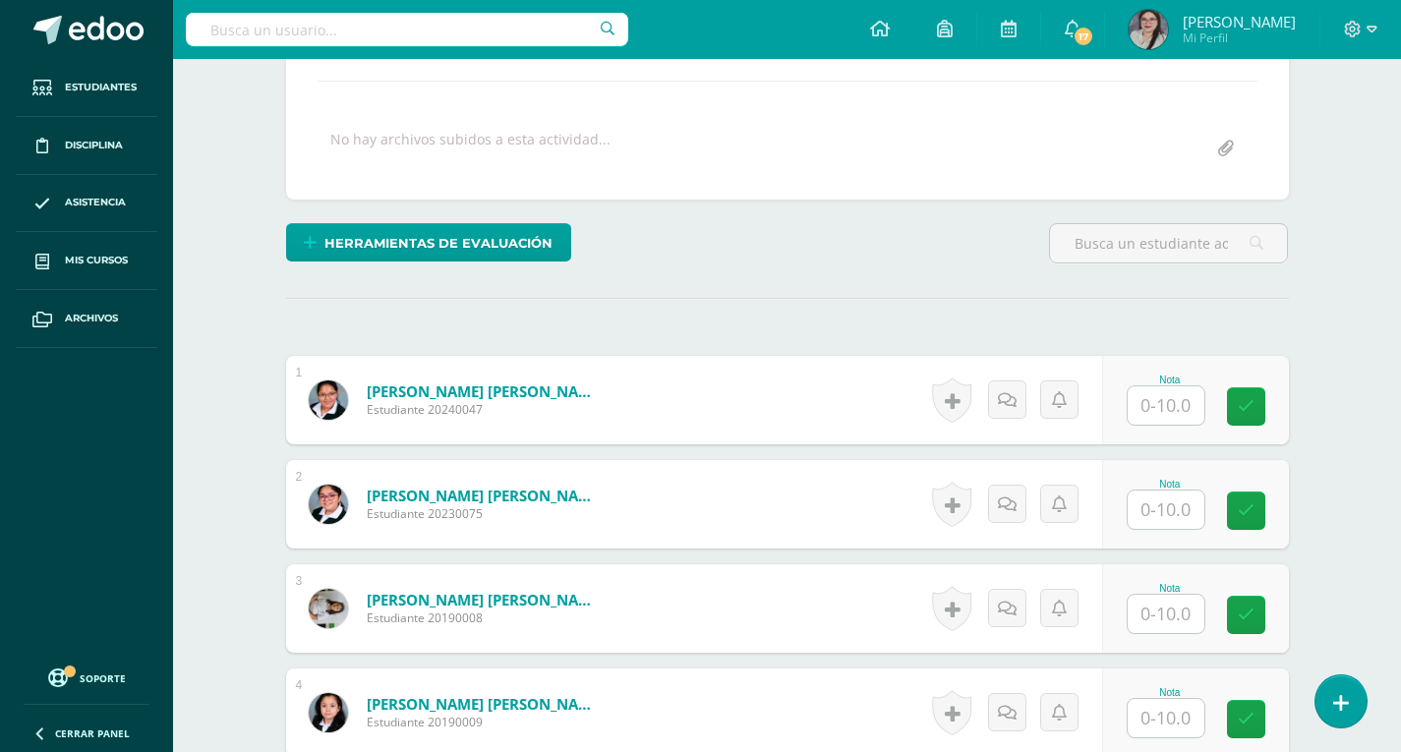
scroll to position [396, 0]
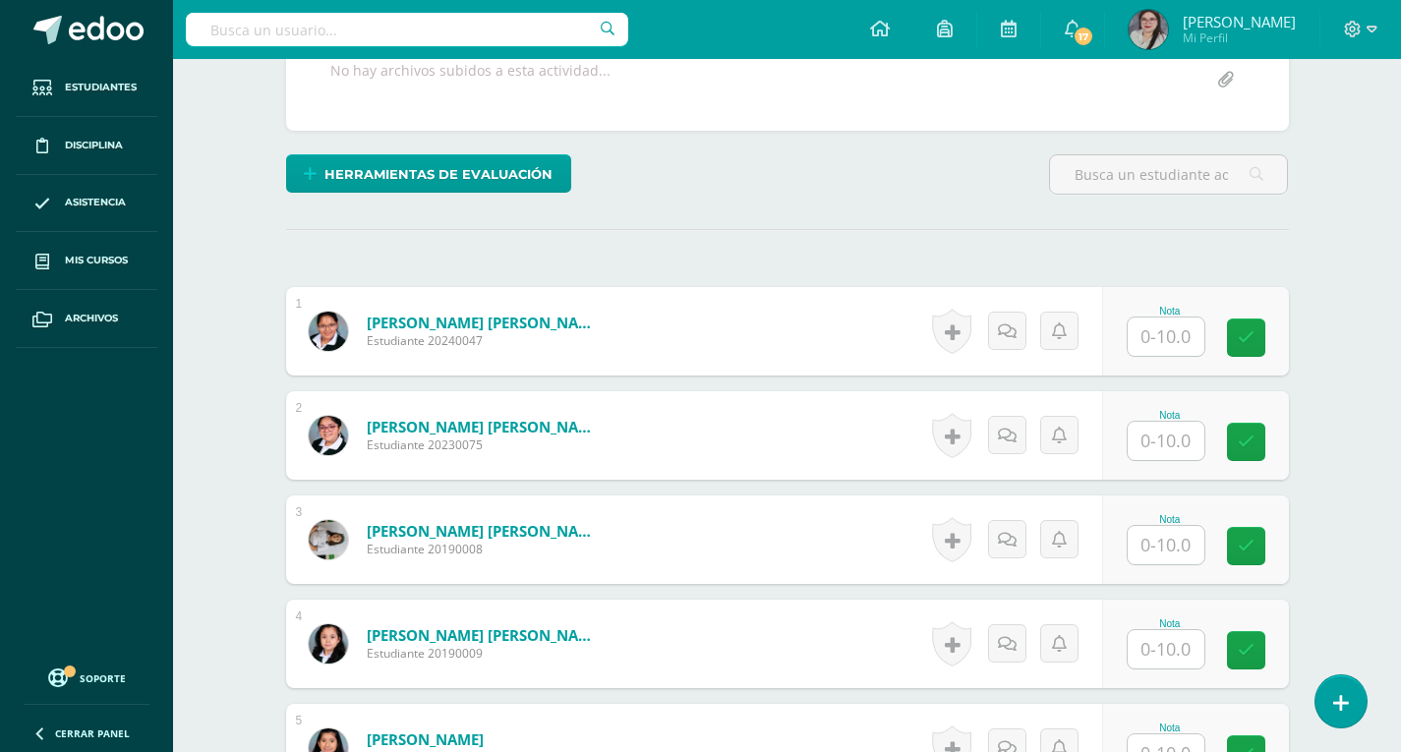
click at [1149, 342] on input "text" at bounding box center [1166, 337] width 77 height 38
type input "10"
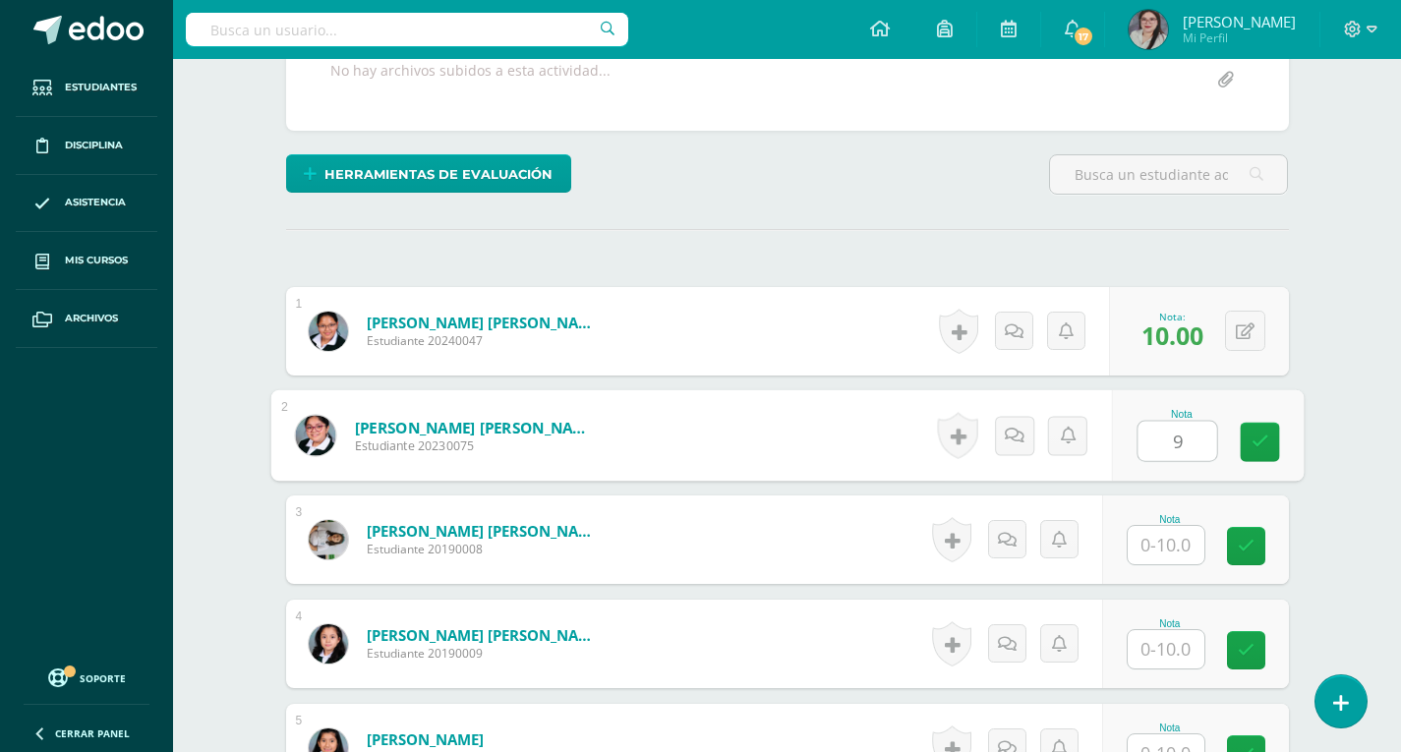
type input "9"
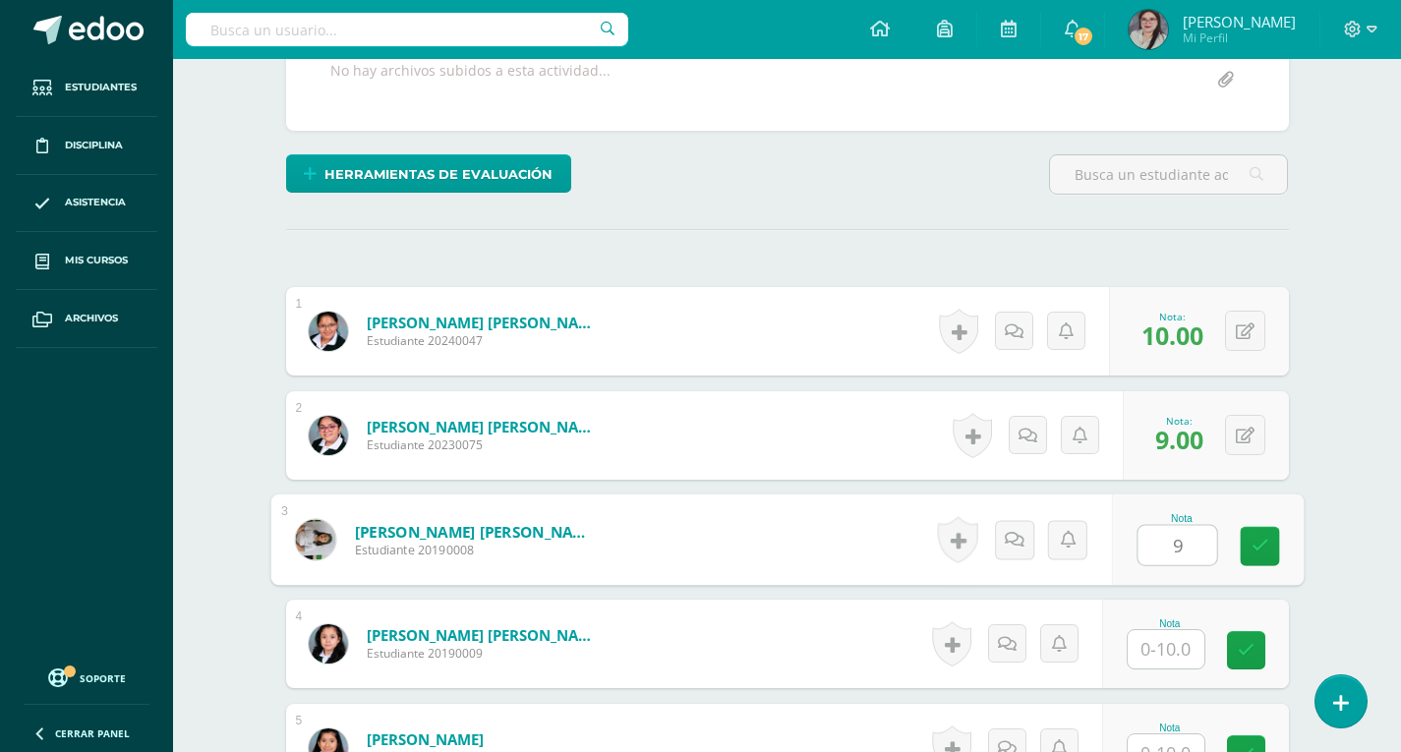
type input "9"
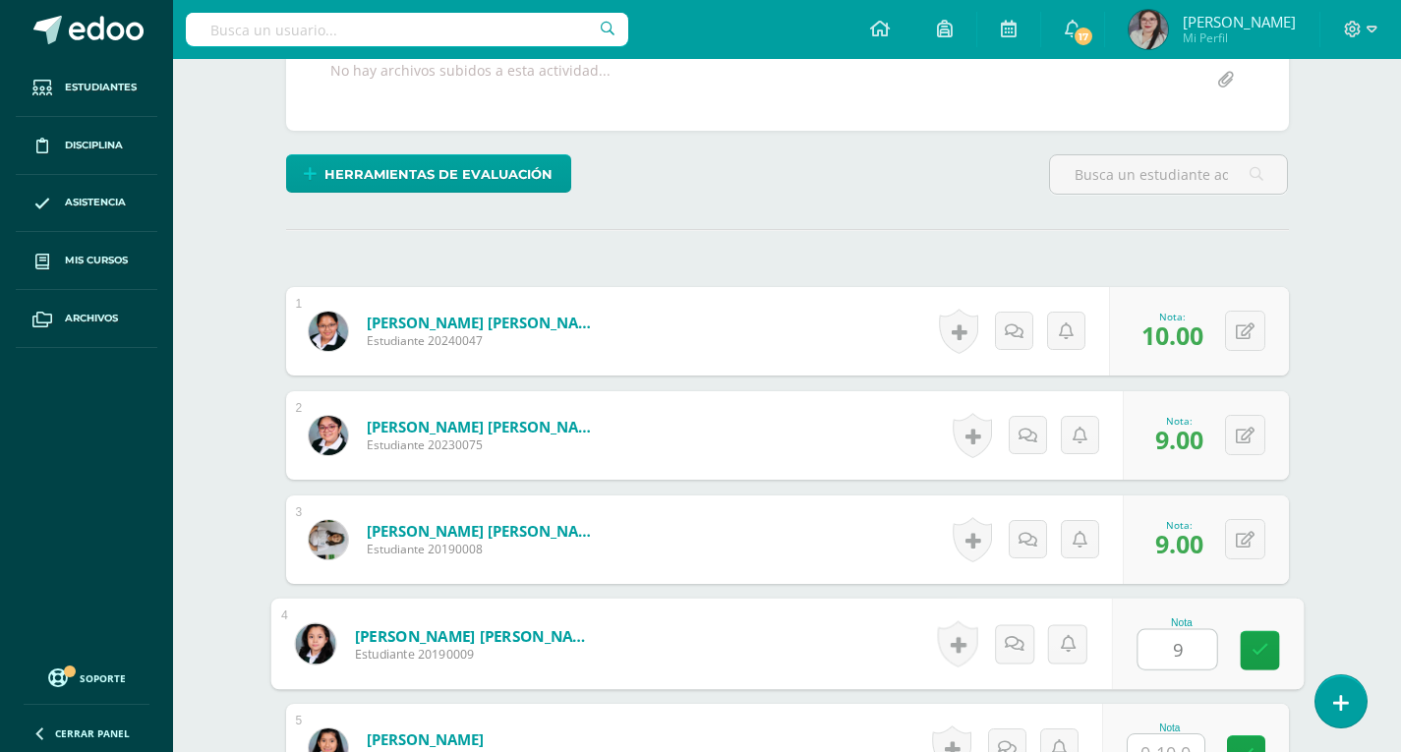
type input "9"
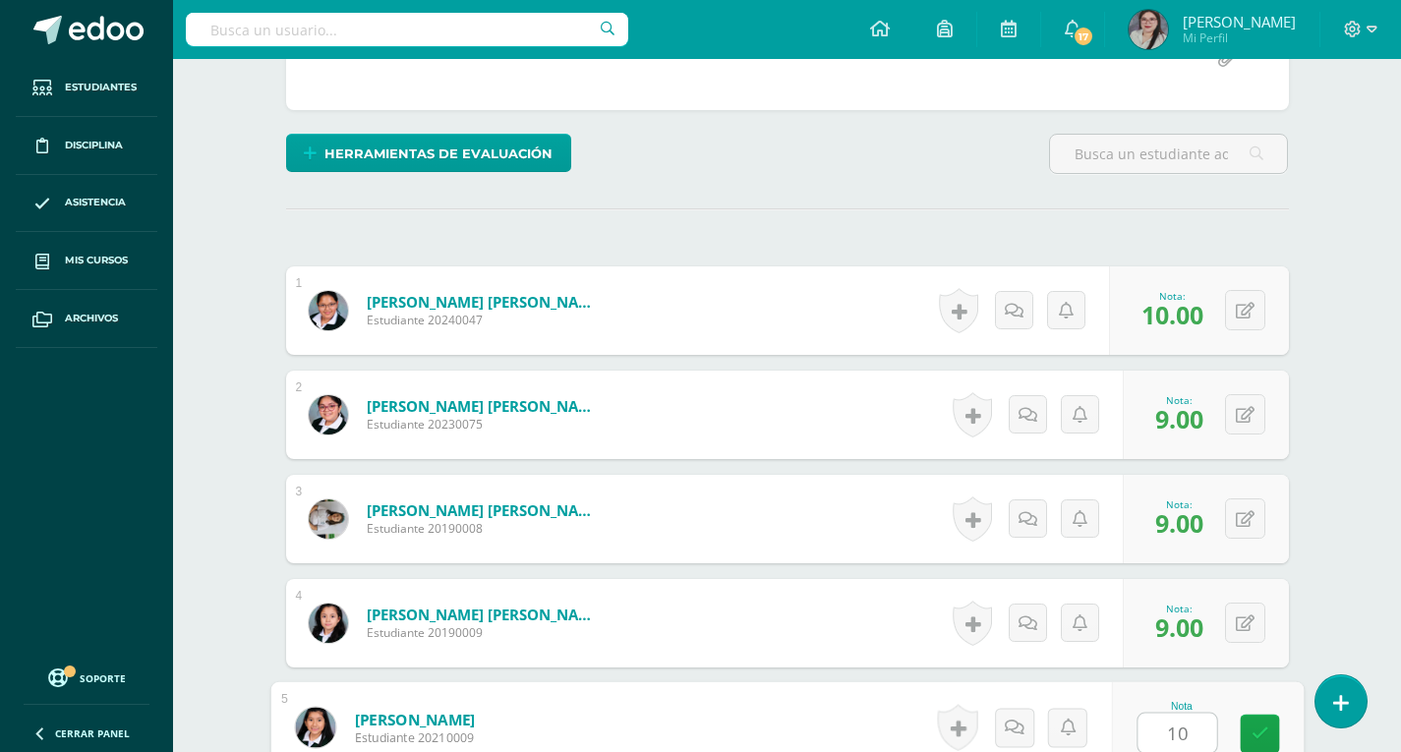
type input "10"
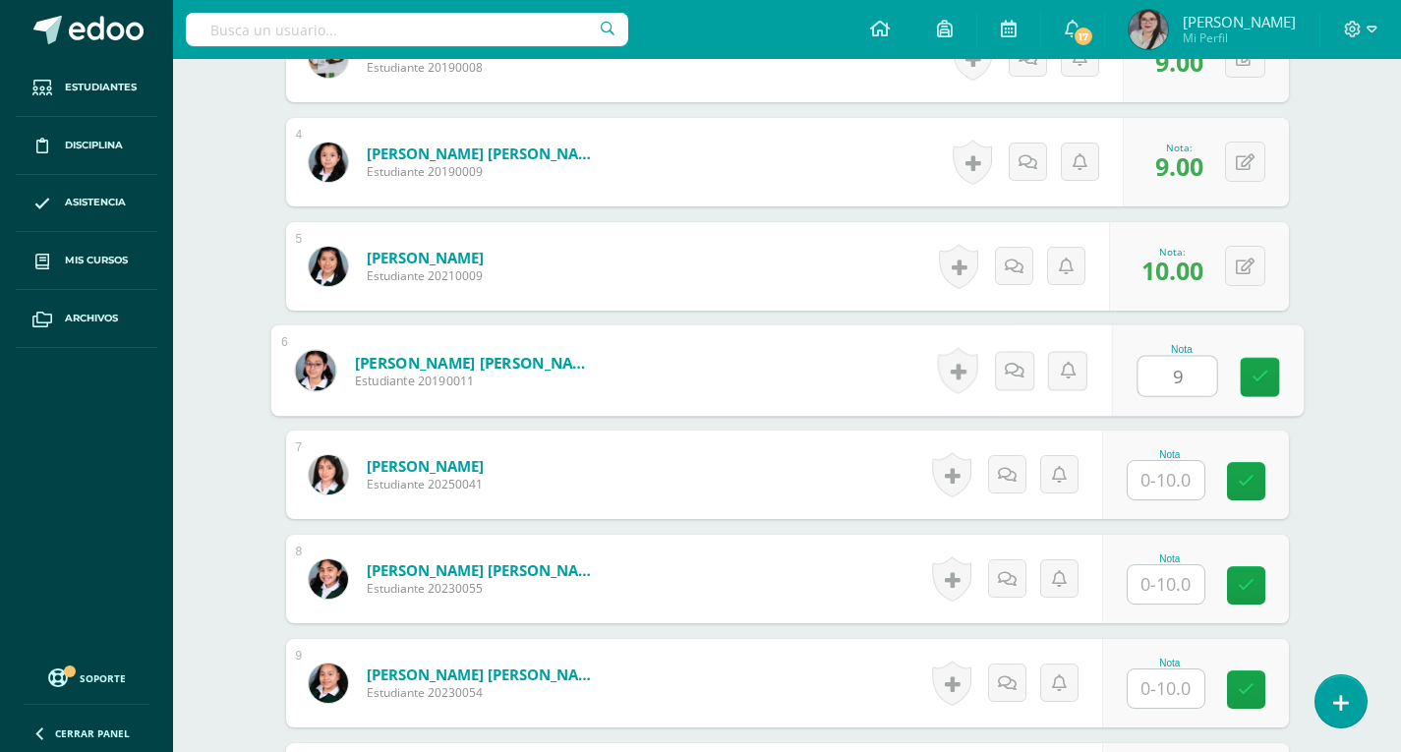
type input "9"
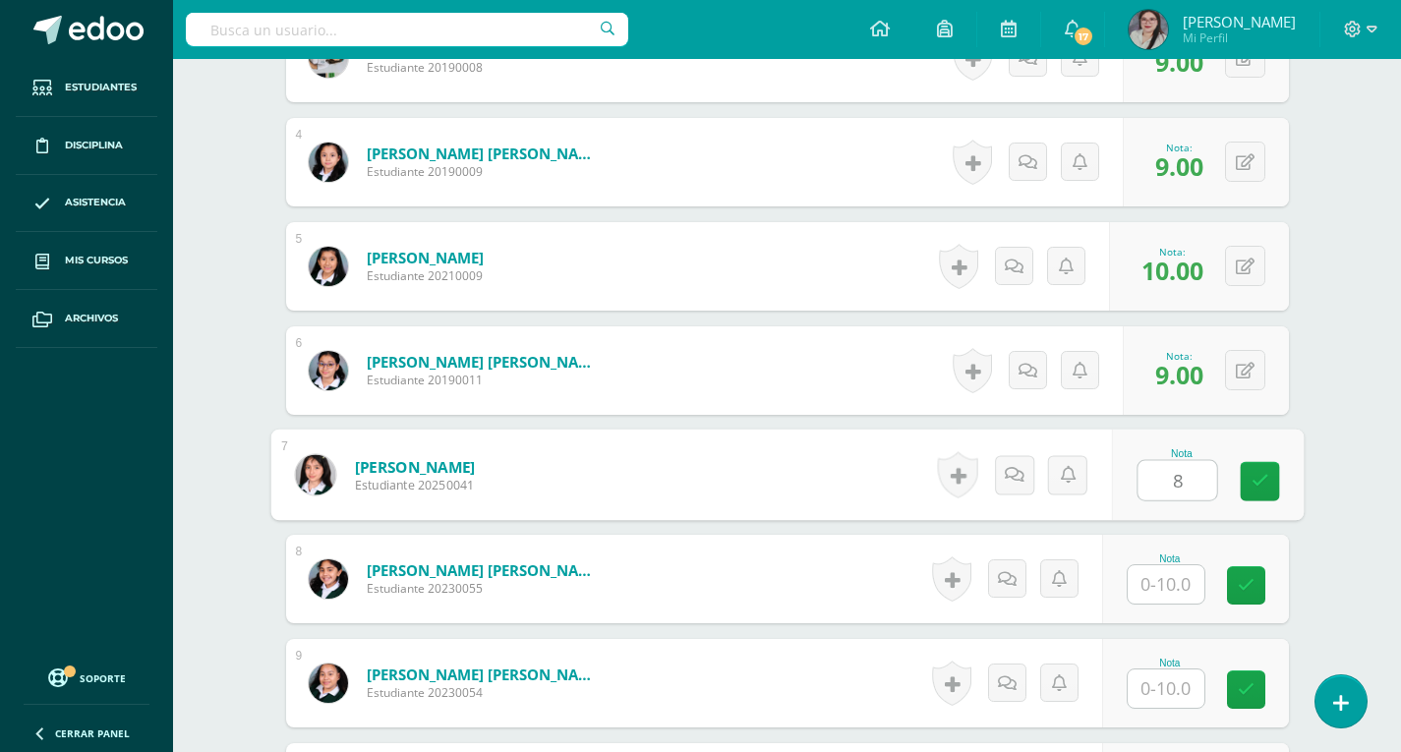
type input "8"
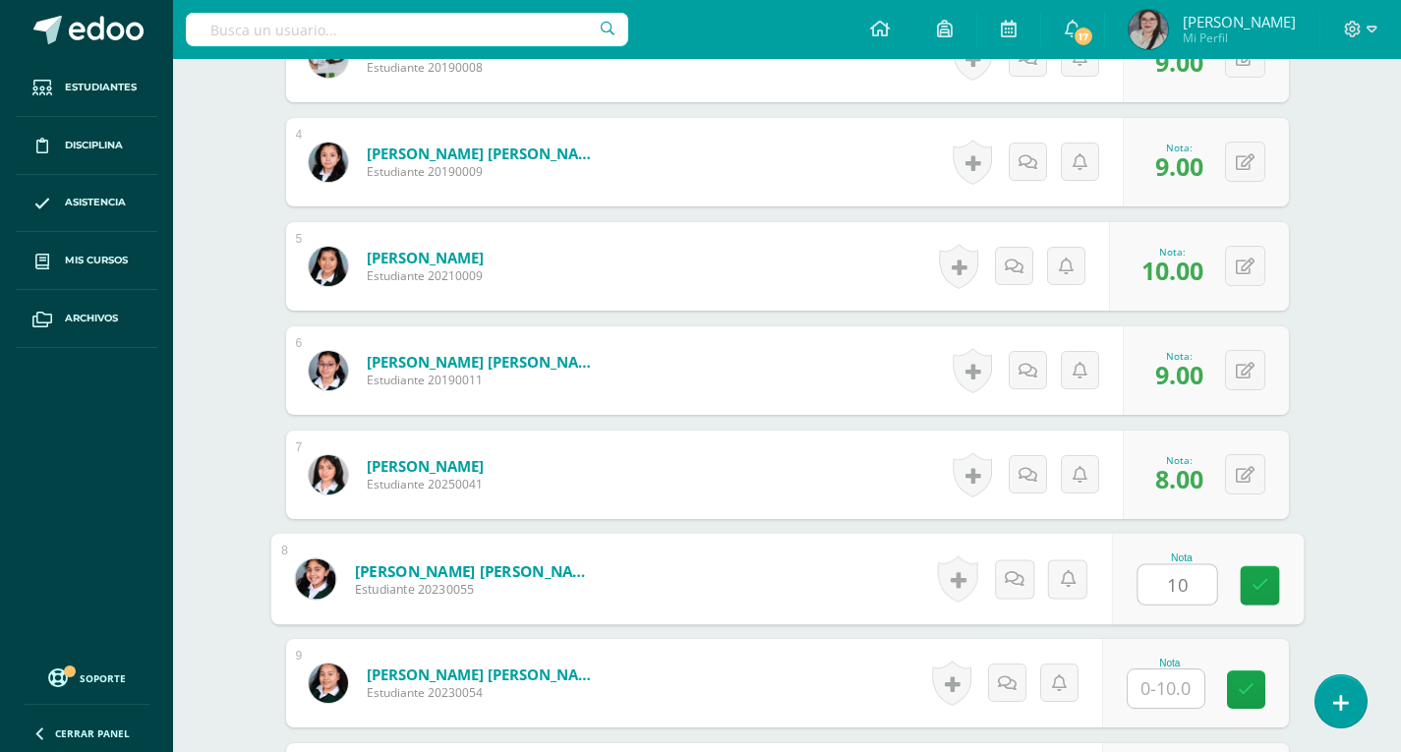
type input "10"
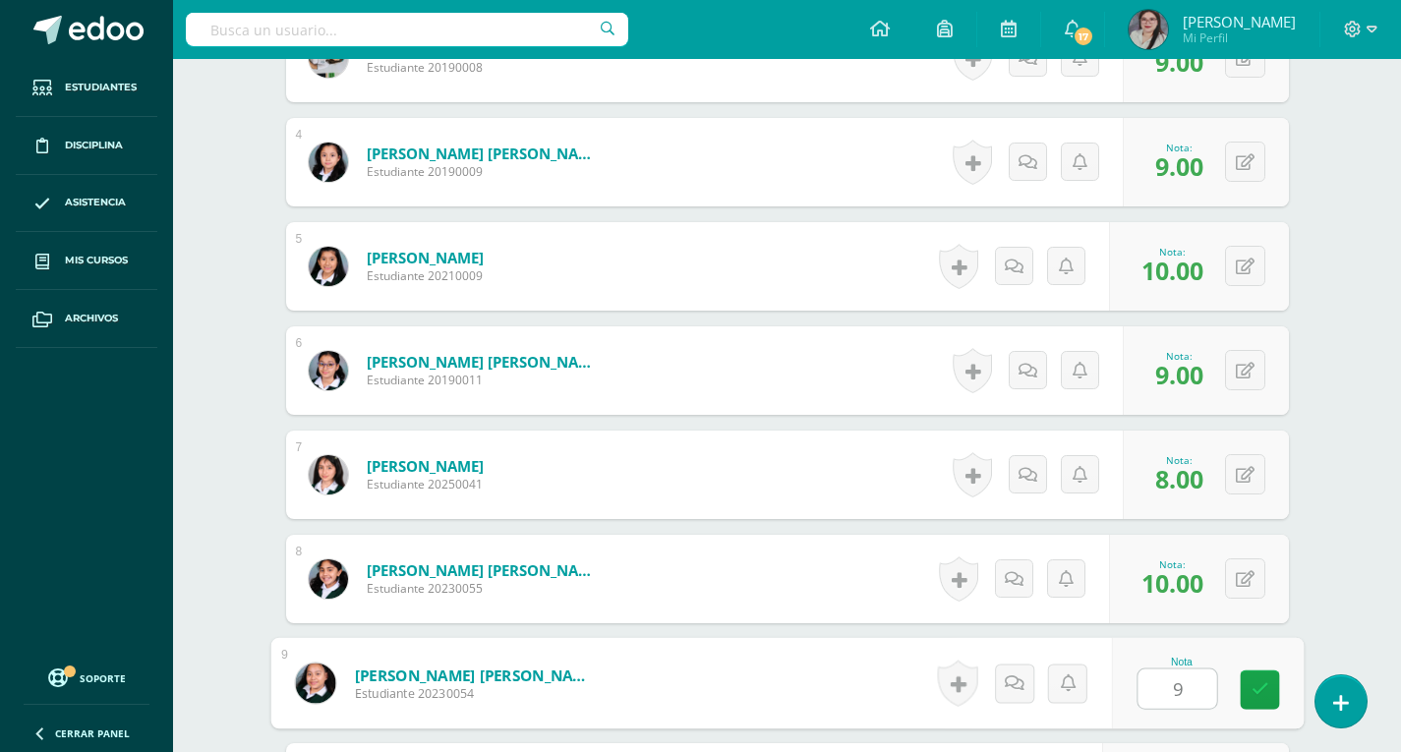
type input "9"
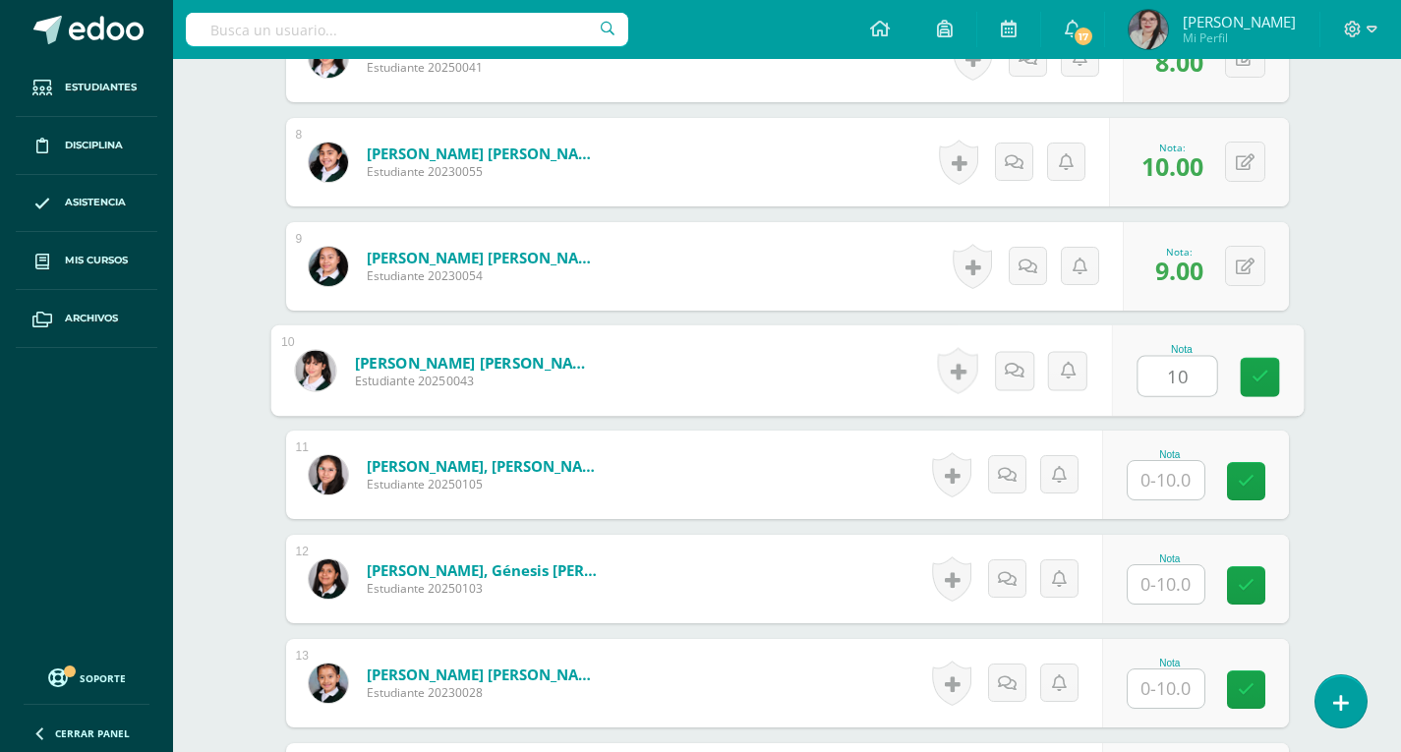
type input "10"
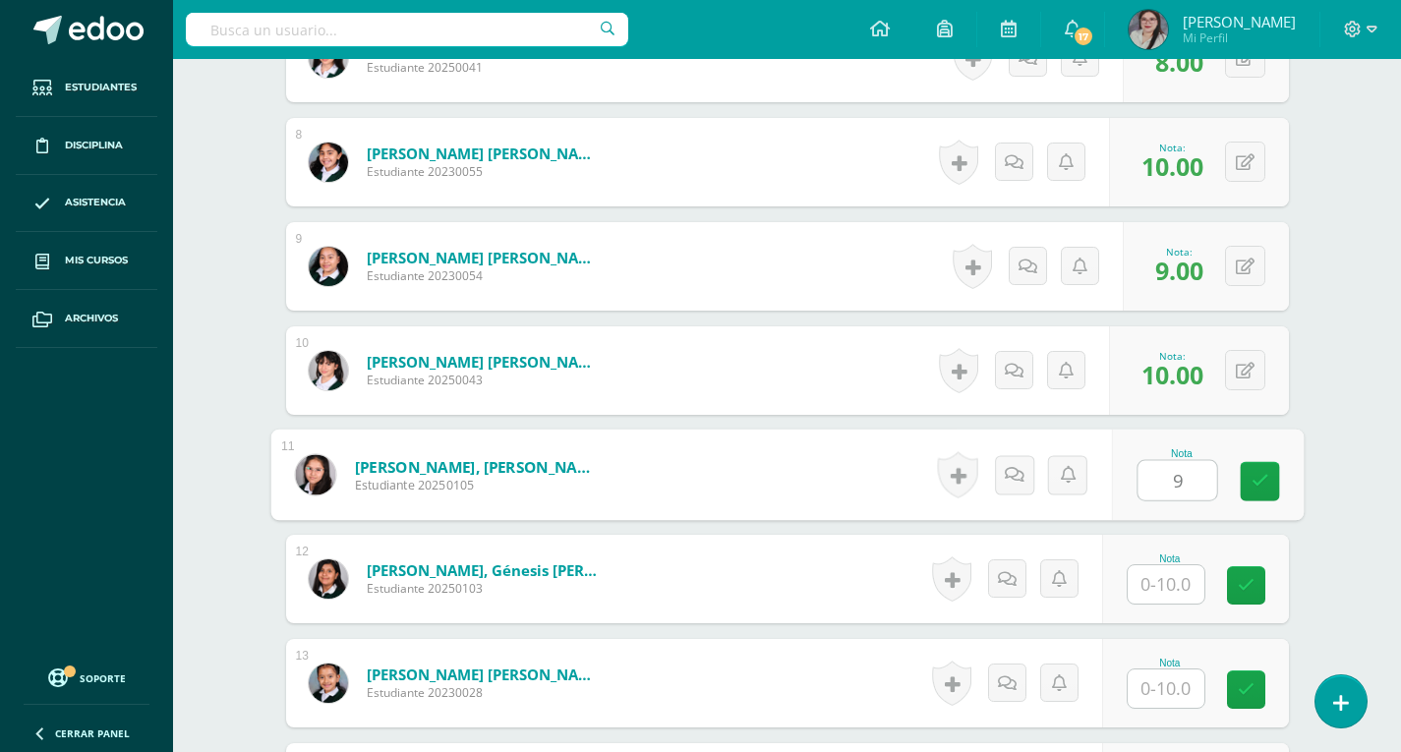
type input "9"
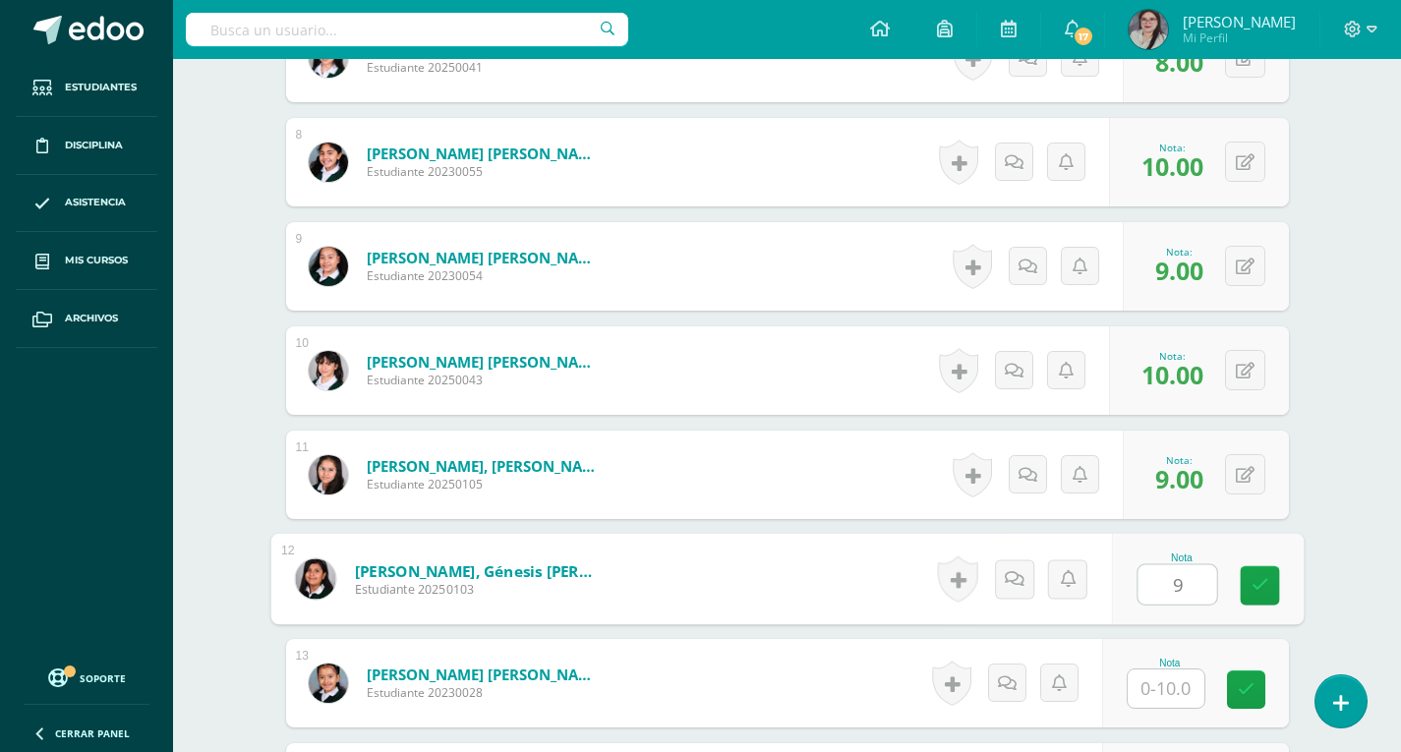
type input "9"
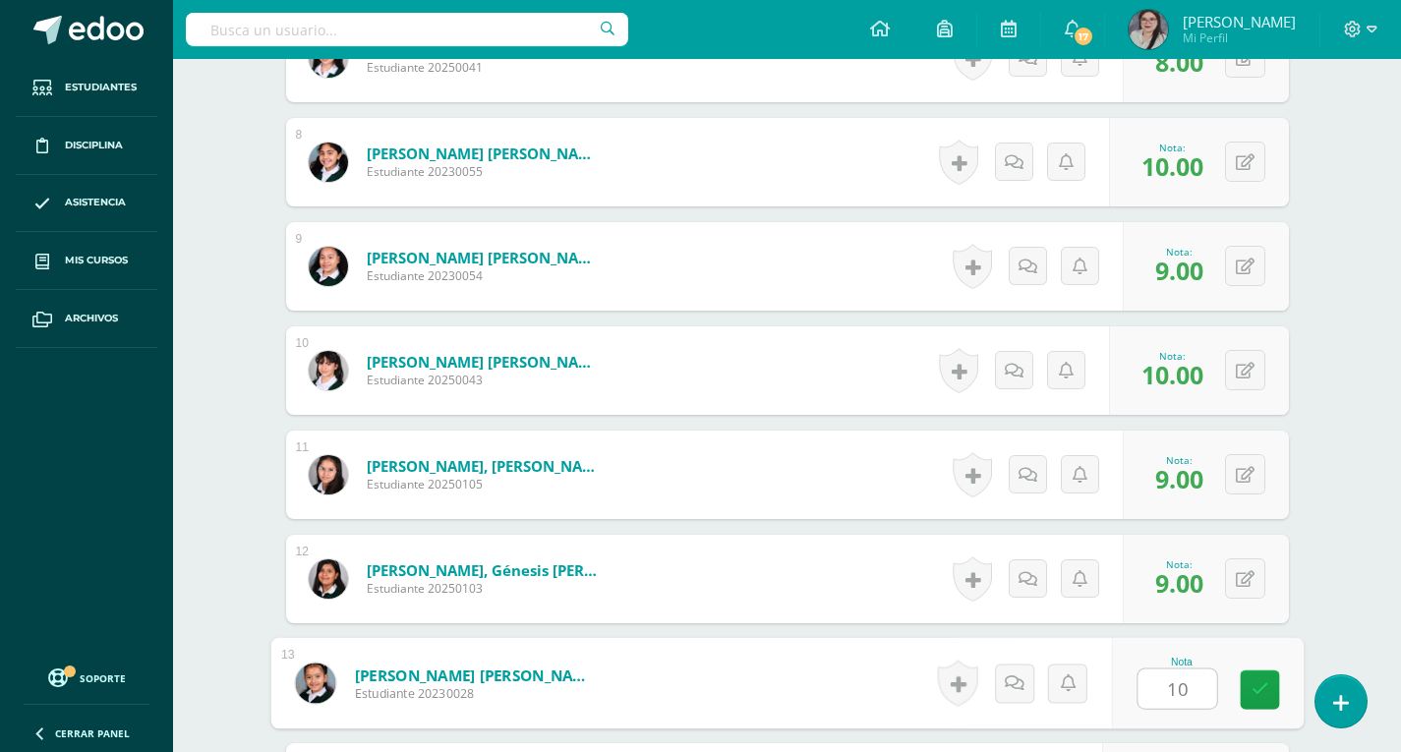
type input "10"
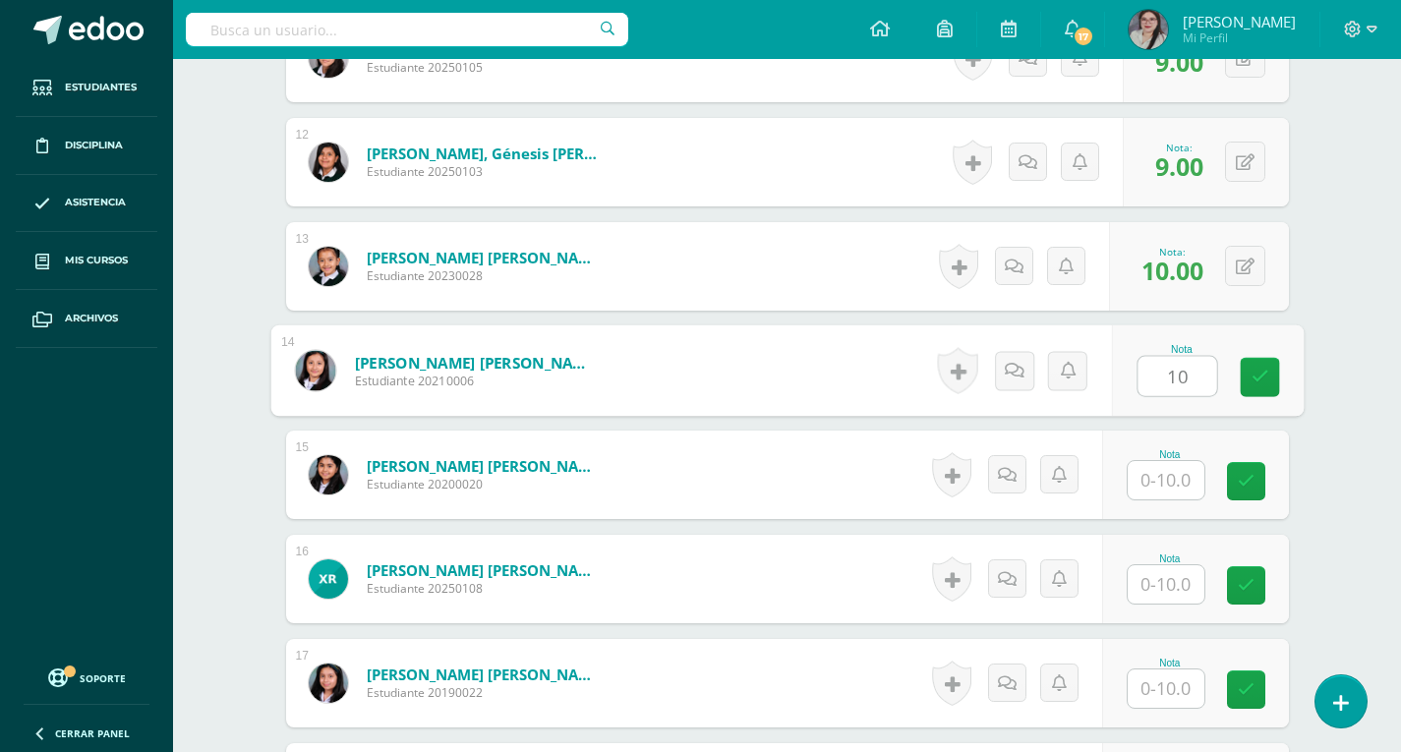
type input "10"
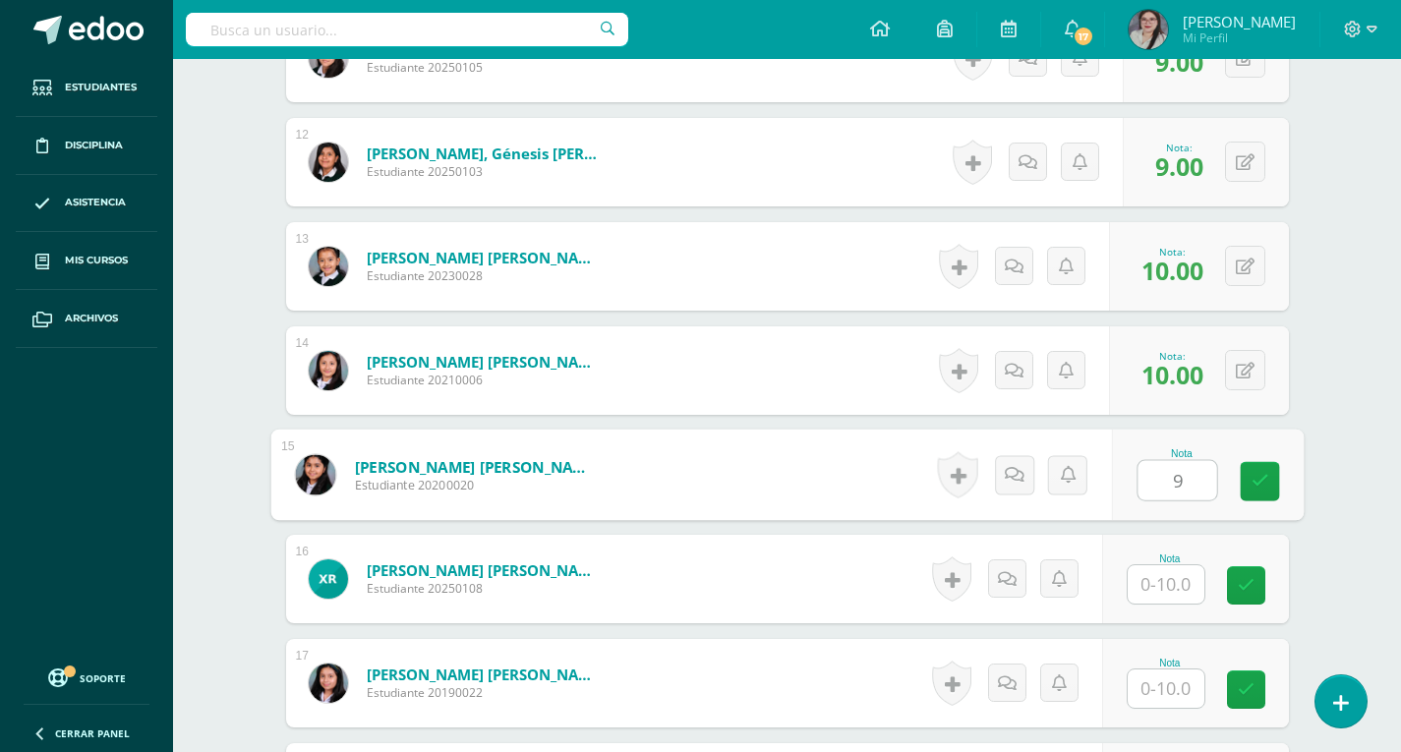
type input "9"
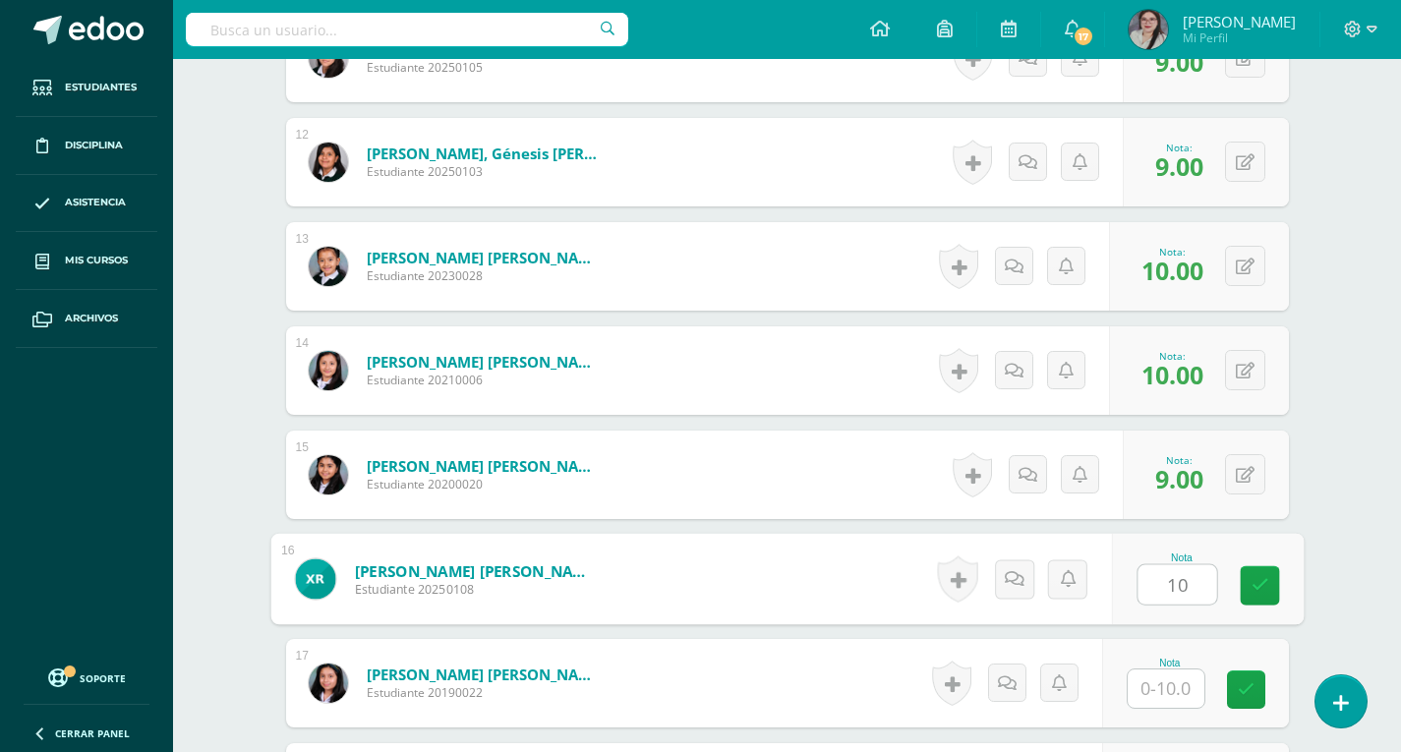
type input "10"
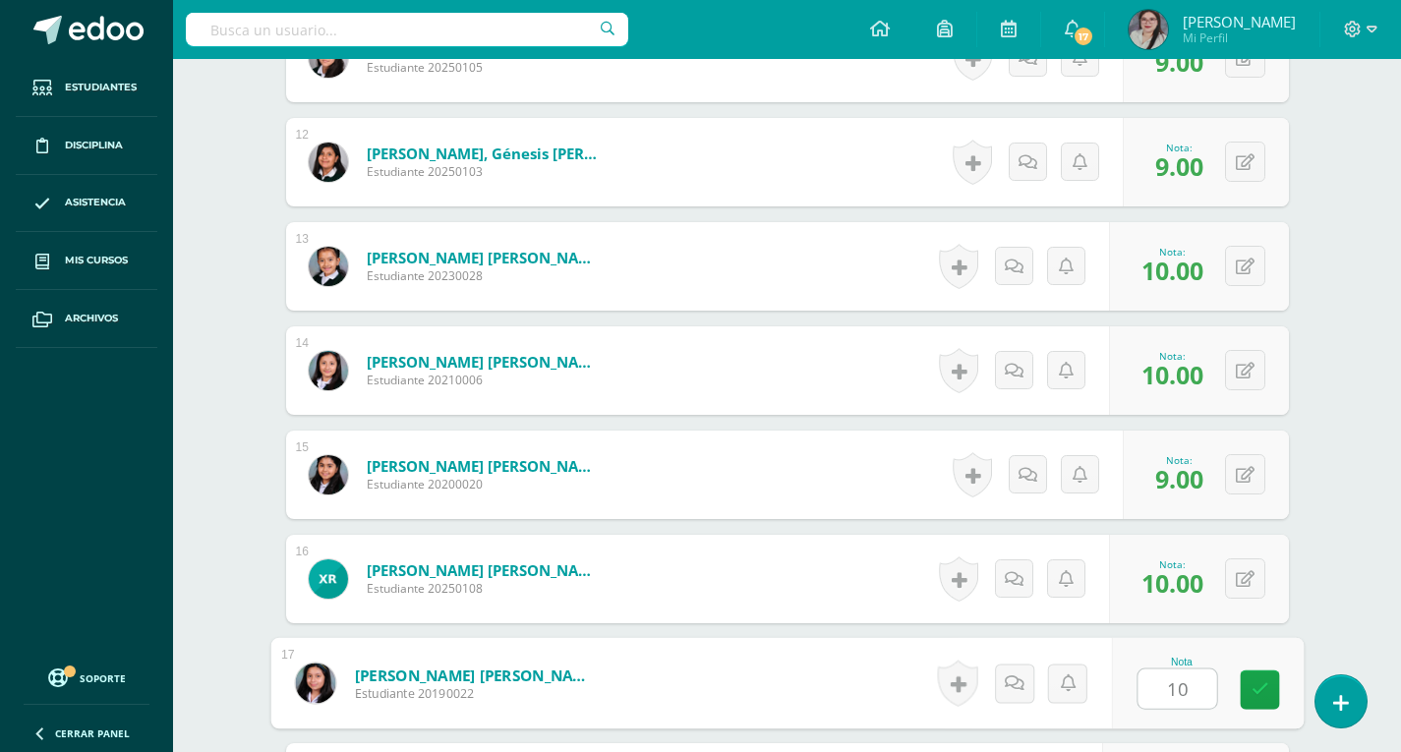
type input "10"
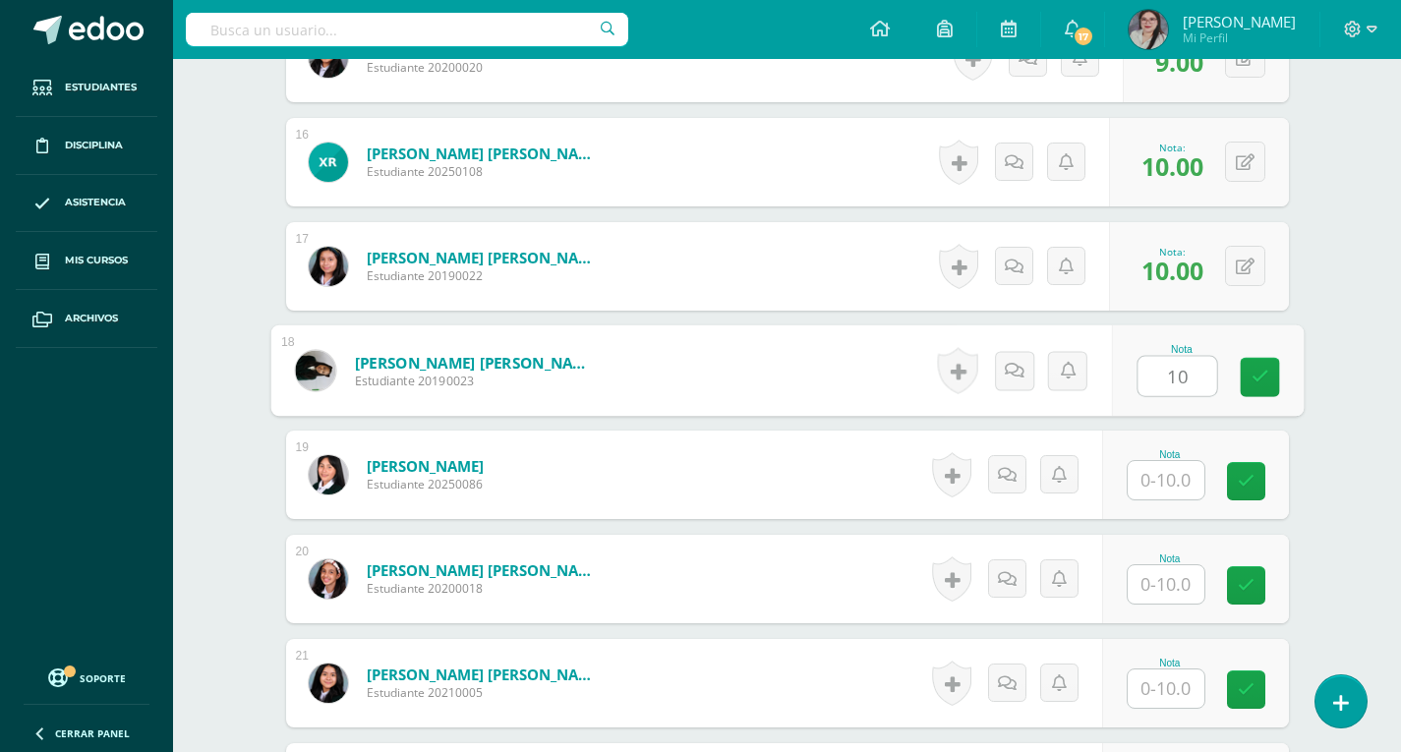
type input "10"
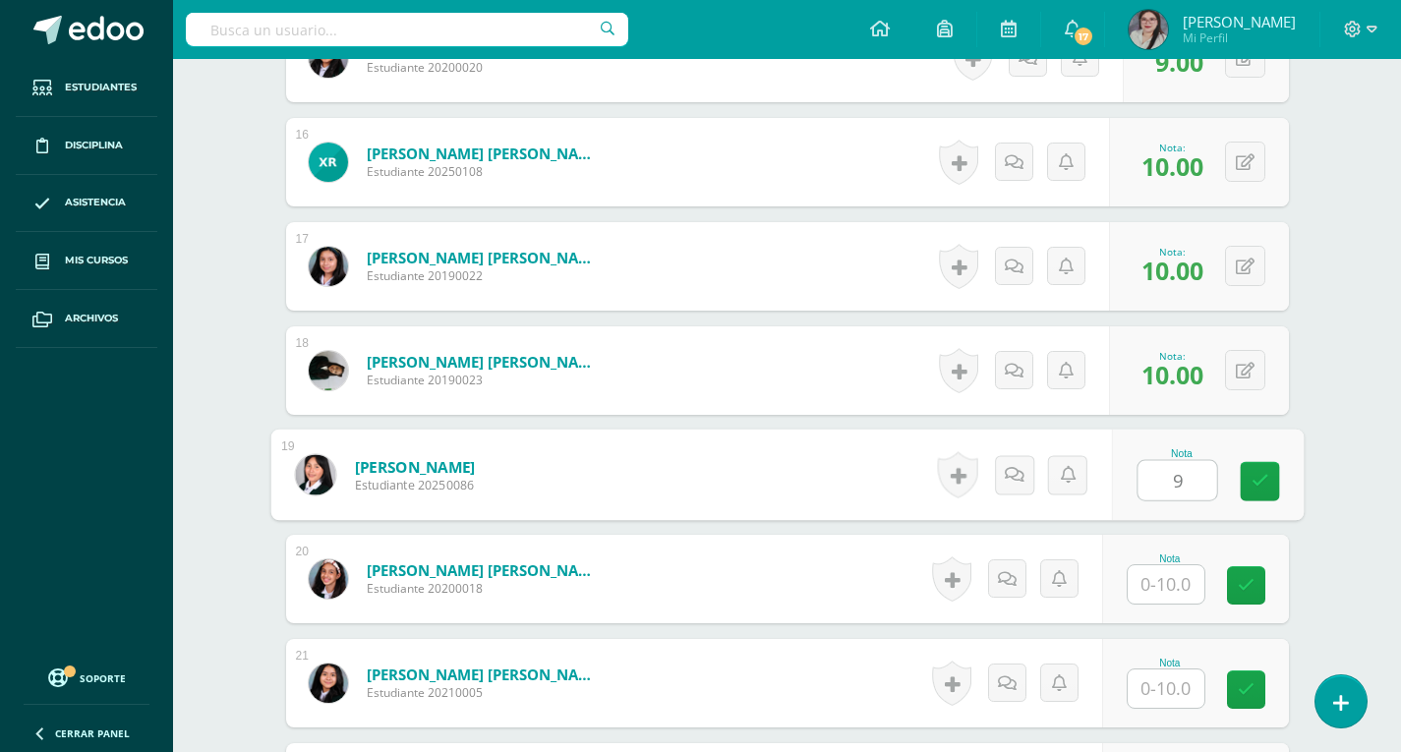
type input "9"
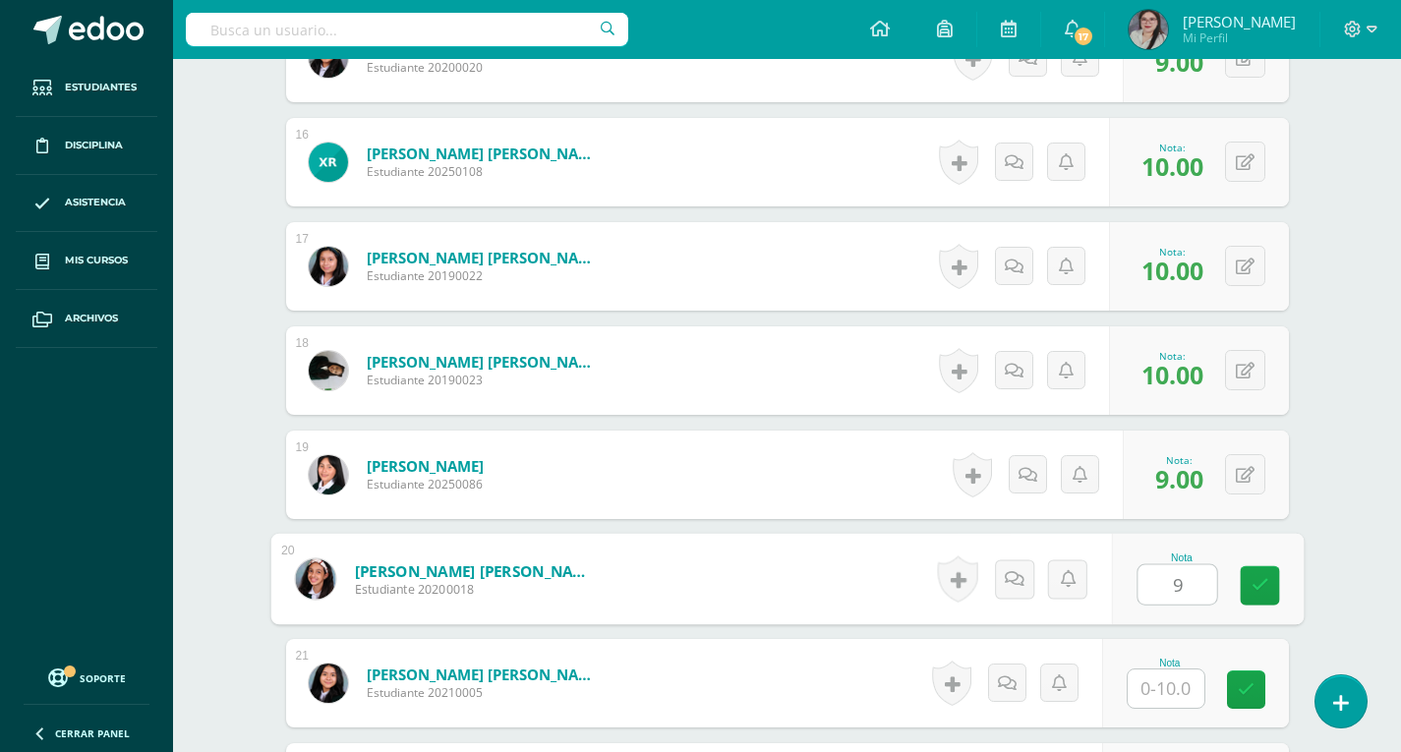
type input "9"
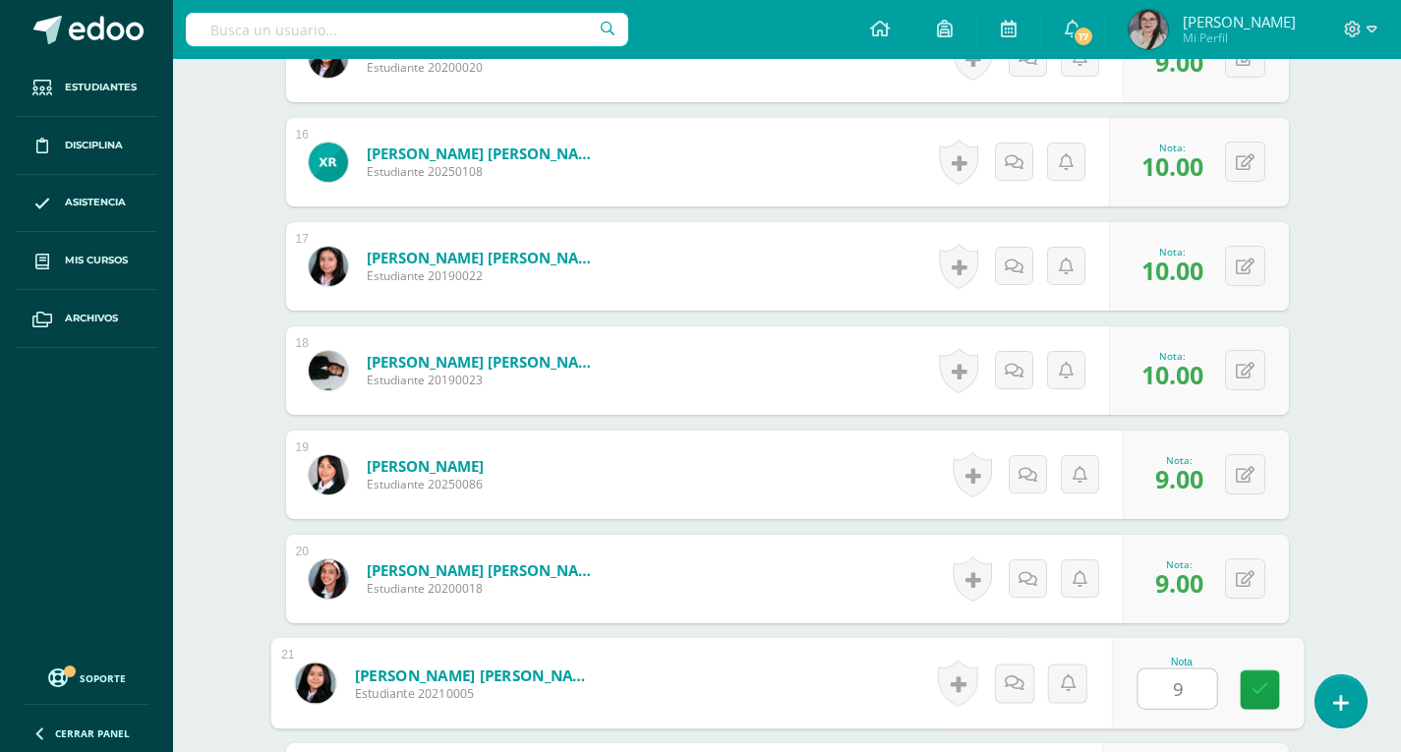
type input "9"
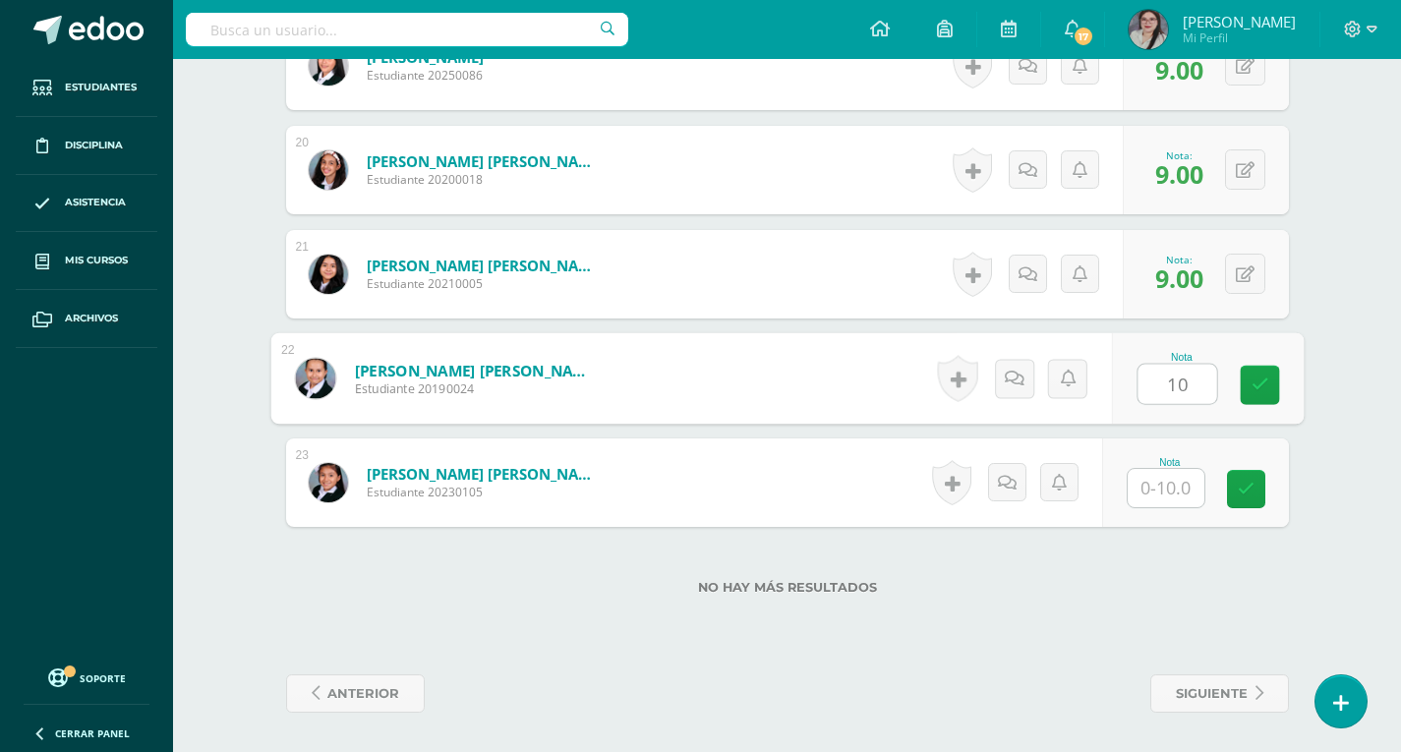
type input "10"
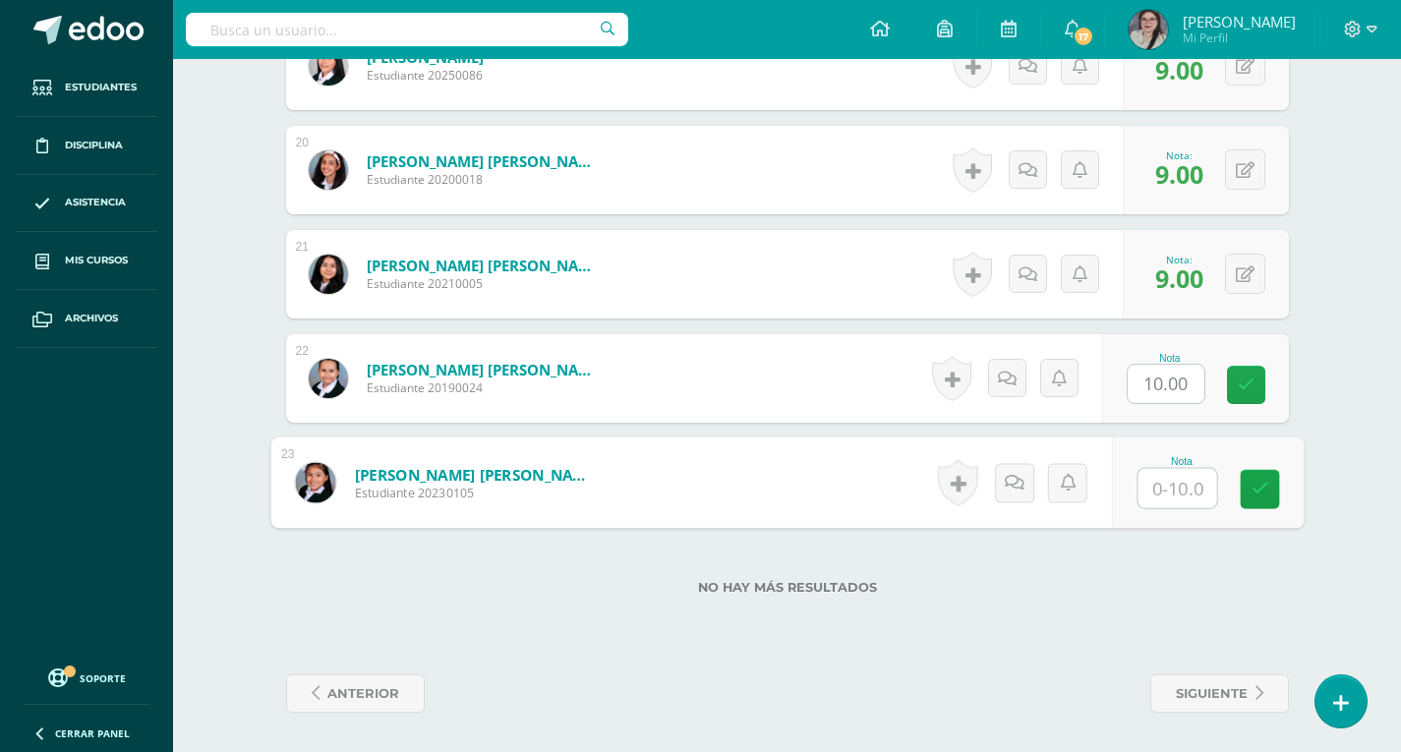
type input "9"
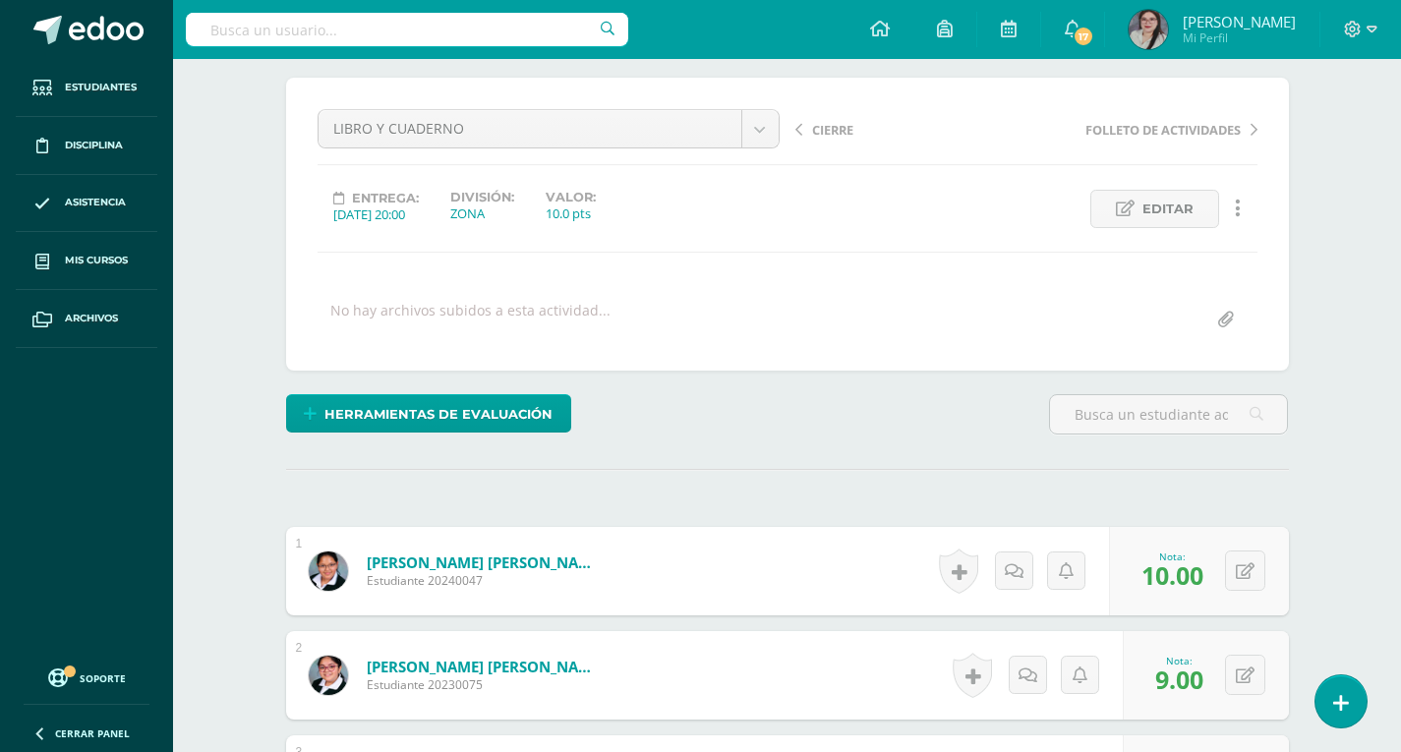
scroll to position [0, 0]
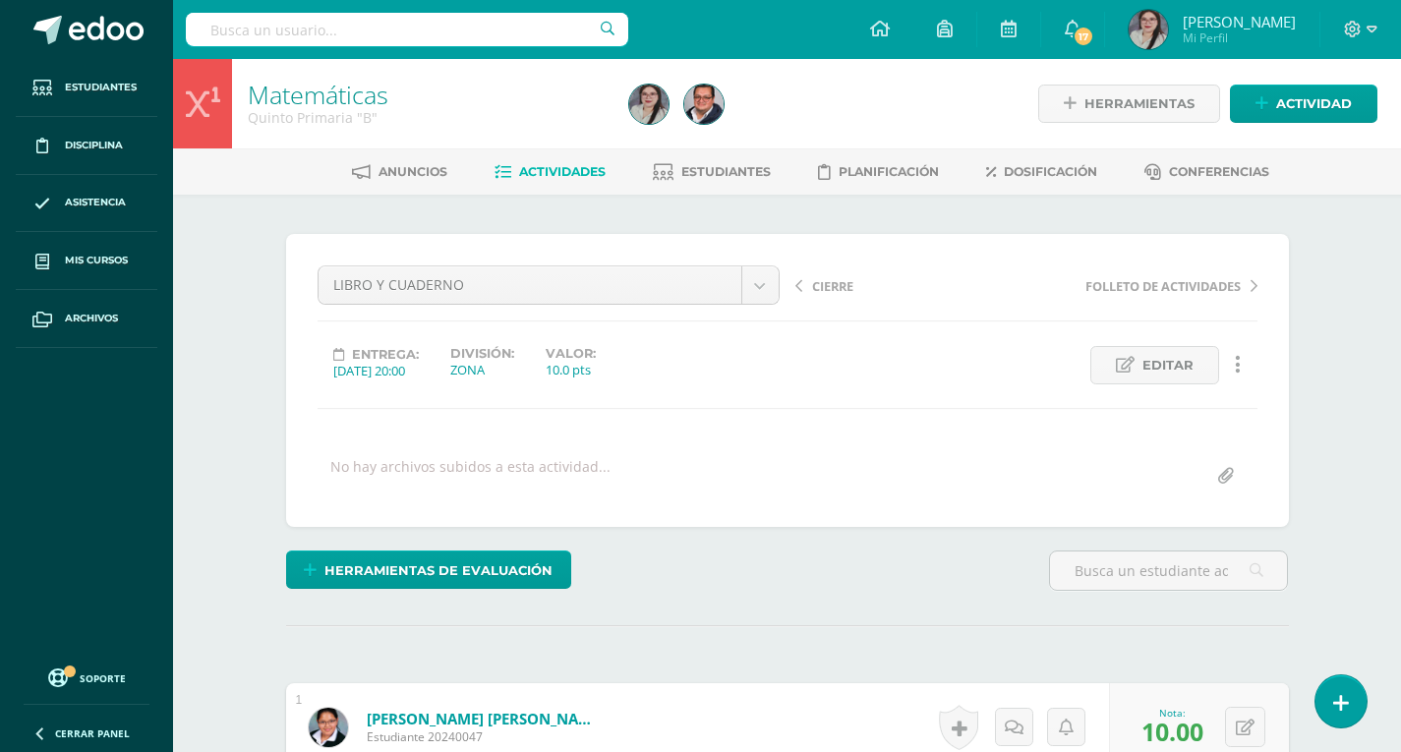
click at [529, 176] on span "Actividades" at bounding box center [562, 171] width 87 height 15
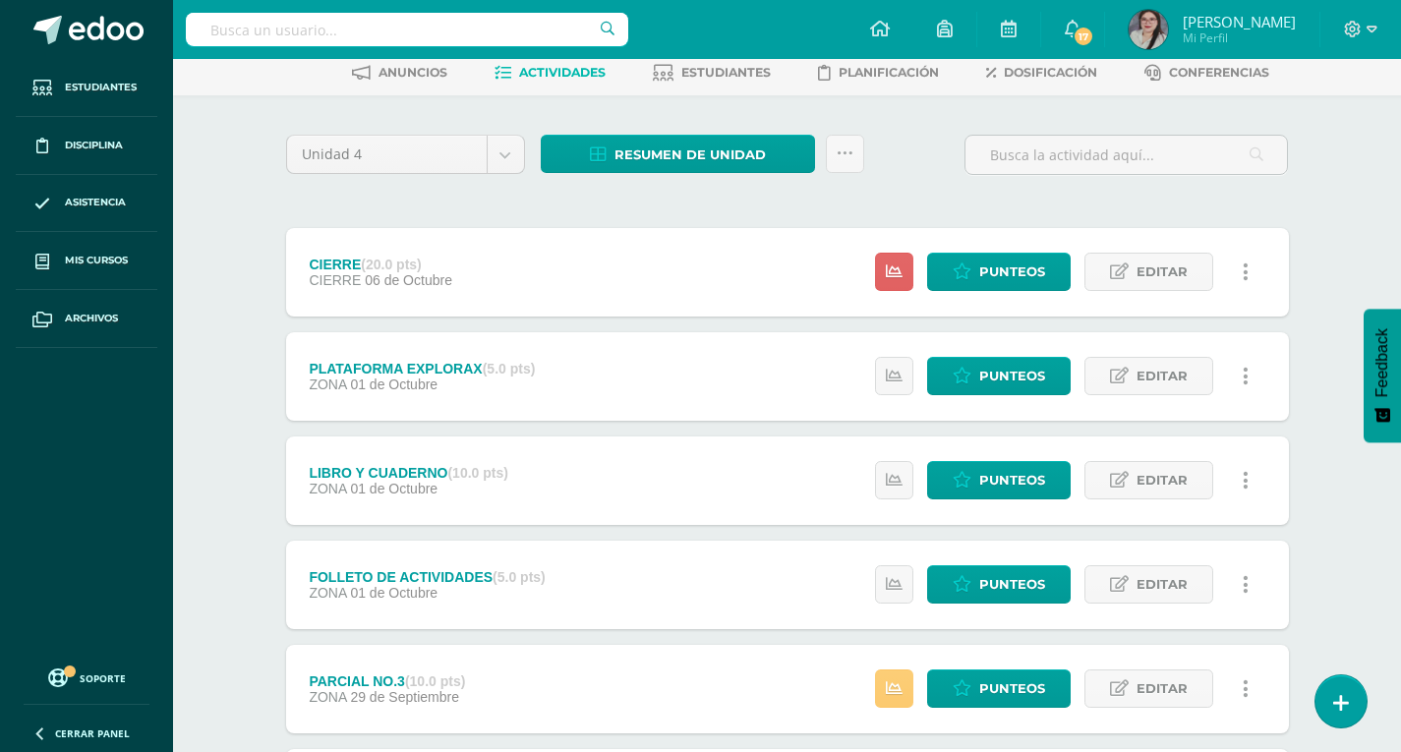
scroll to position [98, 0]
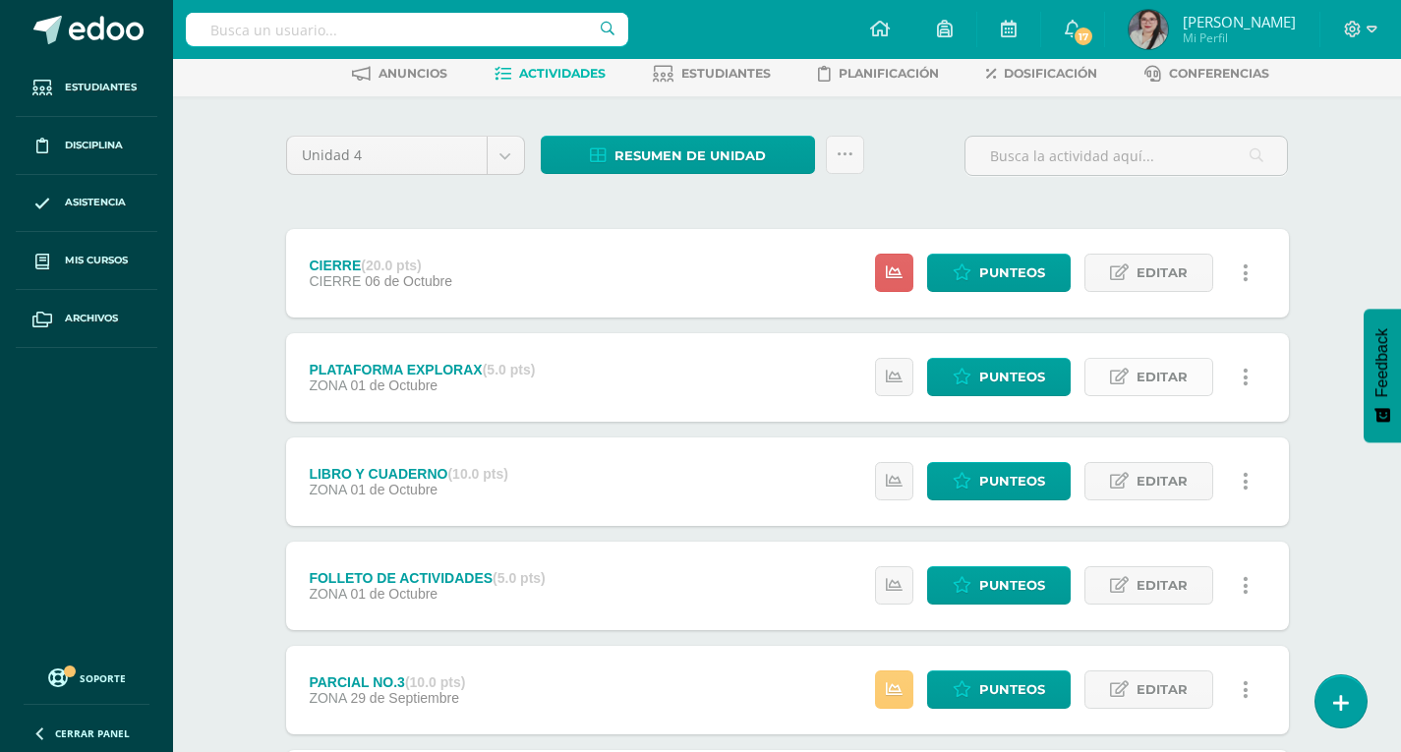
click at [1150, 381] on span "Editar" at bounding box center [1162, 377] width 51 height 36
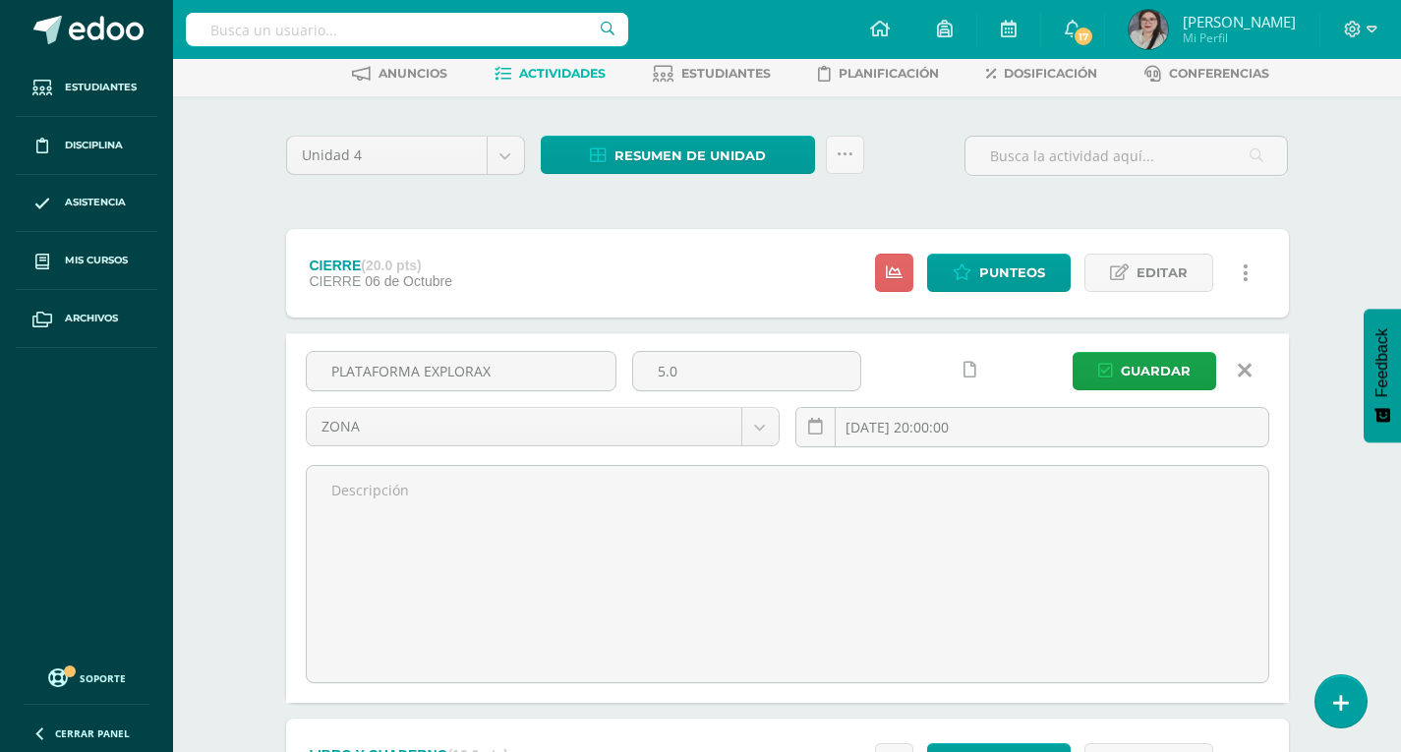
click at [1244, 368] on icon at bounding box center [1245, 371] width 14 height 22
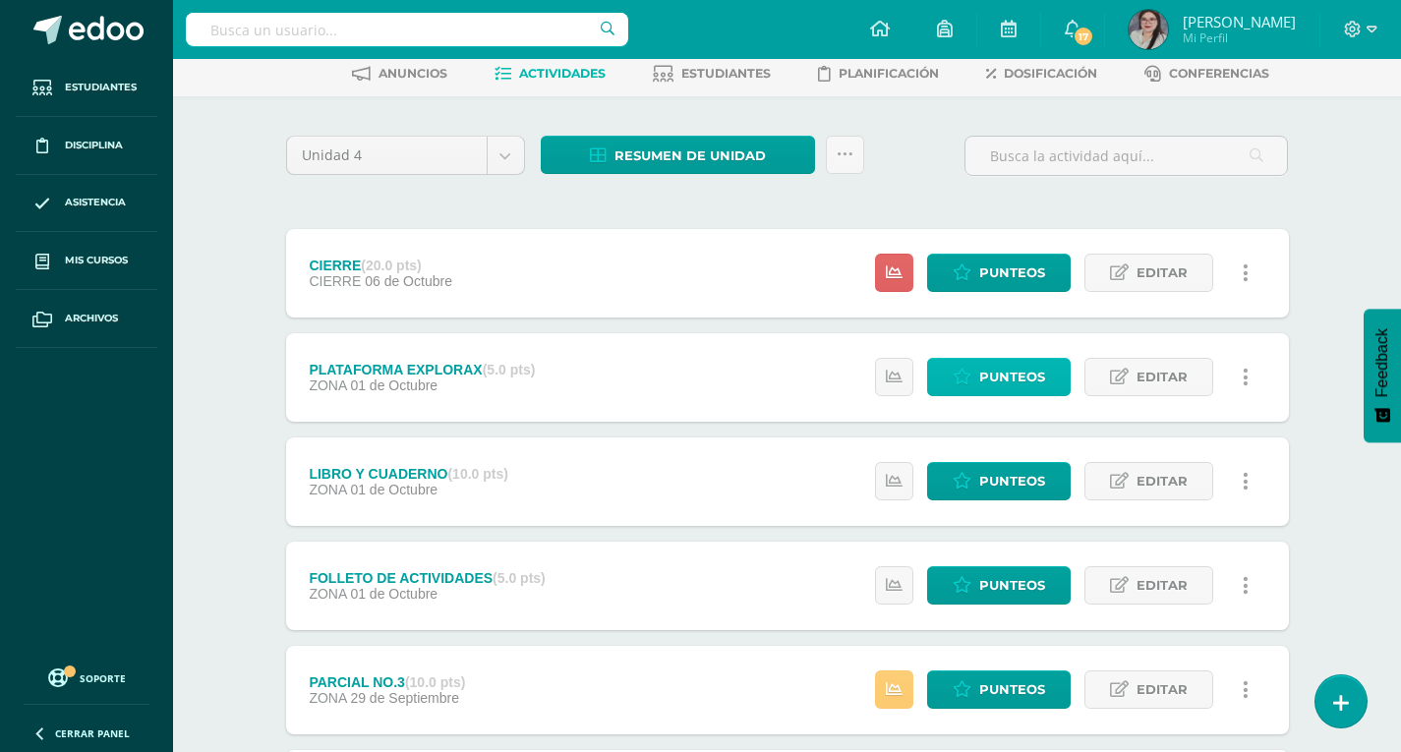
click at [1007, 377] on span "Punteos" at bounding box center [1013, 377] width 66 height 36
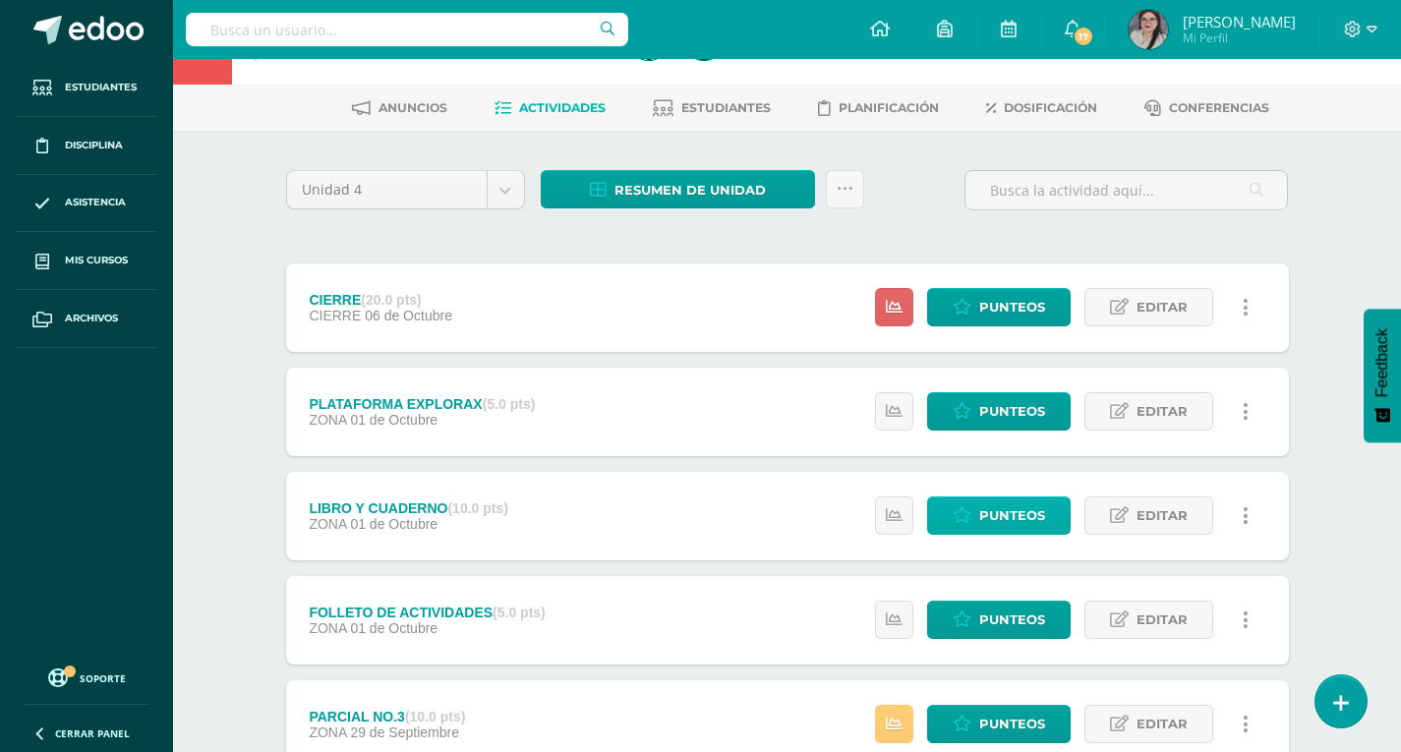
scroll to position [98, 0]
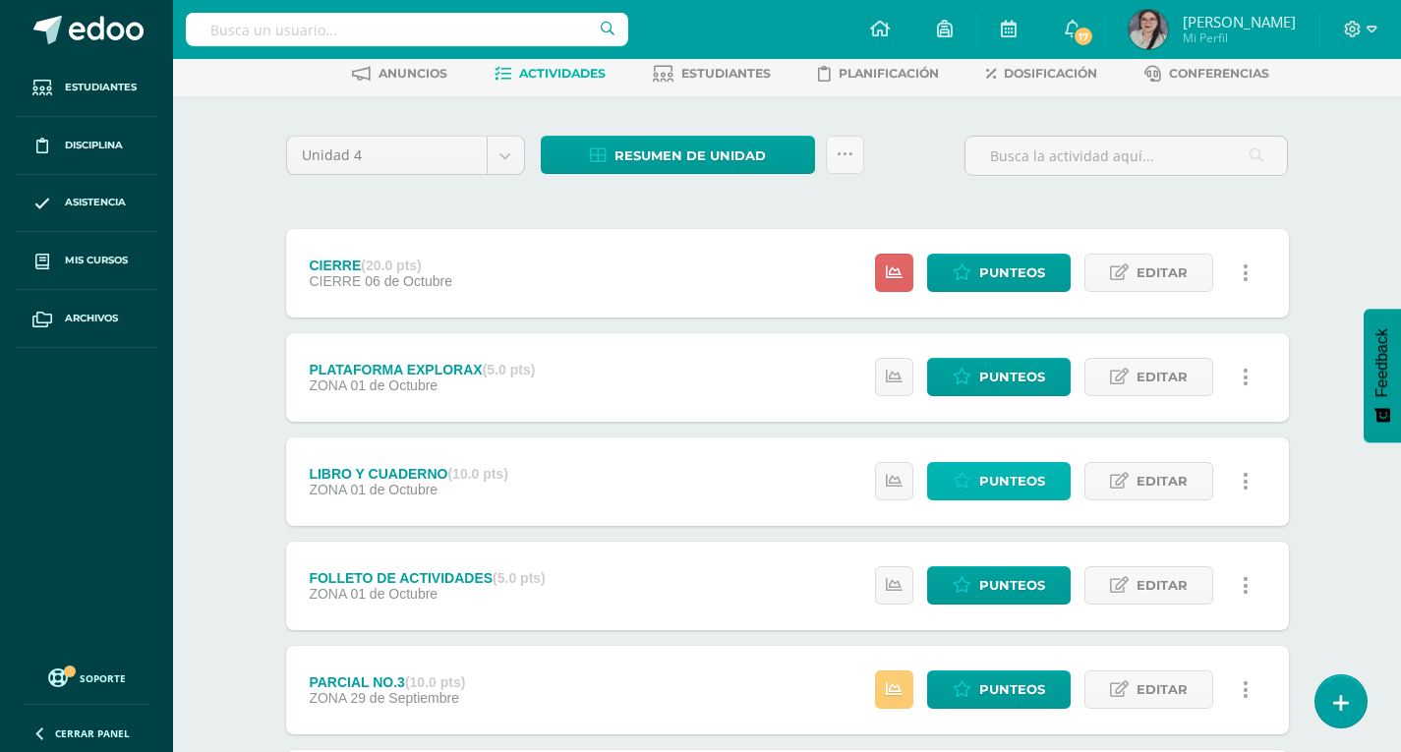
click at [1005, 485] on span "Punteos" at bounding box center [1013, 481] width 66 height 36
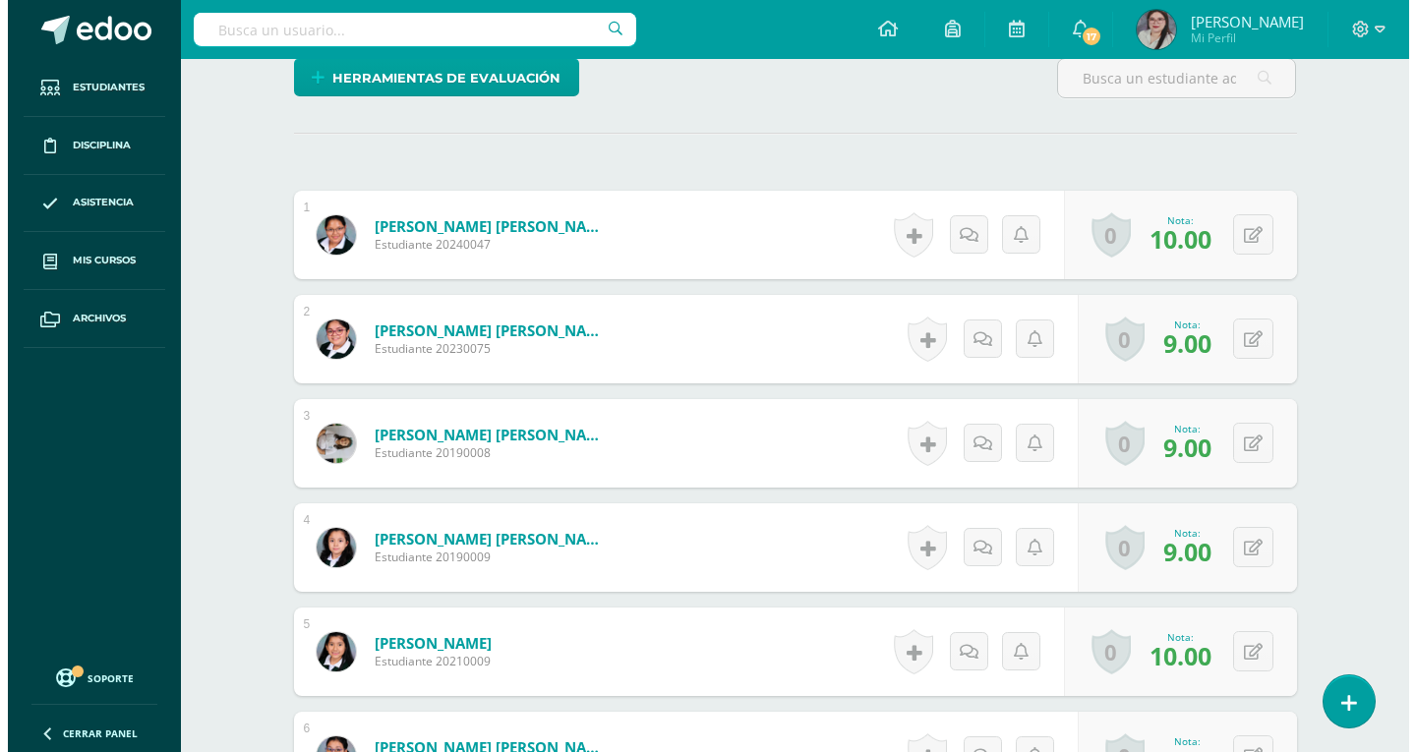
scroll to position [296, 0]
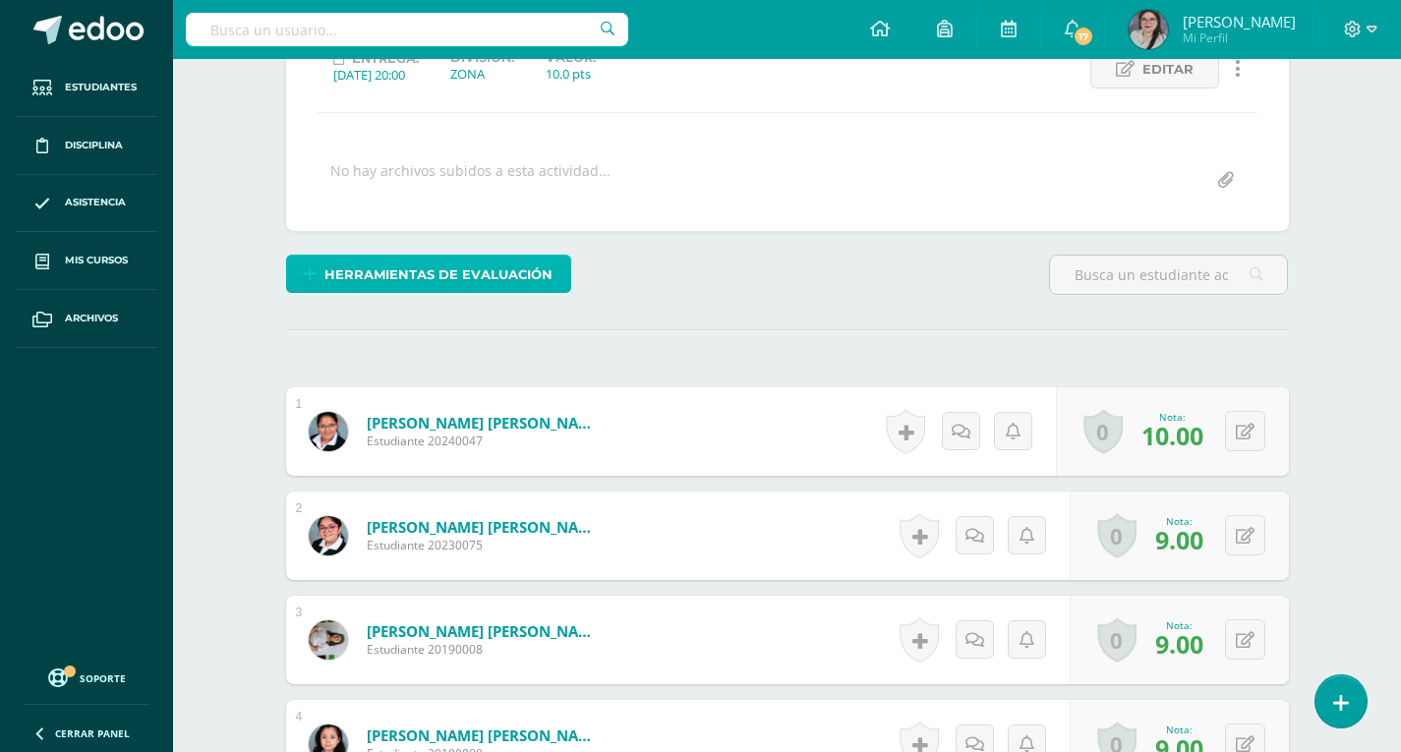
click at [517, 273] on span "Herramientas de evaluación" at bounding box center [439, 275] width 228 height 36
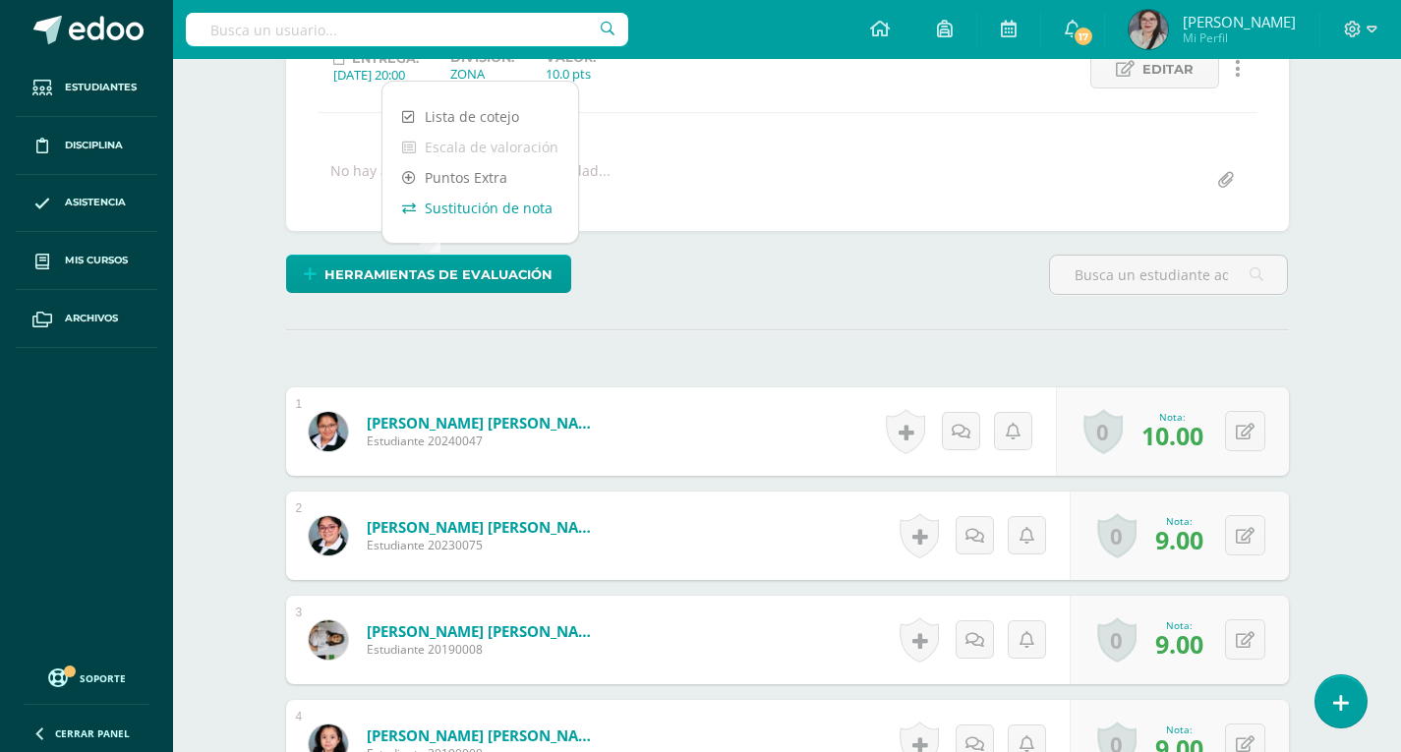
click at [508, 214] on link "Sustitución de nota" at bounding box center [481, 208] width 196 height 30
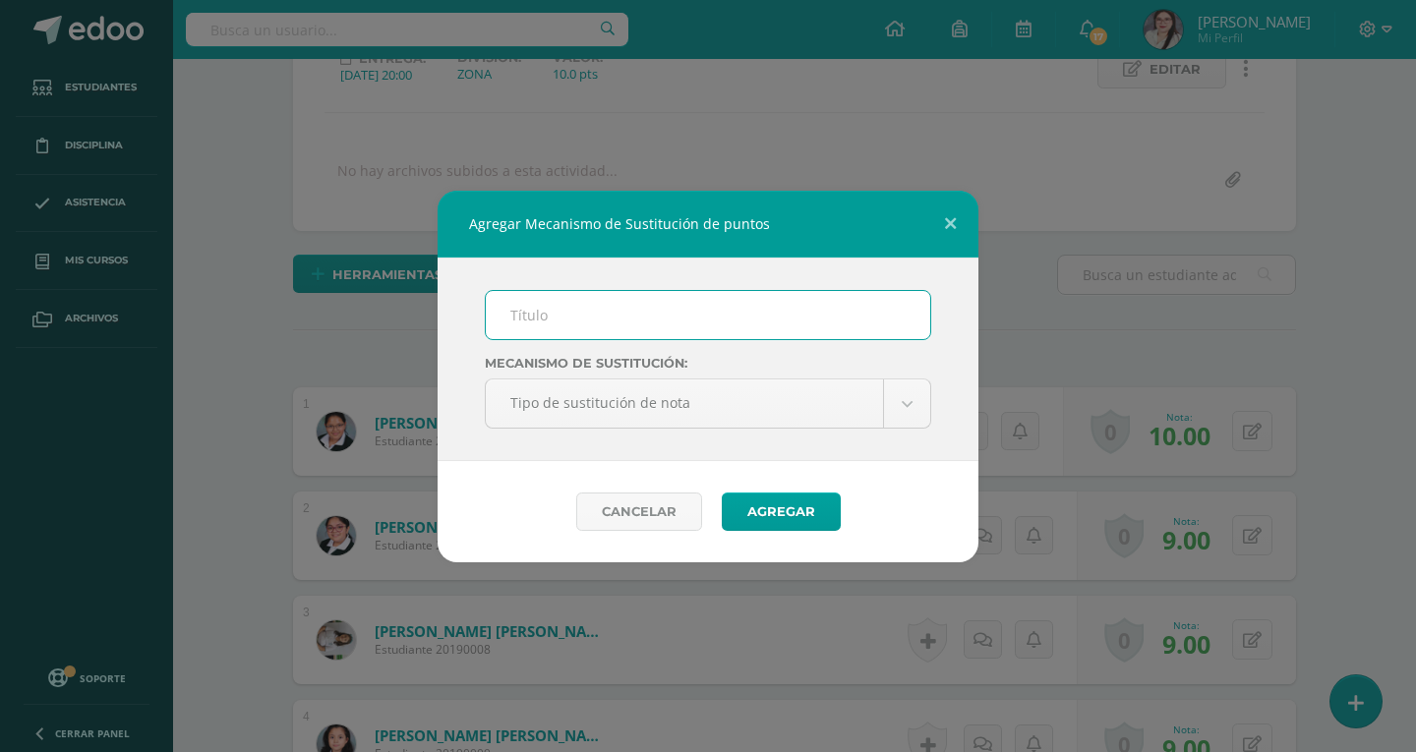
click at [556, 328] on input "text" at bounding box center [708, 315] width 445 height 48
click at [581, 326] on input "text" at bounding box center [708, 315] width 445 height 48
click at [970, 221] on button at bounding box center [951, 224] width 56 height 67
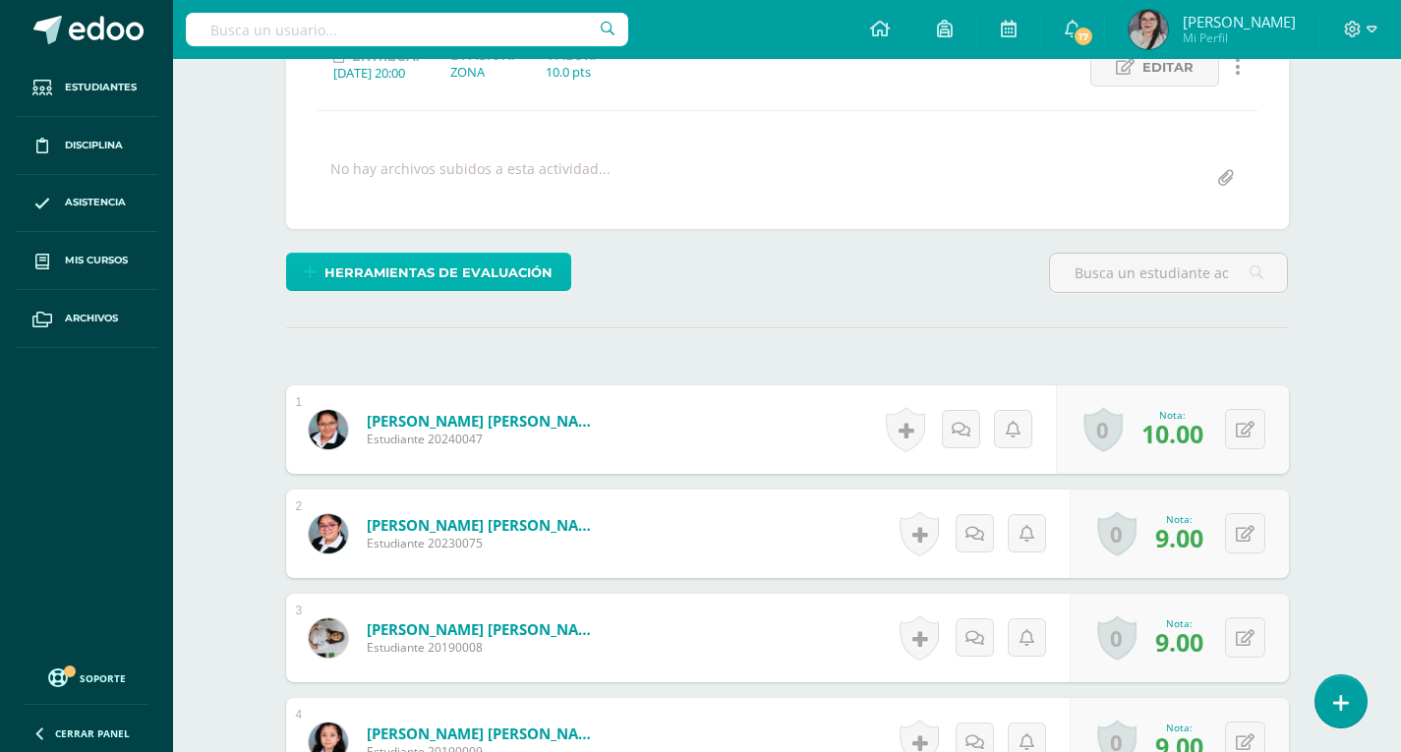
click at [485, 281] on span "Herramientas de evaluación" at bounding box center [439, 273] width 228 height 36
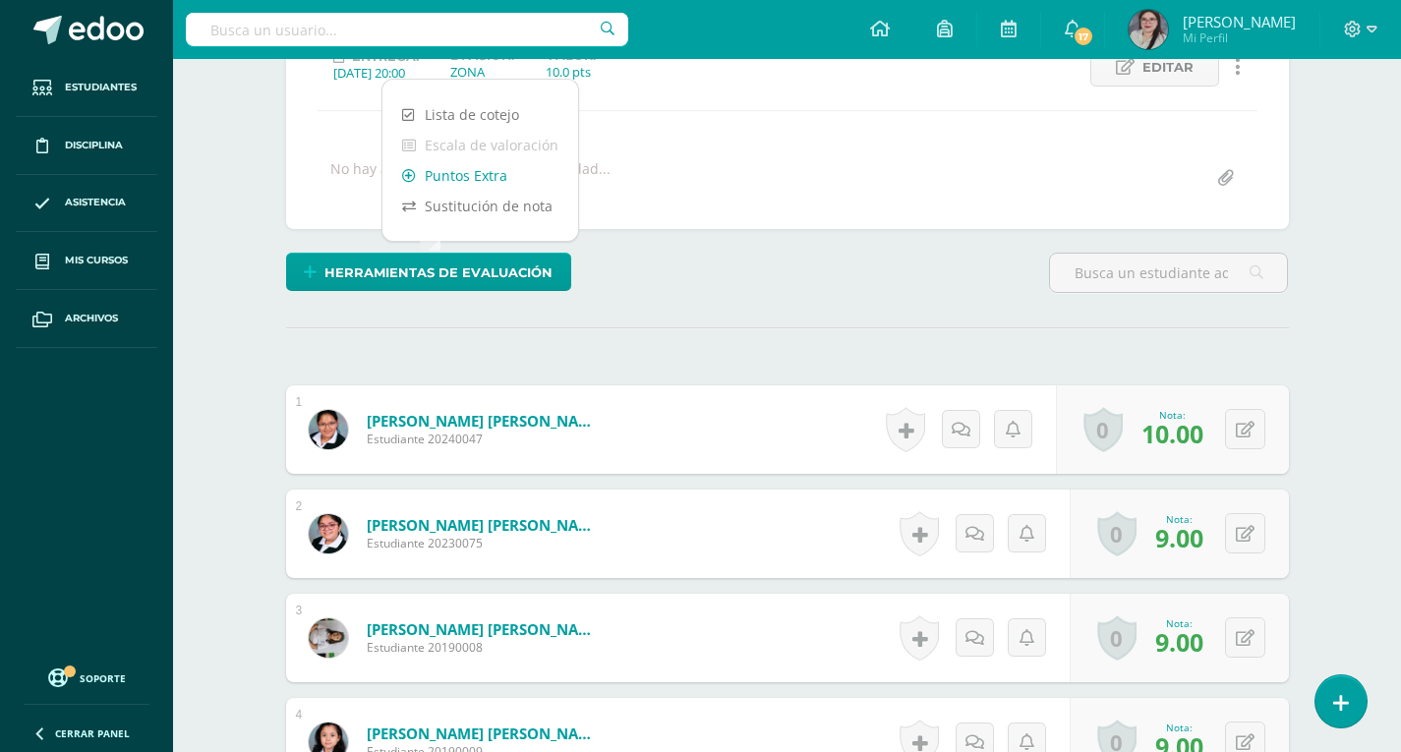
click at [497, 185] on link "Puntos Extra" at bounding box center [481, 175] width 196 height 30
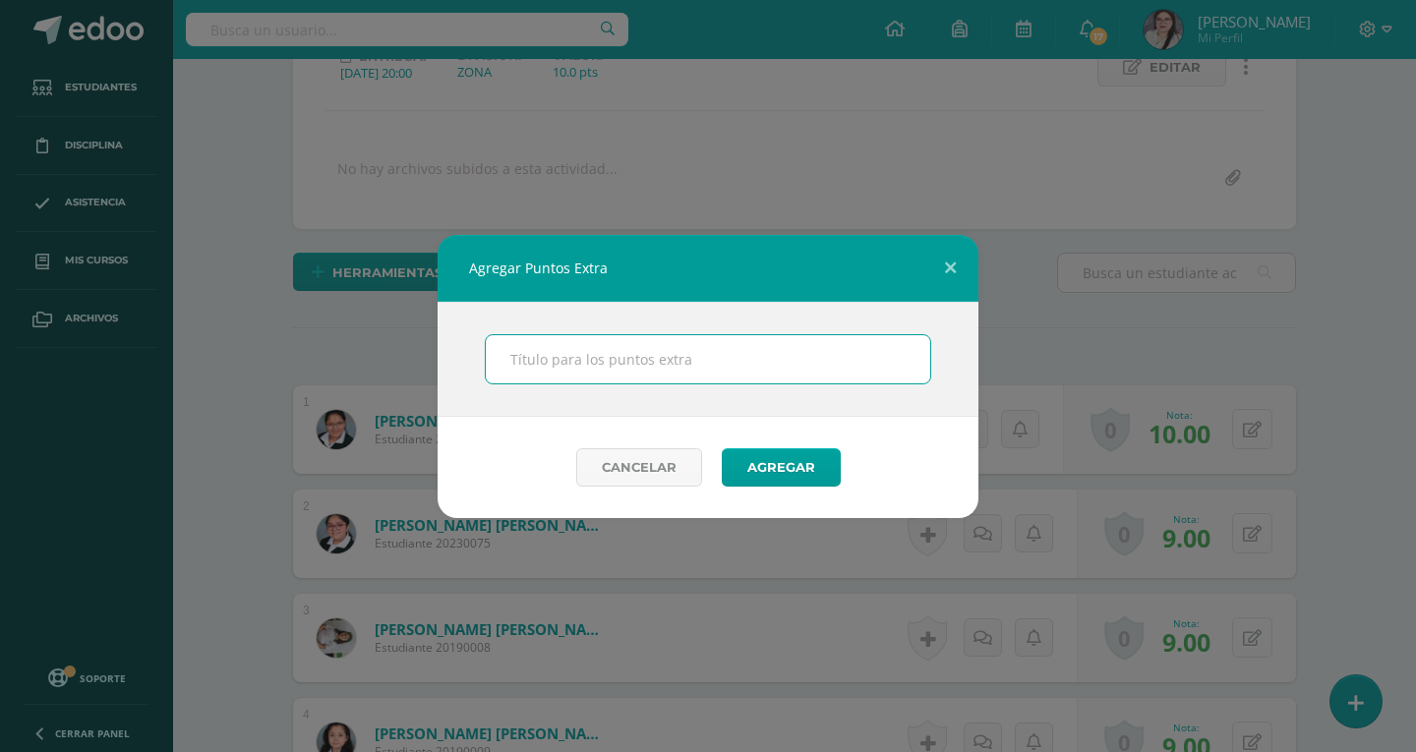
click at [676, 348] on input "text" at bounding box center [708, 359] width 445 height 48
type input "Extra"
click at [775, 462] on button "Agregar" at bounding box center [781, 467] width 119 height 38
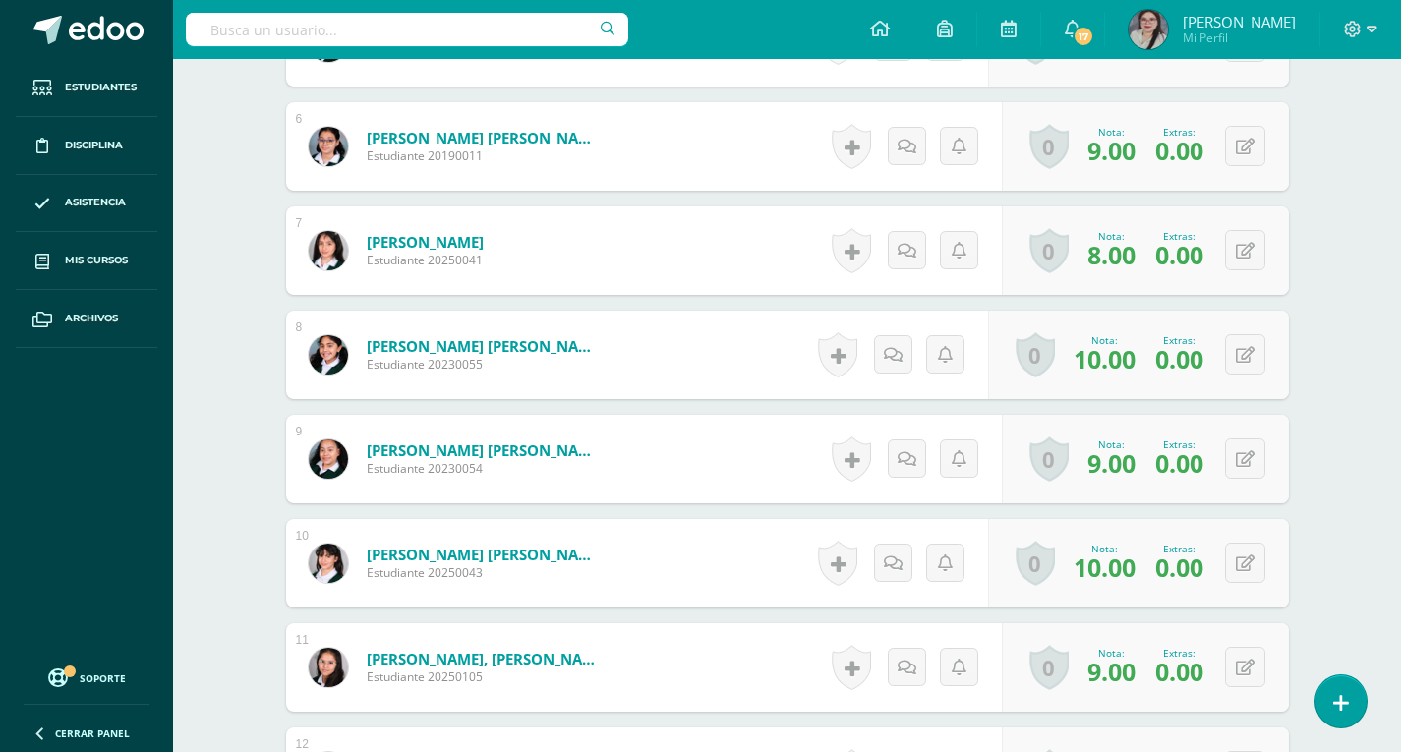
scroll to position [1182, 0]
click at [1230, 560] on button at bounding box center [1245, 562] width 40 height 40
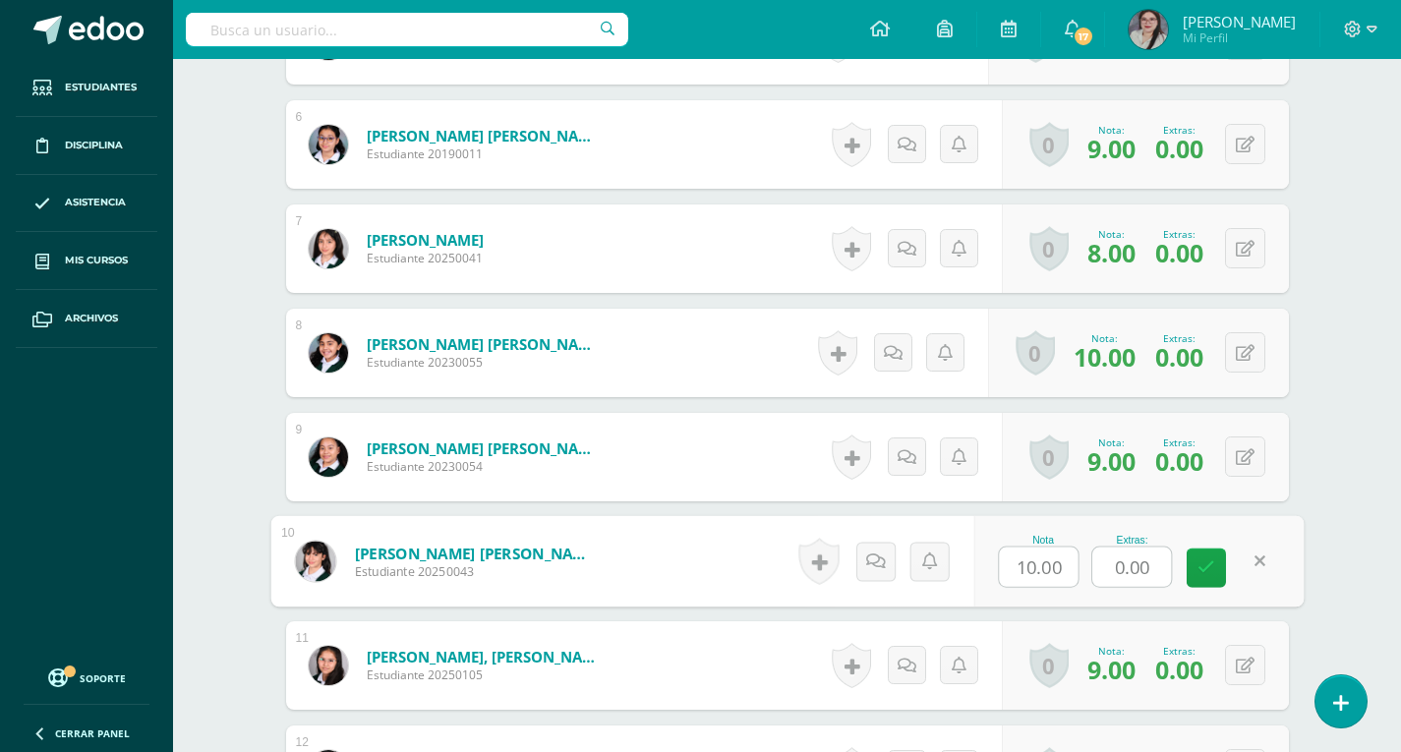
drag, startPoint x: 1162, startPoint y: 562, endPoint x: 1096, endPoint y: 572, distance: 67.7
click at [1101, 570] on input "0.00" at bounding box center [1132, 567] width 79 height 39
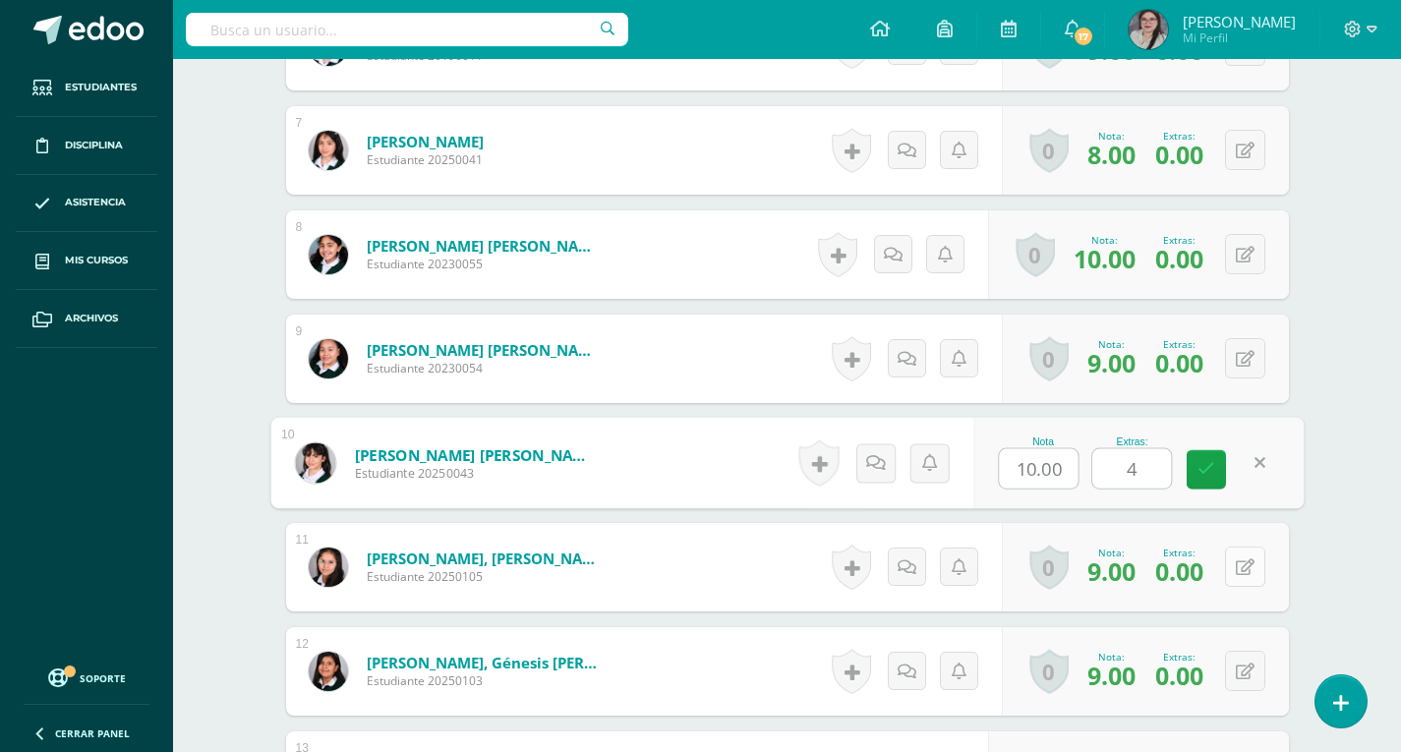
type input "4"
click at [1241, 563] on button at bounding box center [1245, 567] width 40 height 40
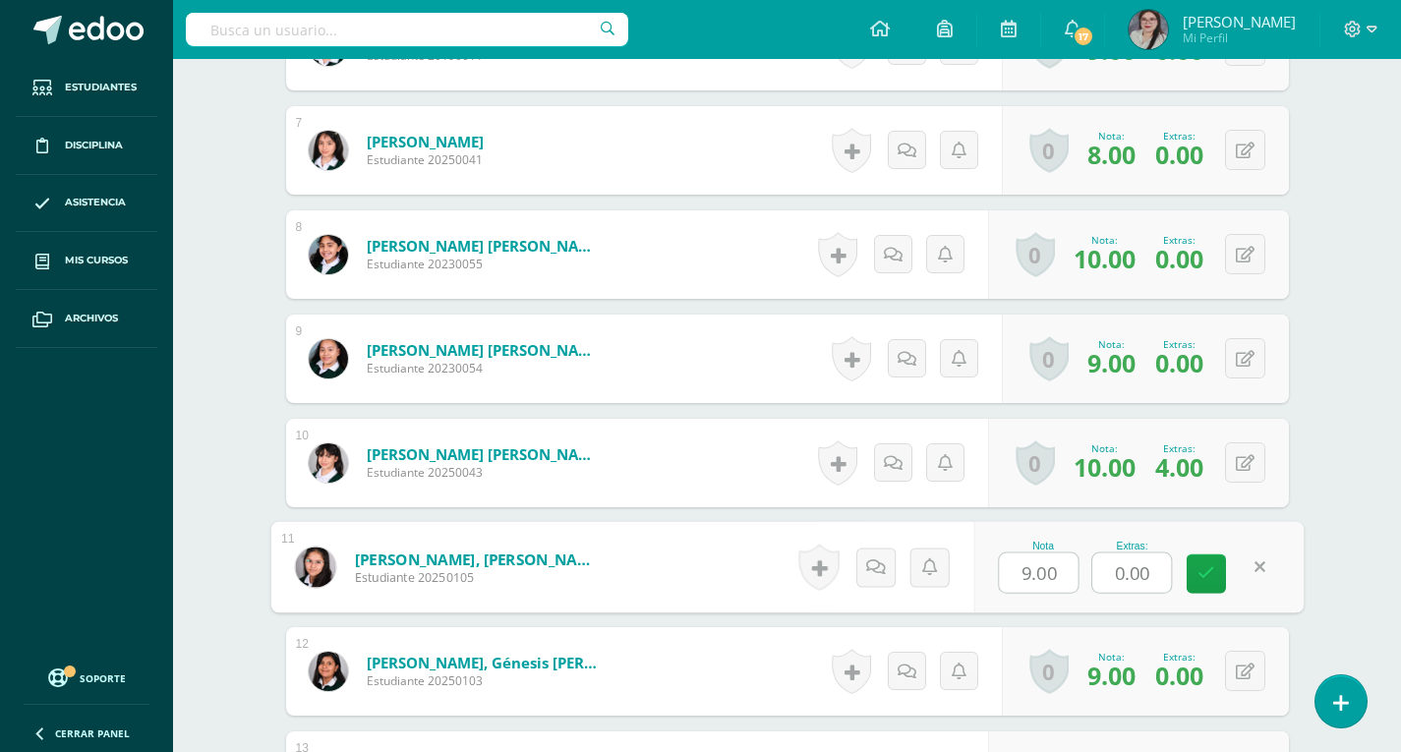
drag, startPoint x: 1155, startPoint y: 570, endPoint x: 1104, endPoint y: 573, distance: 50.2
click at [1104, 573] on input "0.00" at bounding box center [1132, 573] width 79 height 39
type input "2"
click at [1239, 685] on button at bounding box center [1245, 671] width 40 height 40
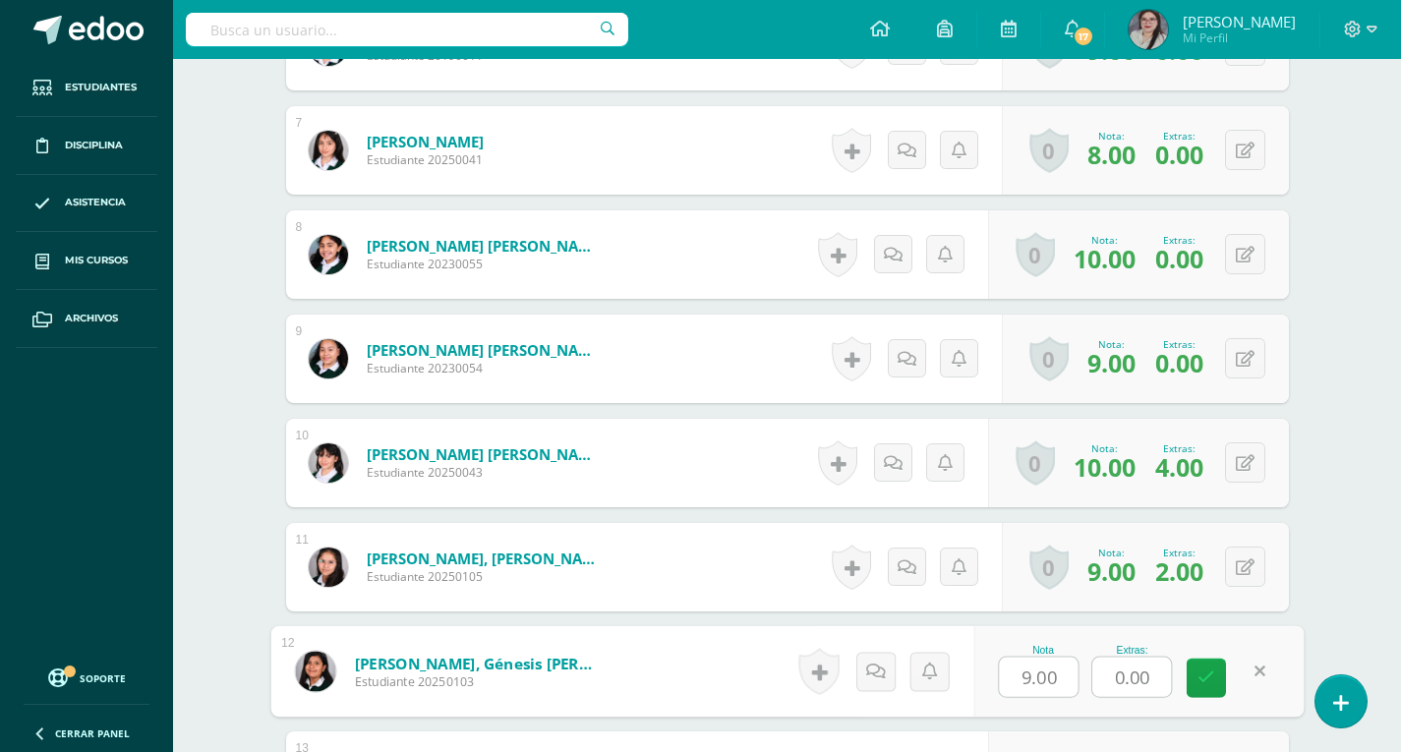
drag, startPoint x: 1166, startPoint y: 677, endPoint x: 1096, endPoint y: 666, distance: 71.6
click at [1103, 678] on input "0.00" at bounding box center [1132, 677] width 79 height 39
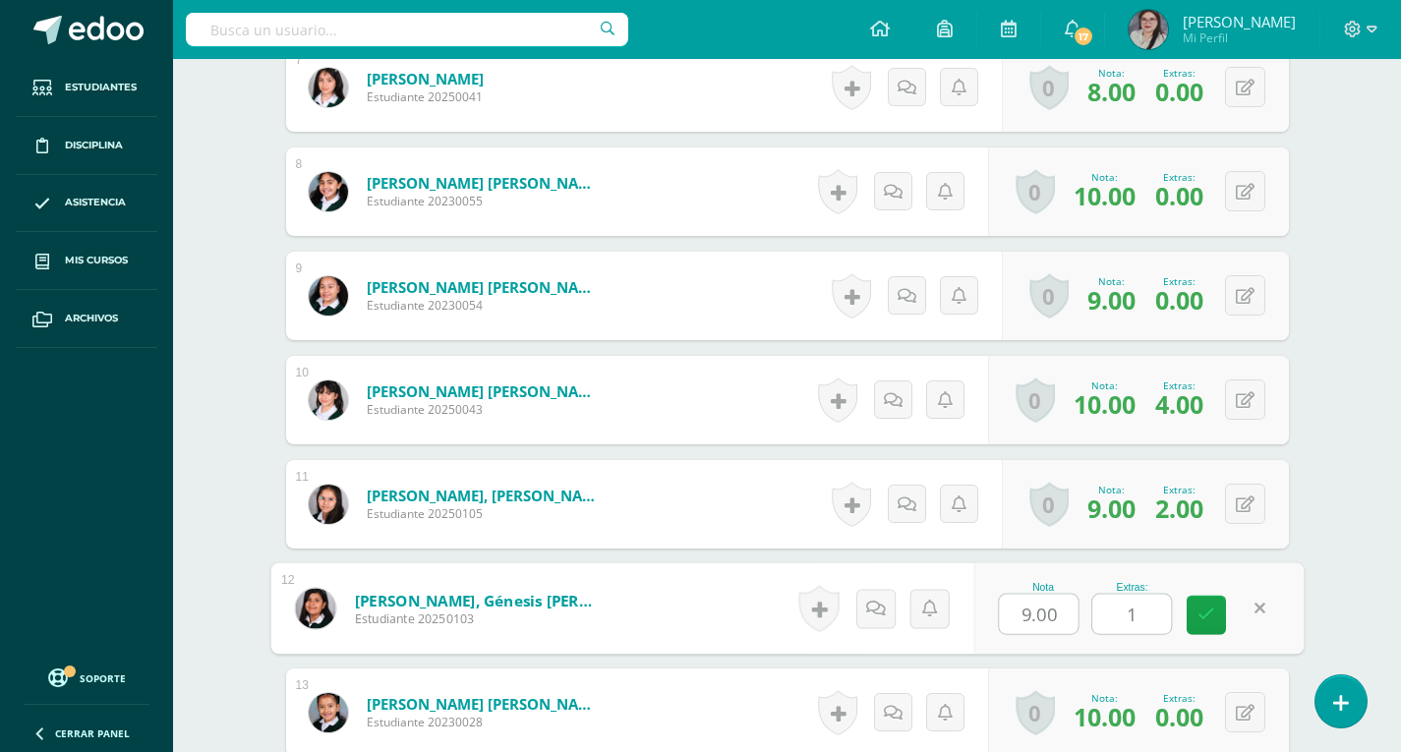
scroll to position [1380, 0]
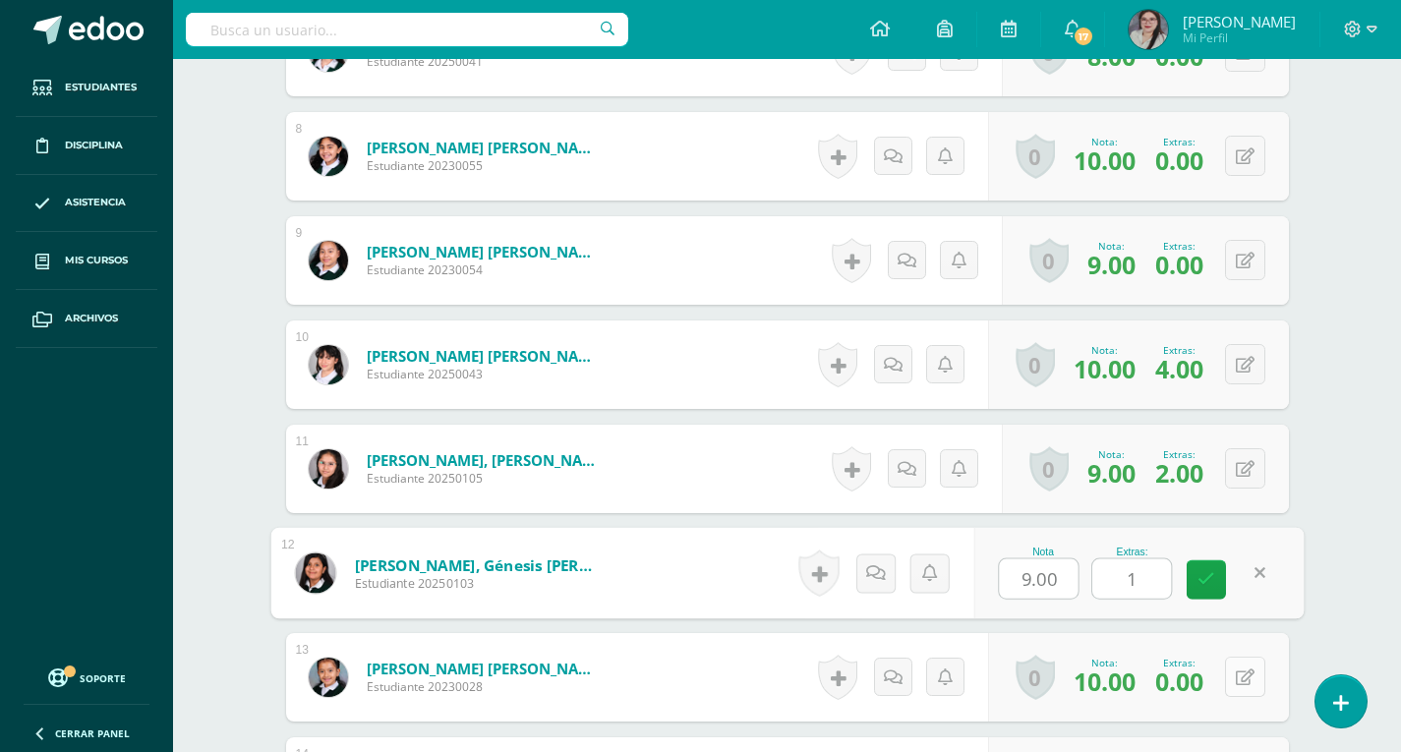
type input "1"
click at [1245, 680] on icon at bounding box center [1245, 678] width 19 height 17
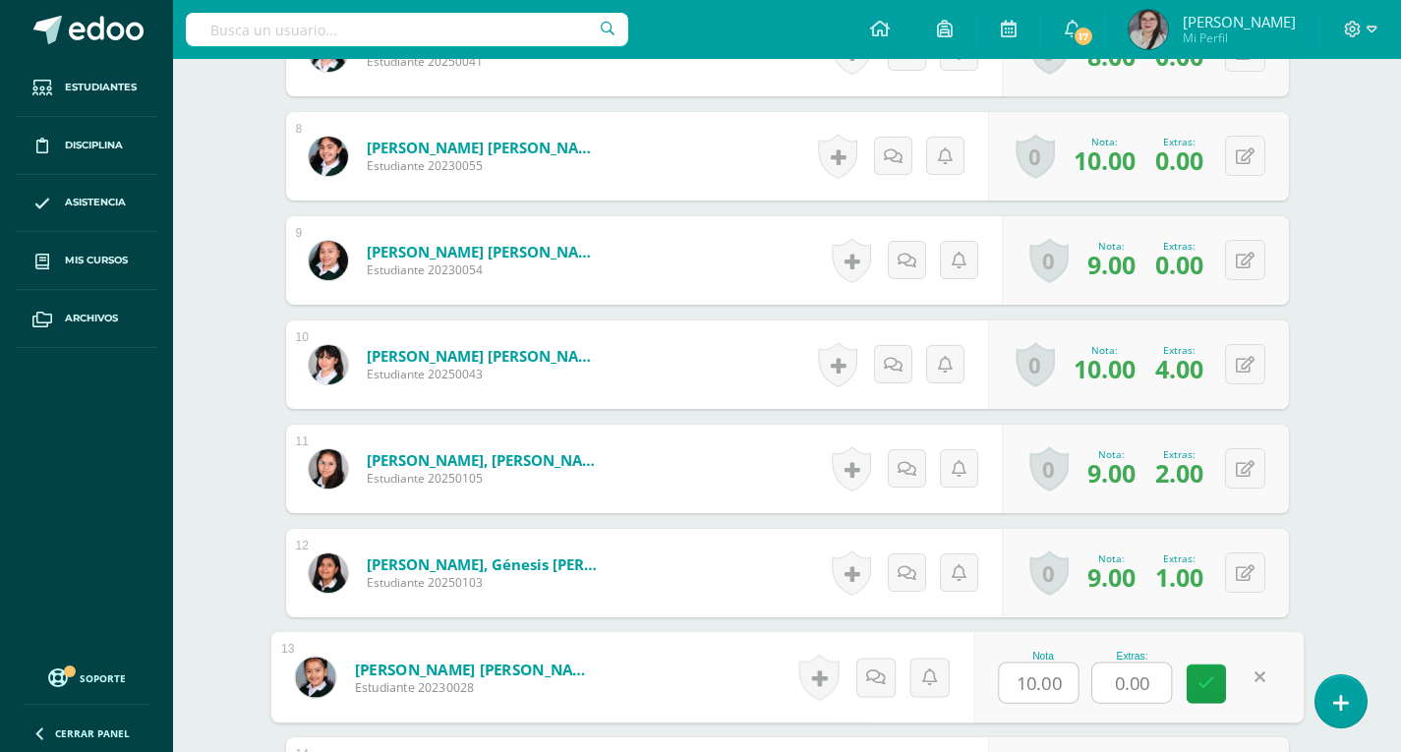
drag, startPoint x: 1159, startPoint y: 676, endPoint x: 1108, endPoint y: 678, distance: 50.2
click at [1108, 678] on input "0.00" at bounding box center [1132, 683] width 79 height 39
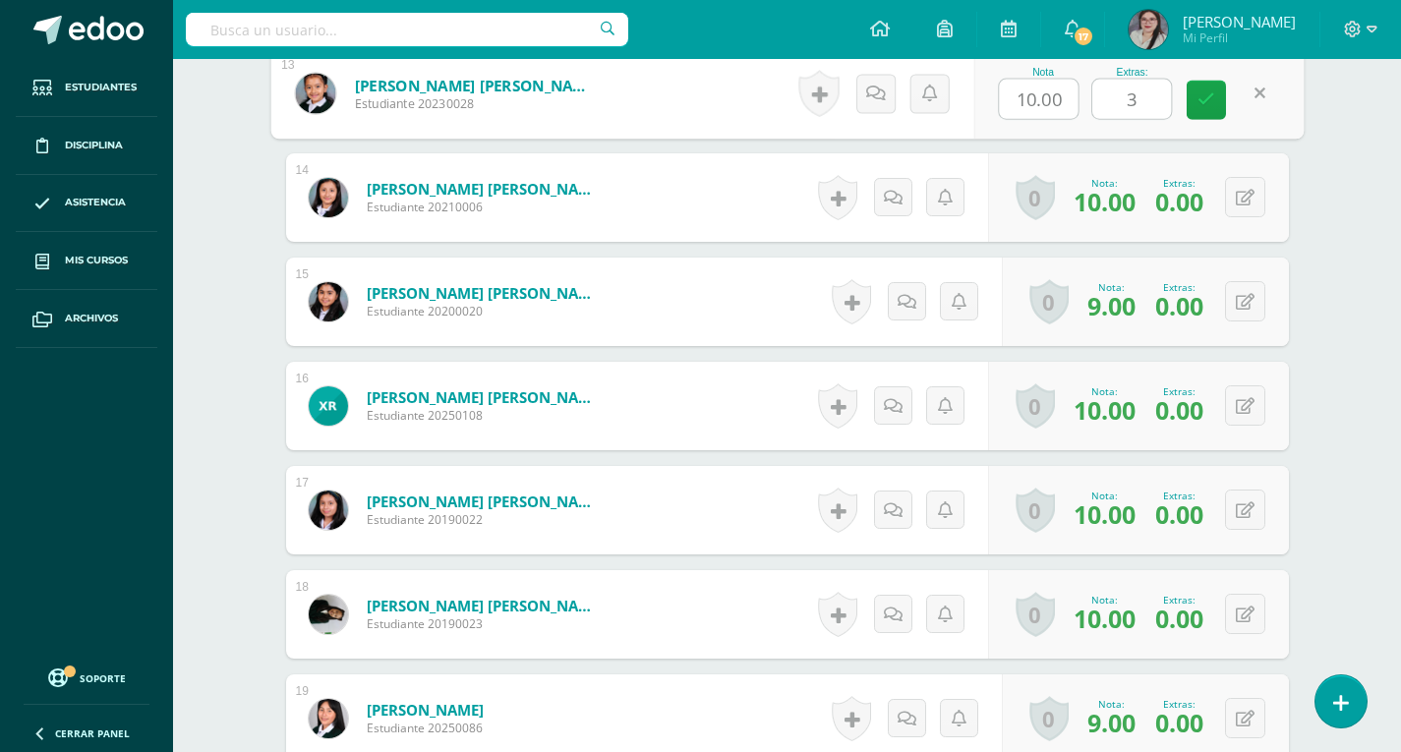
scroll to position [1970, 0]
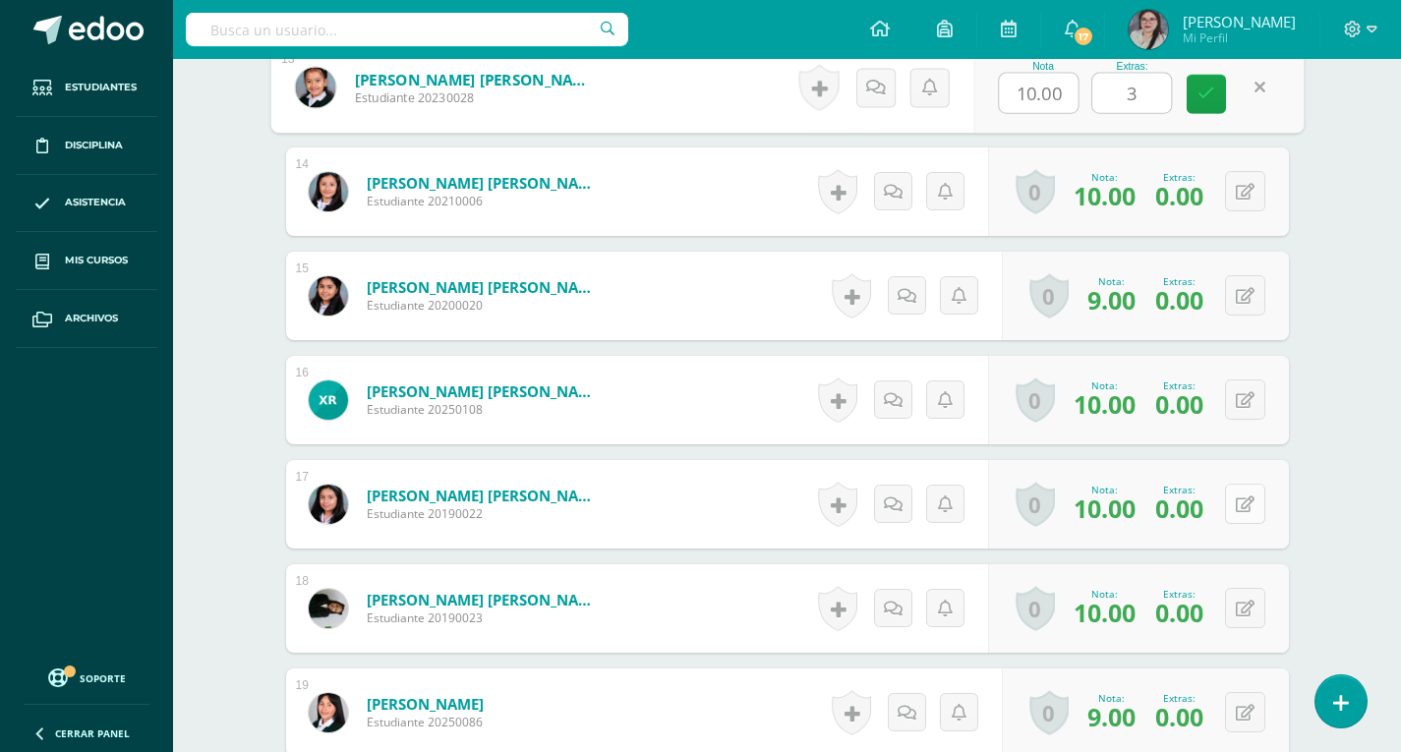
type input "3"
click at [1245, 516] on button at bounding box center [1245, 504] width 40 height 40
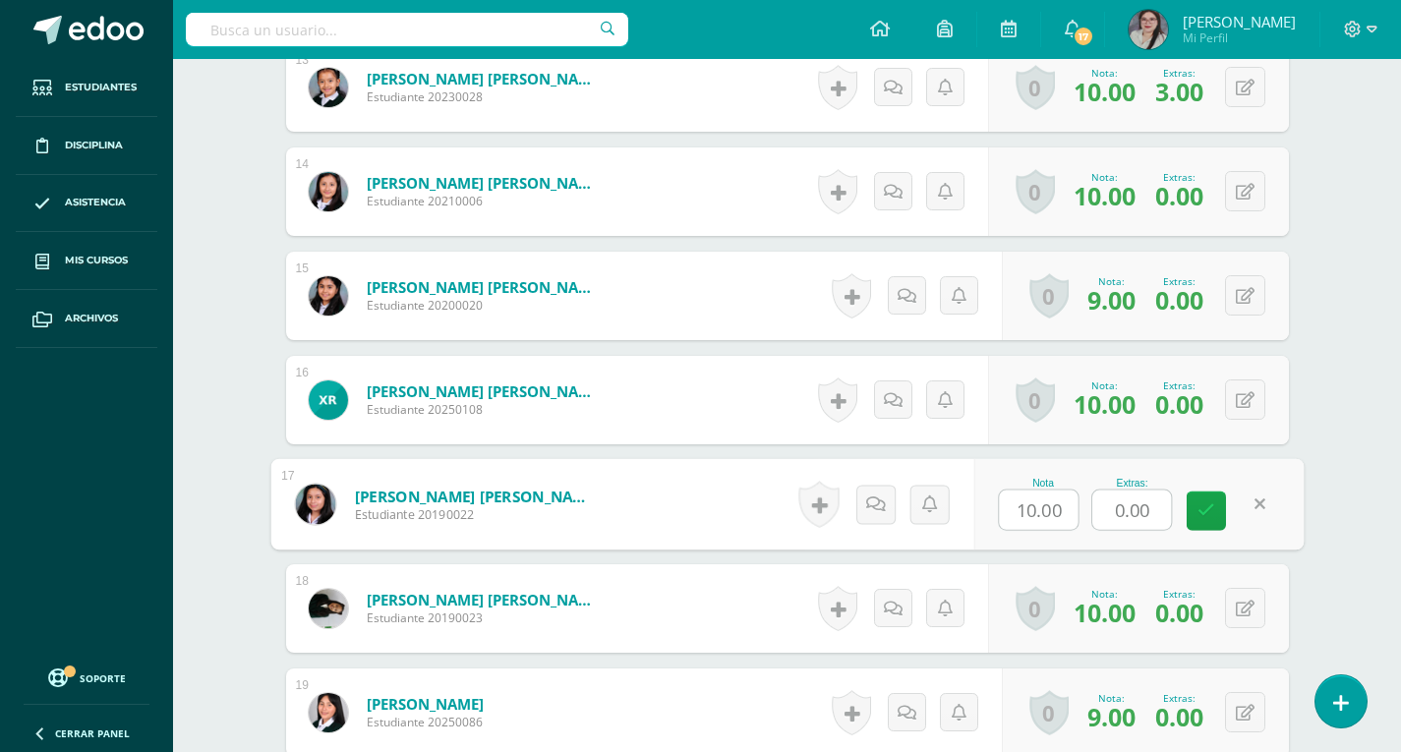
drag, startPoint x: 1153, startPoint y: 516, endPoint x: 1086, endPoint y: 524, distance: 67.3
click at [1086, 524] on div "Nota 10.00 Extras: 0.00" at bounding box center [1139, 504] width 330 height 91
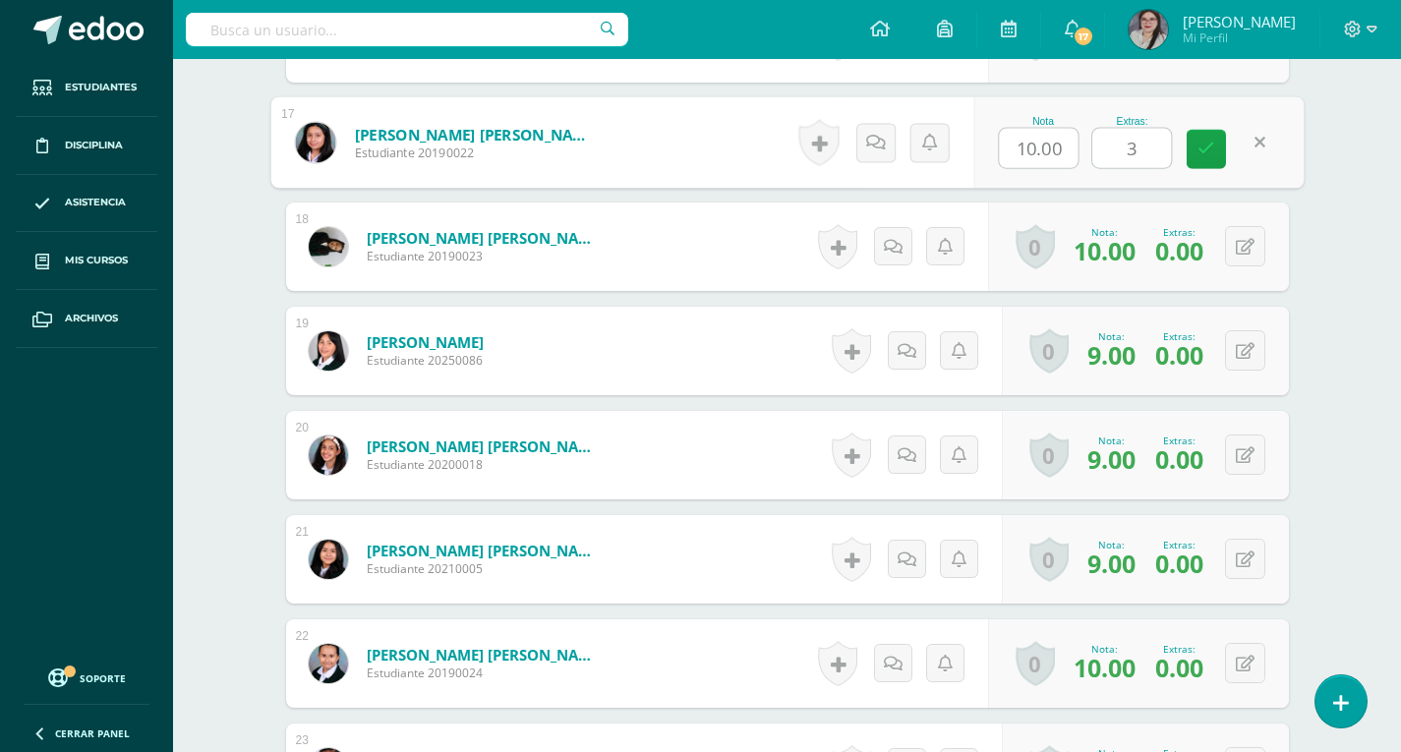
scroll to position [2462, 0]
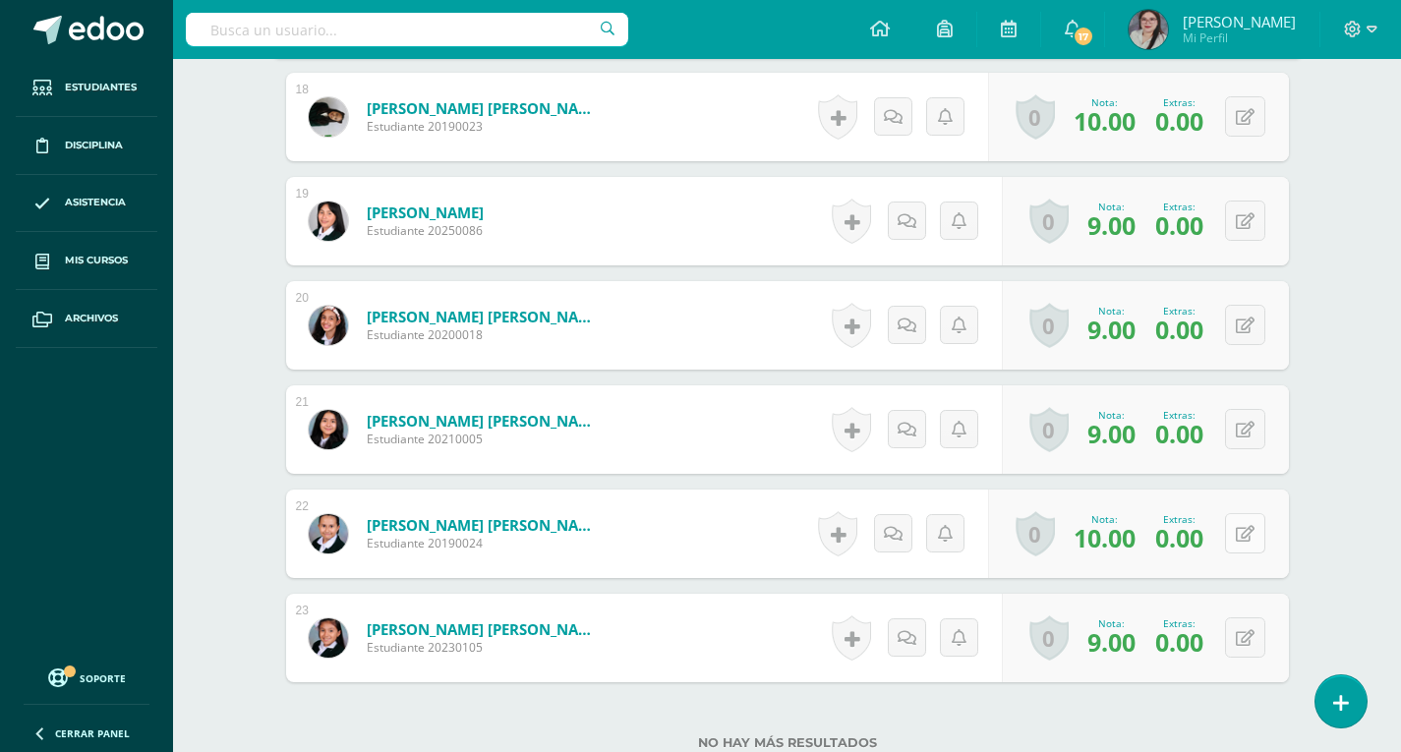
type input "3"
click at [1259, 537] on button at bounding box center [1245, 533] width 40 height 40
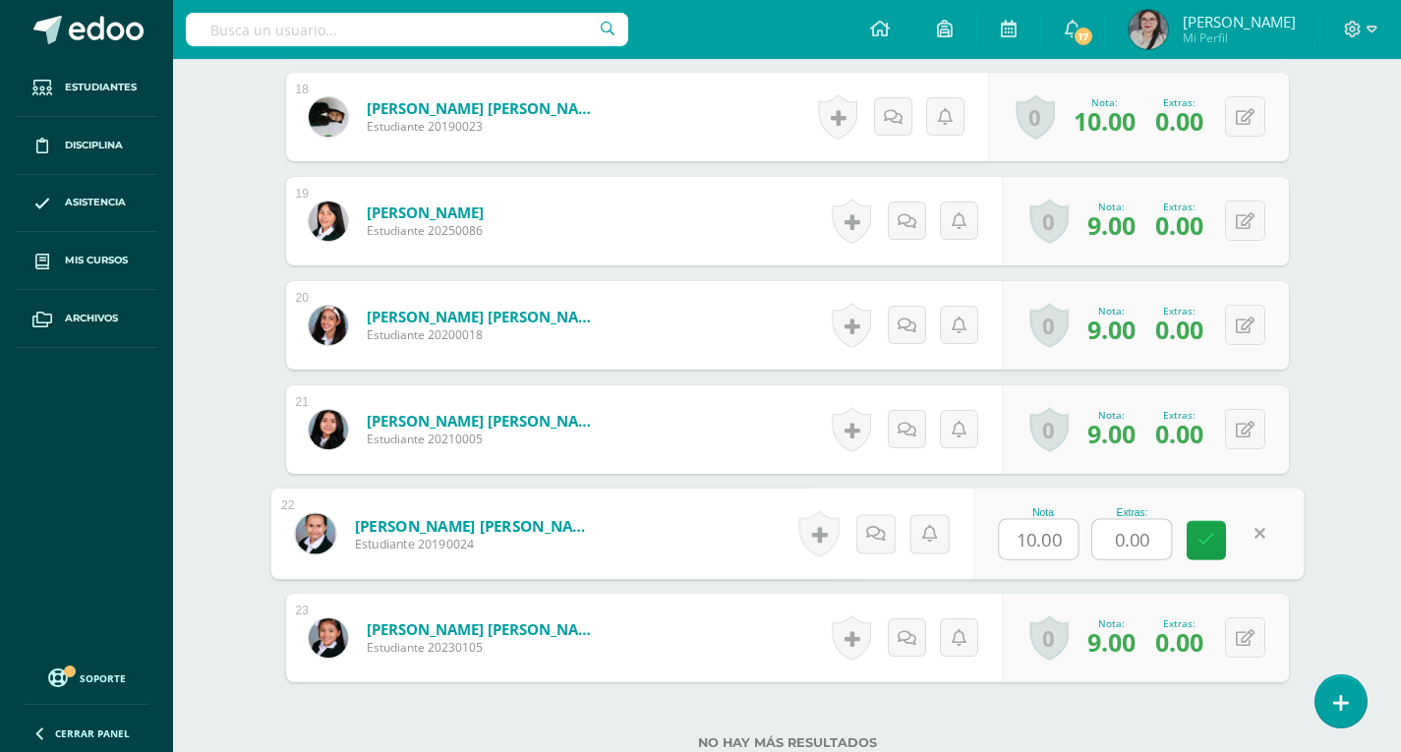
drag, startPoint x: 1158, startPoint y: 541, endPoint x: 1023, endPoint y: 537, distance: 134.8
click at [1042, 542] on div "Nota 10.00 Extras: 0.00" at bounding box center [1139, 534] width 330 height 91
type input "1"
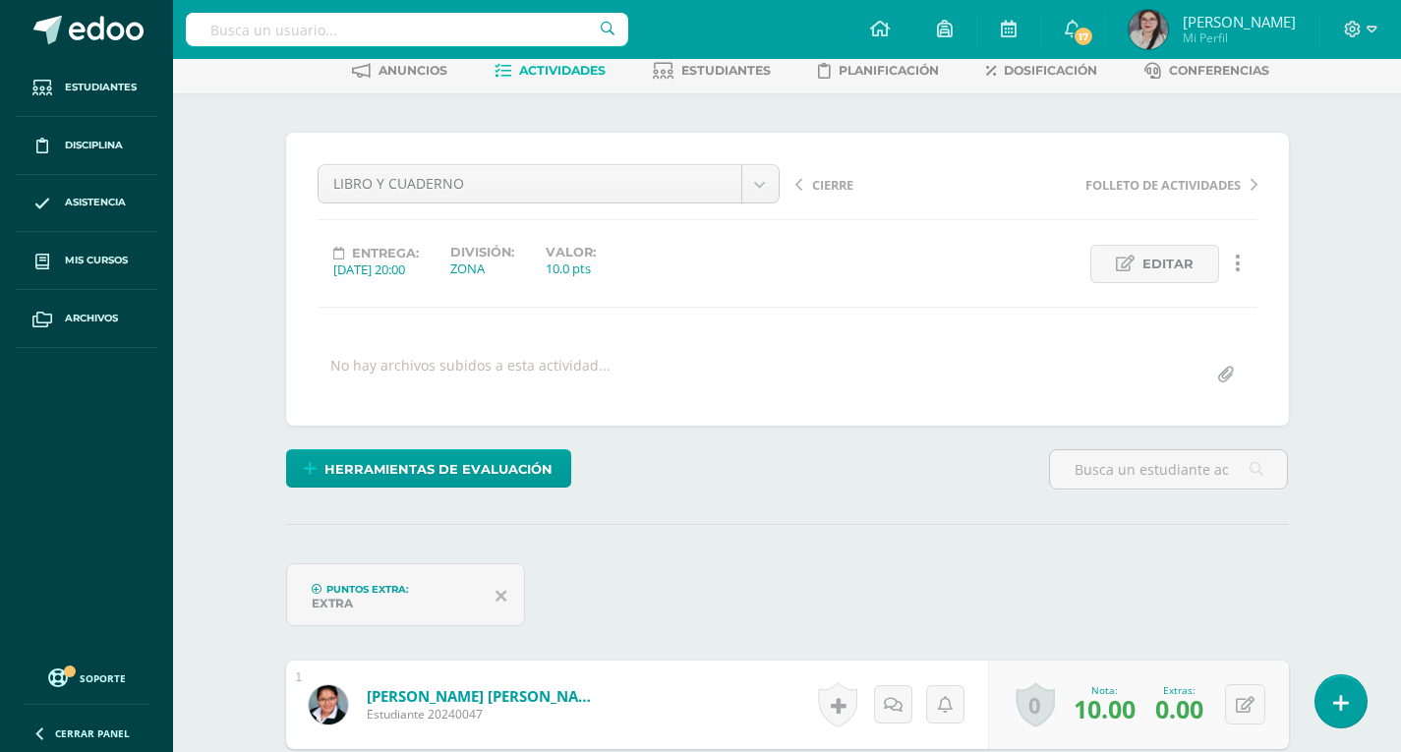
scroll to position [0, 0]
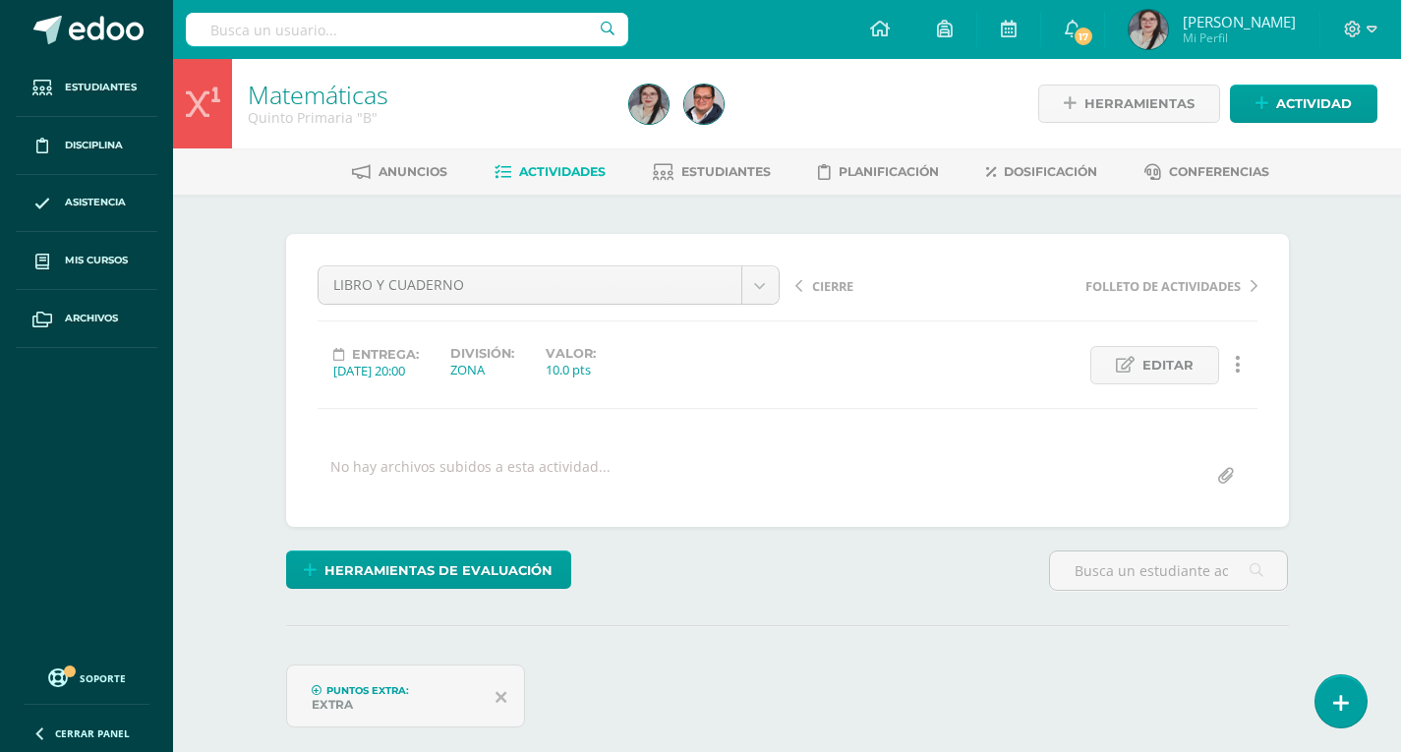
click at [541, 173] on span "Actividades" at bounding box center [562, 171] width 87 height 15
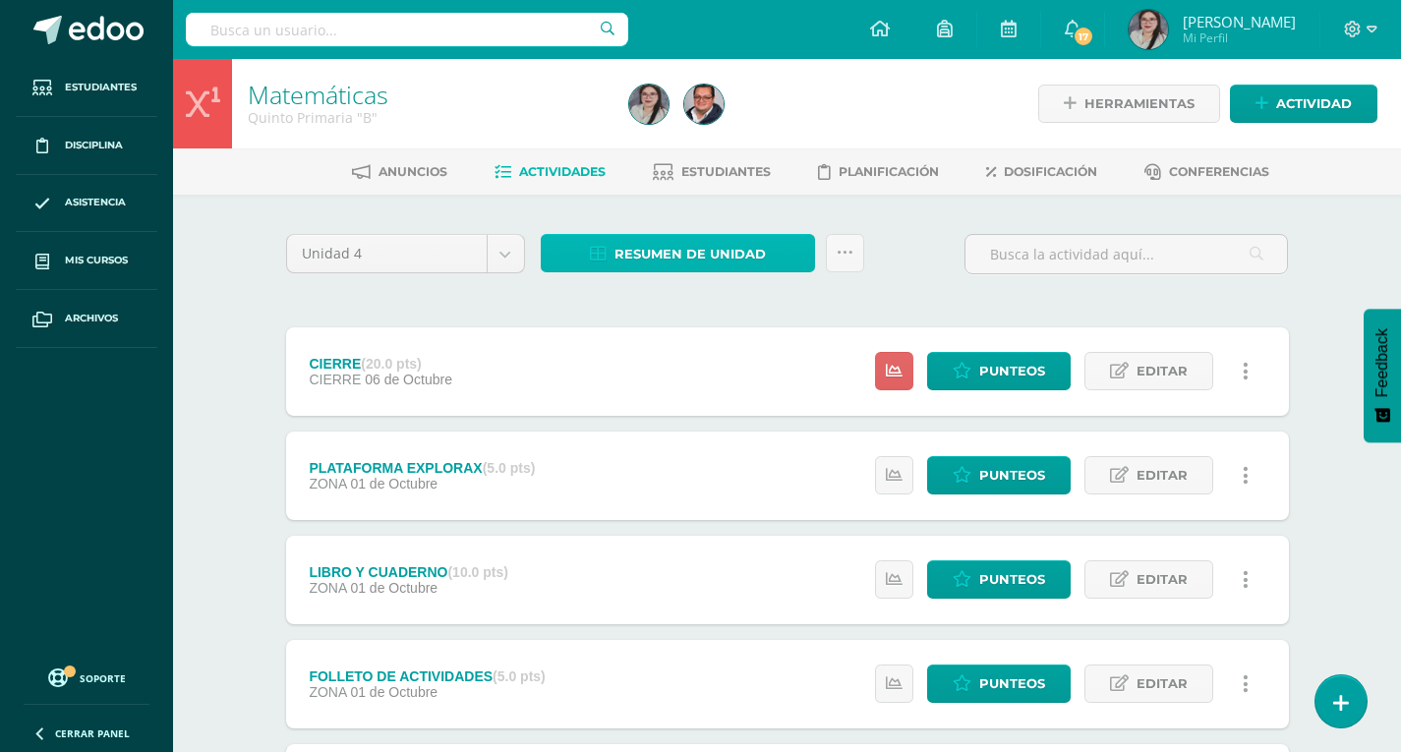
click at [672, 245] on span "Resumen de unidad" at bounding box center [690, 254] width 151 height 36
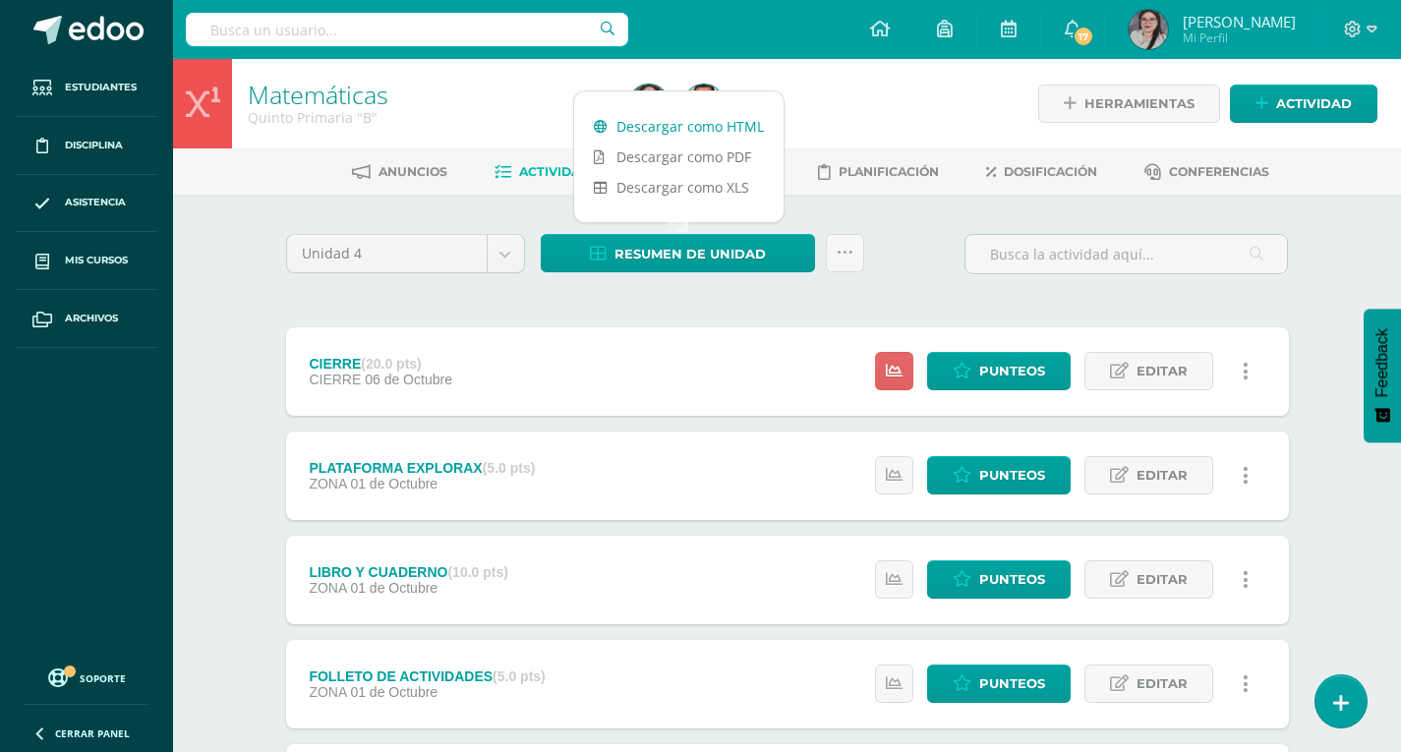
click at [682, 137] on link "Descargar como HTML" at bounding box center [678, 126] width 209 height 30
click at [901, 243] on div "Unidad 4 Unidad 1 Unidad 2 Unidad 3 Unidad 4 Resumen de unidad Subir actividade…" at bounding box center [787, 262] width 1019 height 56
